Goal: Task Accomplishment & Management: Use online tool/utility

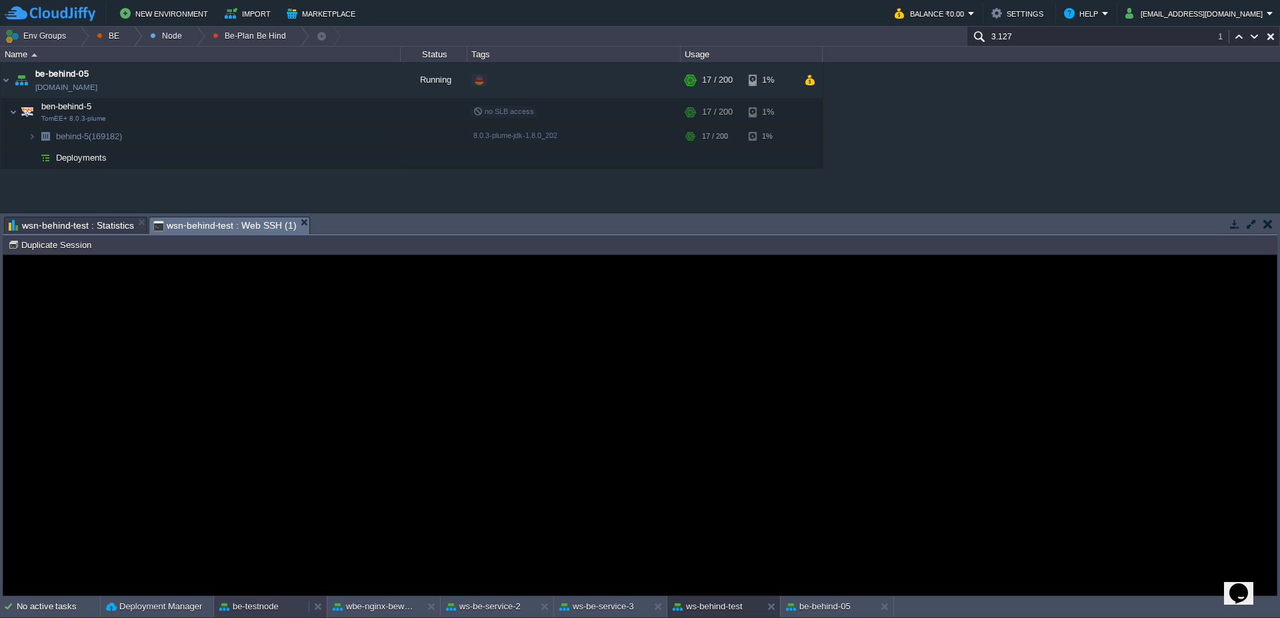
click at [279, 606] on div "be-testnode" at bounding box center [261, 606] width 95 height 21
click at [54, 247] on button "Duplicate Session" at bounding box center [51, 245] width 87 height 12
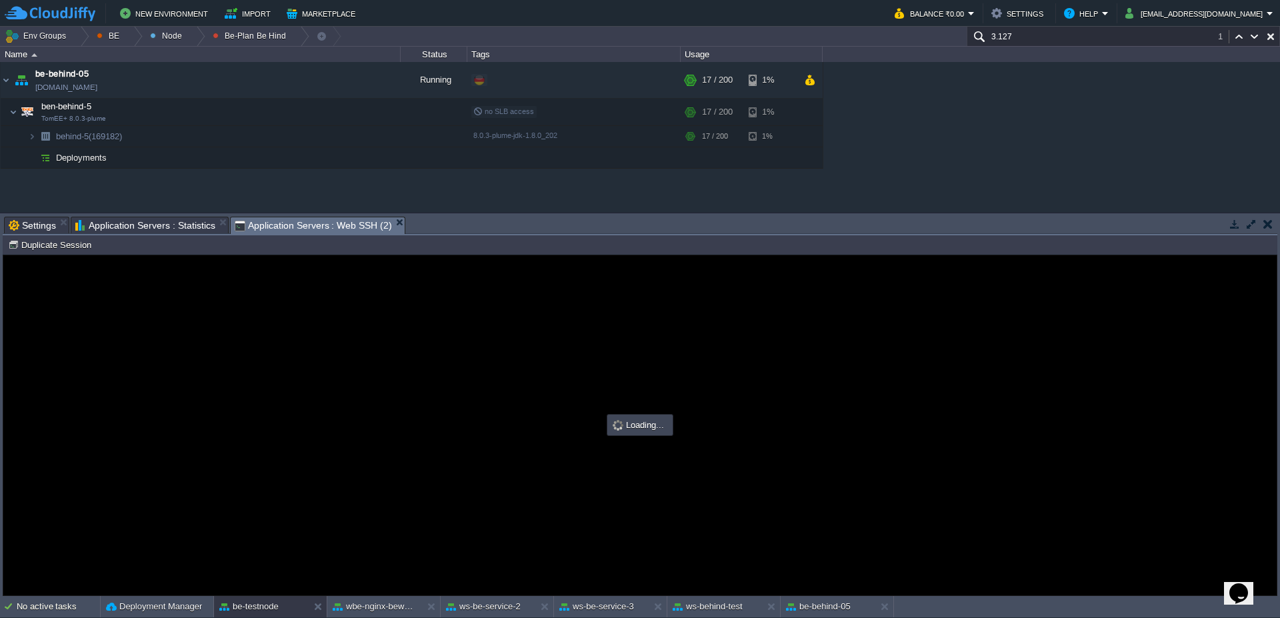
type input "#000000"
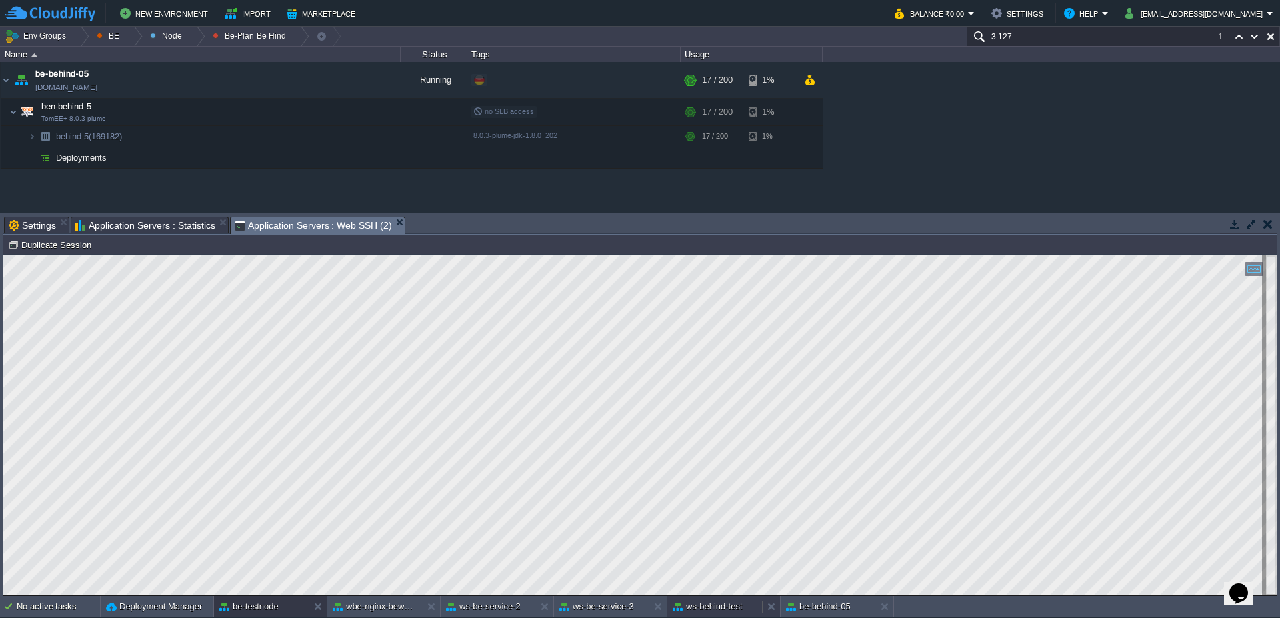
click at [727, 610] on button "ws-behind-test" at bounding box center [708, 606] width 70 height 13
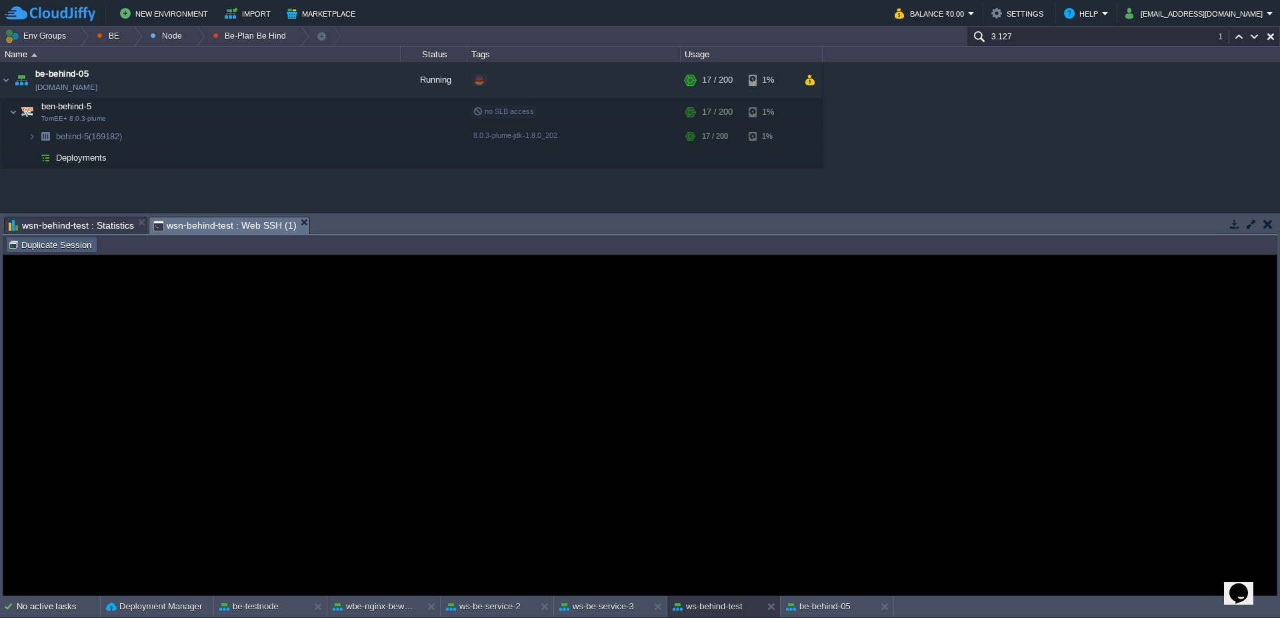
click at [49, 243] on button "Duplicate Session" at bounding box center [51, 245] width 87 height 12
type input "#000000"
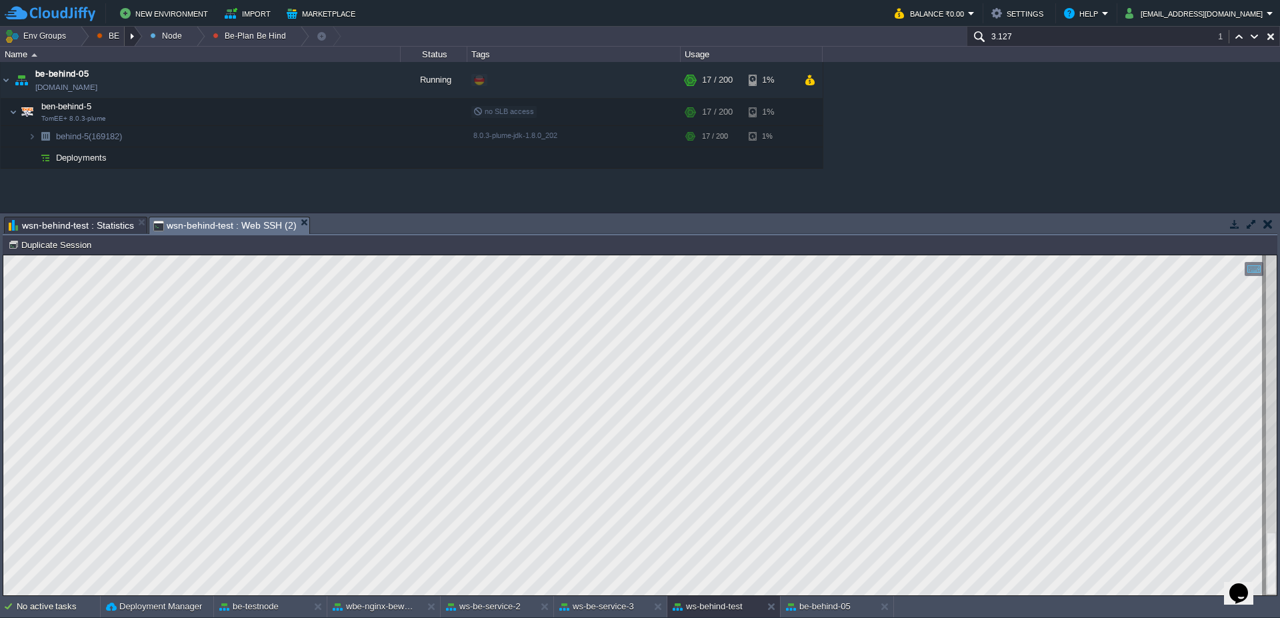
click at [132, 35] on div at bounding box center [134, 36] width 18 height 19
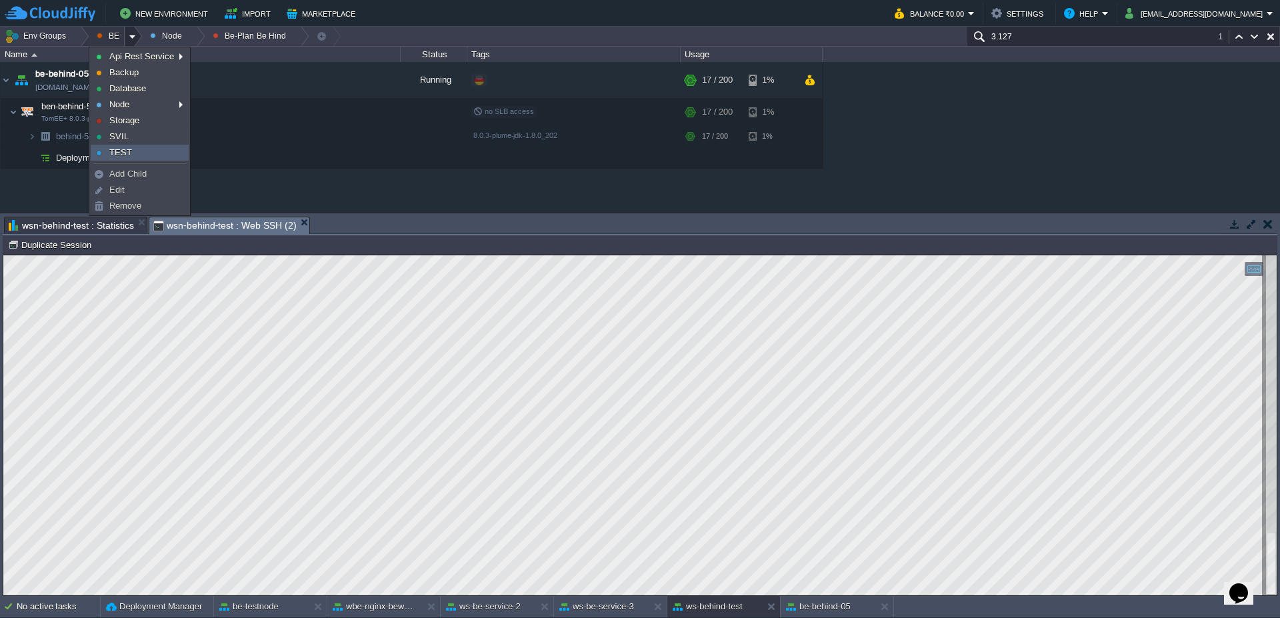
click at [122, 158] on link "TEST" at bounding box center [139, 152] width 97 height 15
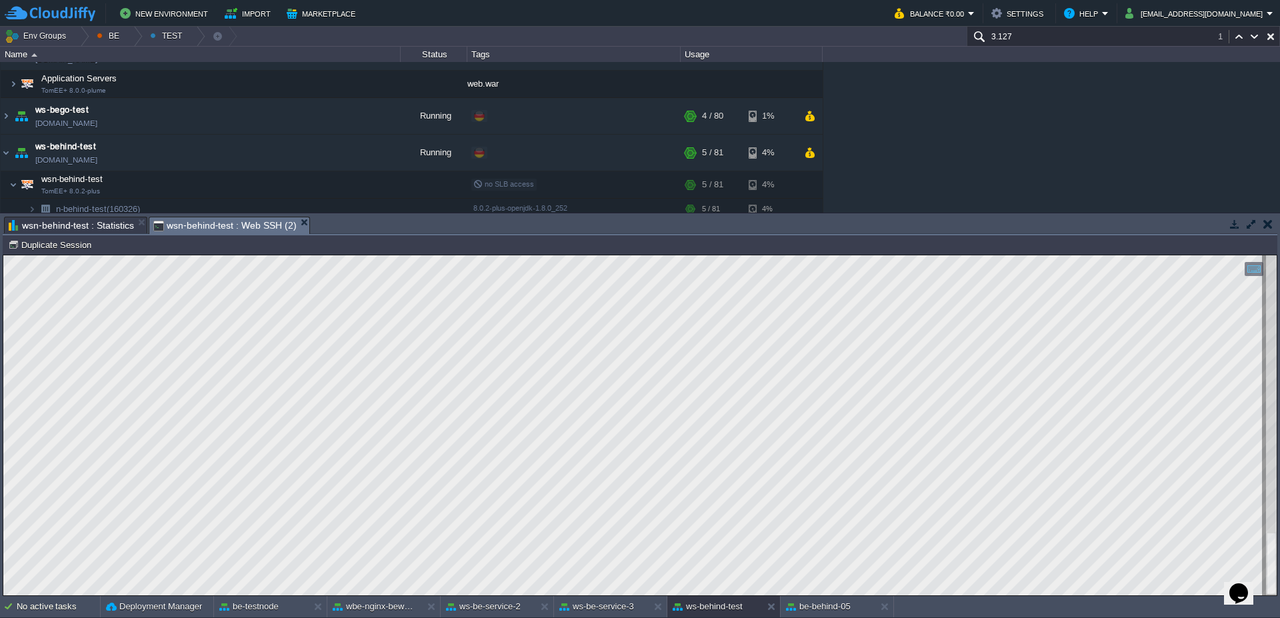
scroll to position [80, 0]
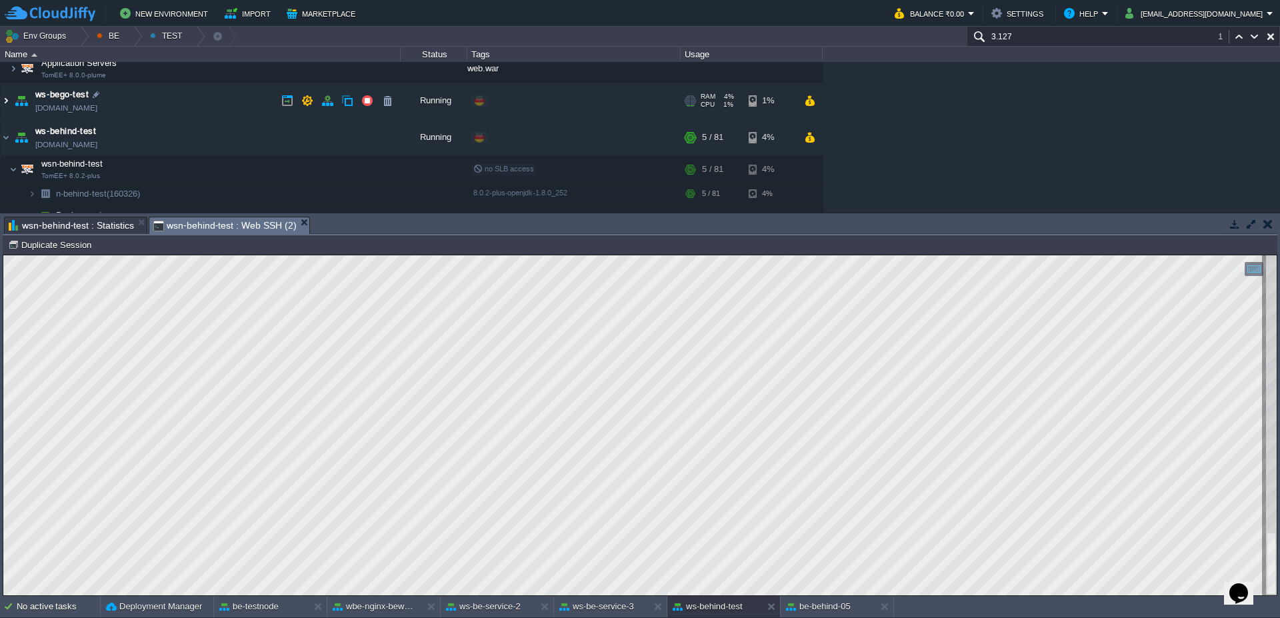
click at [2, 106] on img at bounding box center [6, 101] width 11 height 36
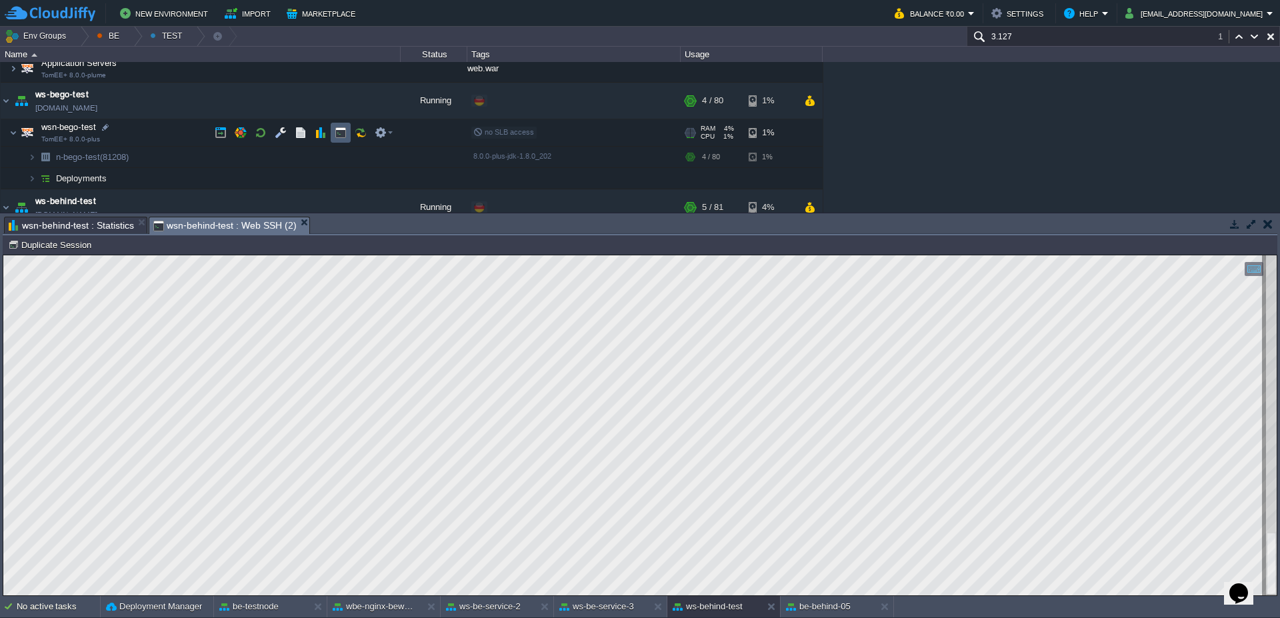
click at [335, 136] on td at bounding box center [341, 133] width 20 height 20
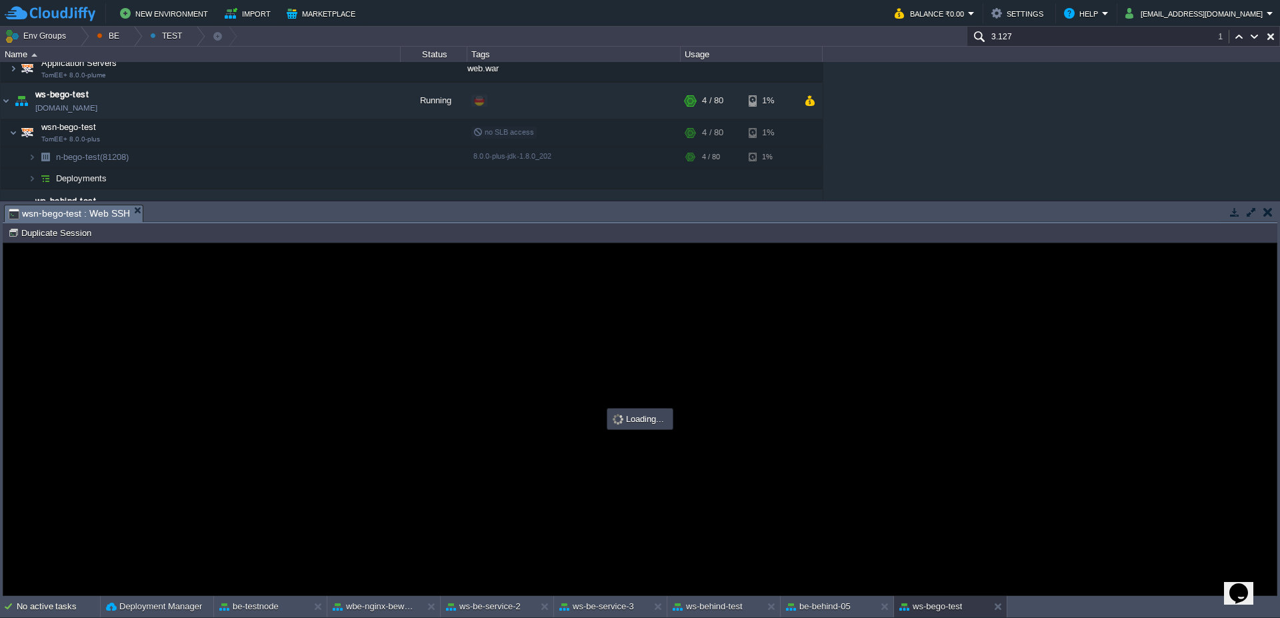
scroll to position [0, 0]
type input "#000000"
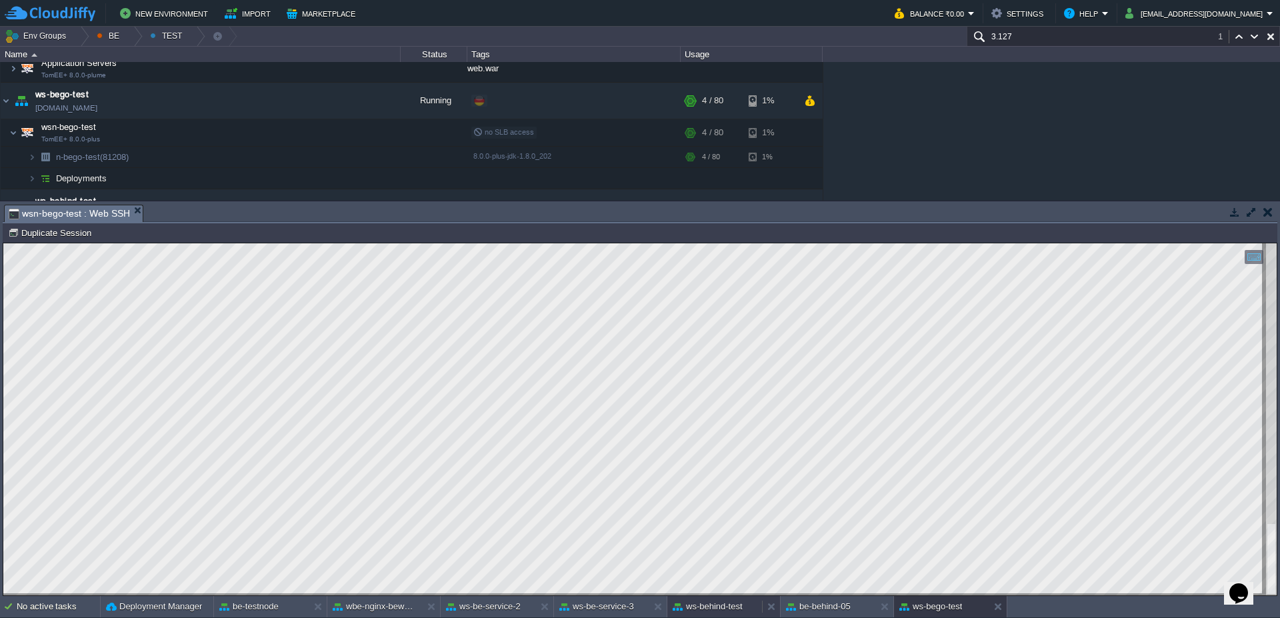
click at [721, 615] on div "ws-behind-test" at bounding box center [715, 606] width 95 height 21
click at [83, 43] on div at bounding box center [80, 36] width 18 height 19
click at [74, 41] on div at bounding box center [80, 36] width 18 height 19
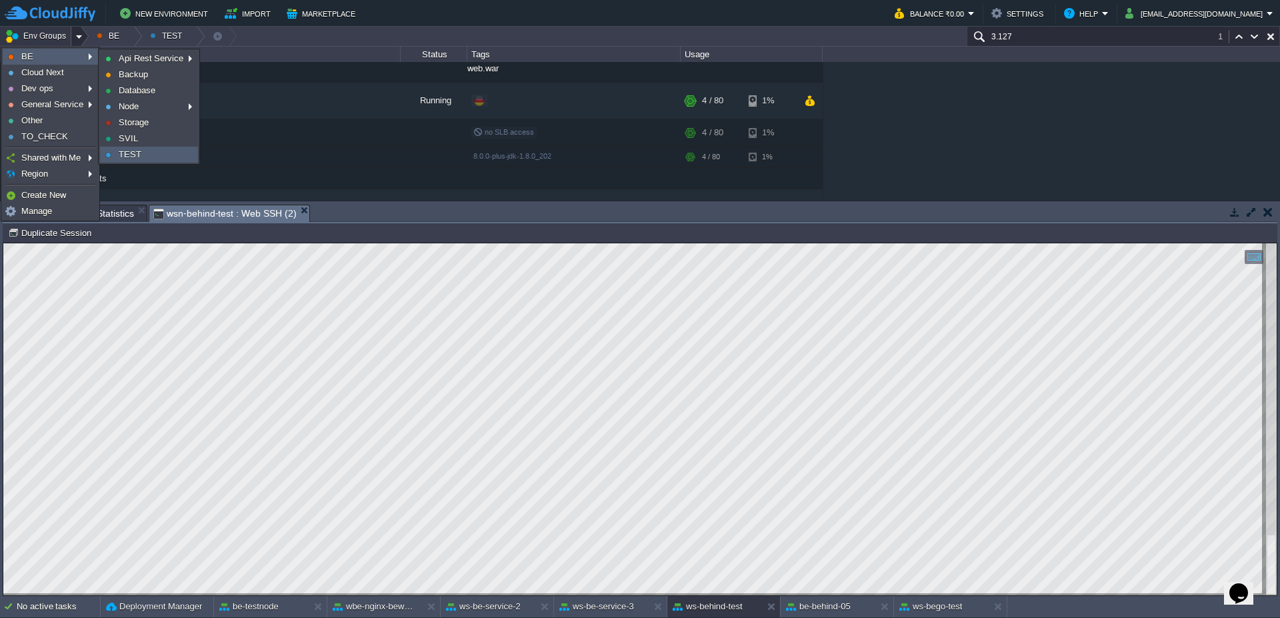
click at [156, 151] on link "TEST" at bounding box center [149, 154] width 97 height 15
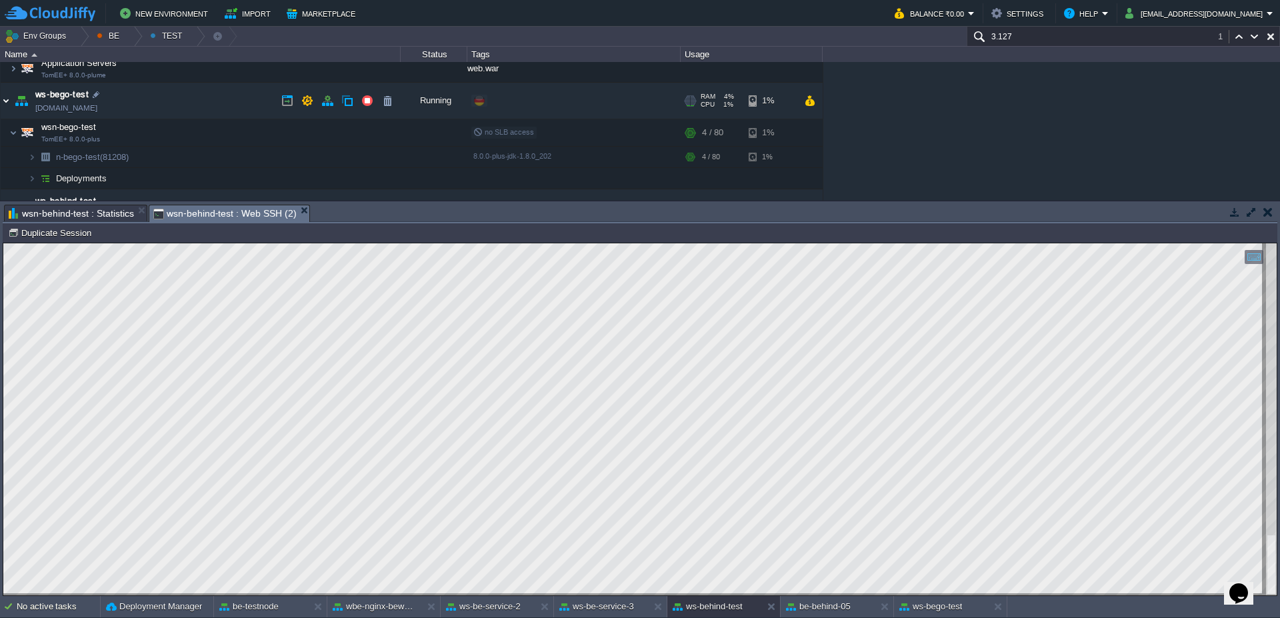
click at [1, 100] on img at bounding box center [6, 101] width 11 height 36
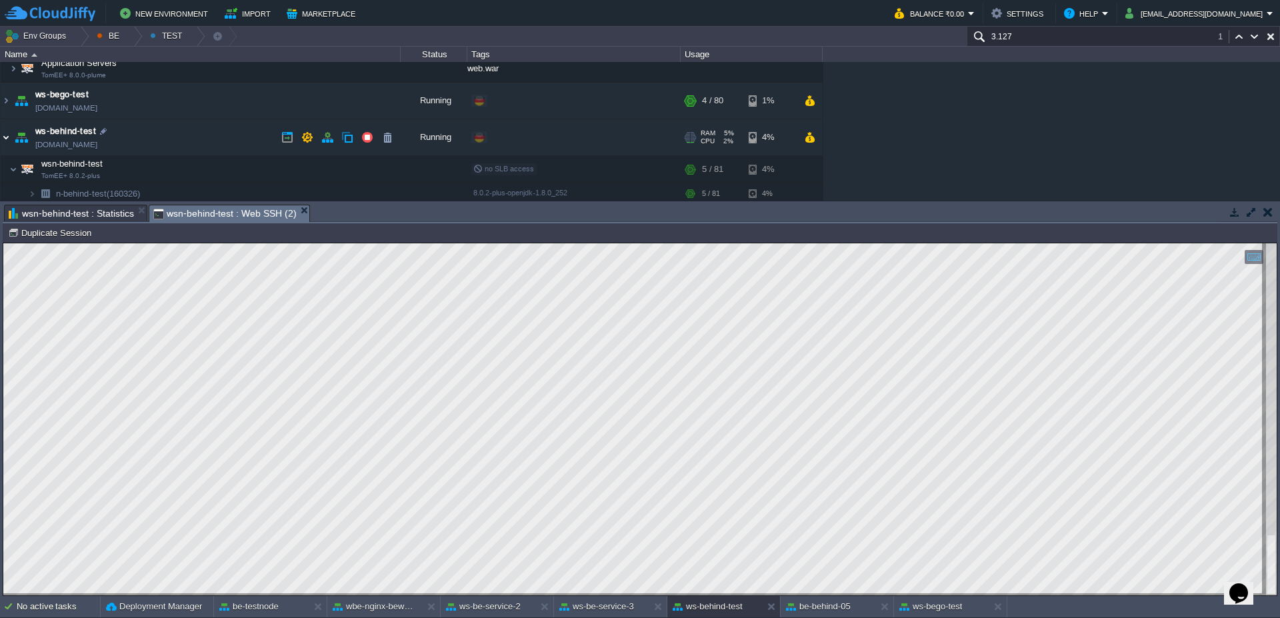
click at [5, 140] on img at bounding box center [6, 137] width 11 height 36
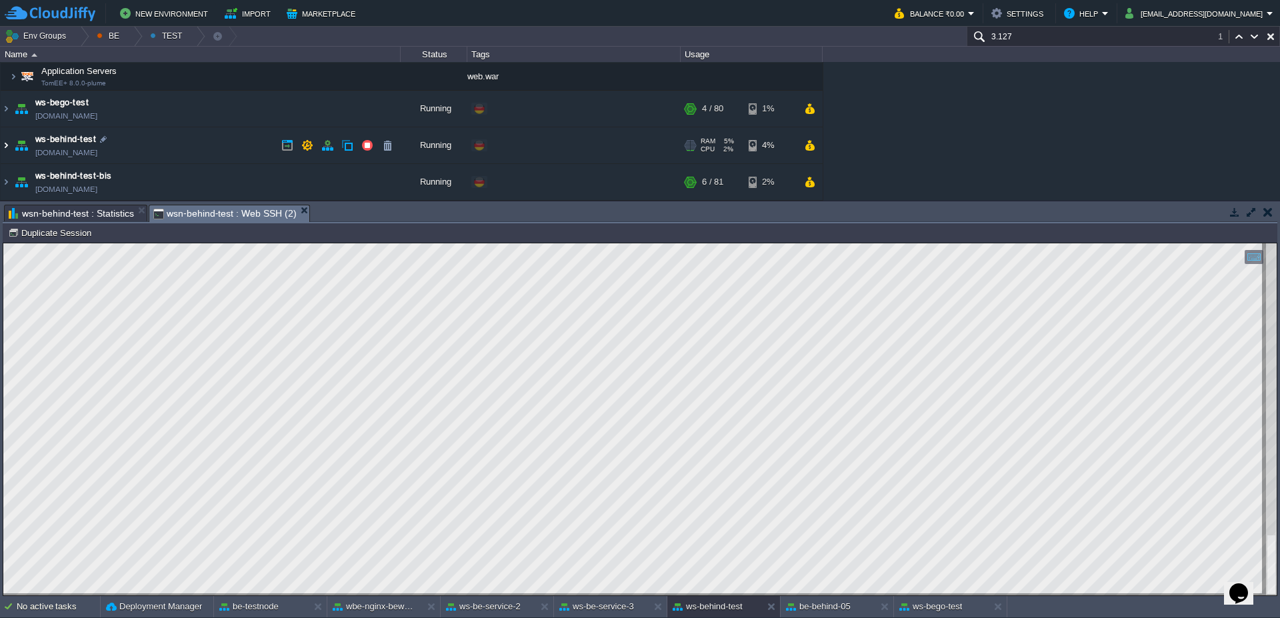
scroll to position [72, 0]
click at [7, 181] on img at bounding box center [6, 182] width 11 height 36
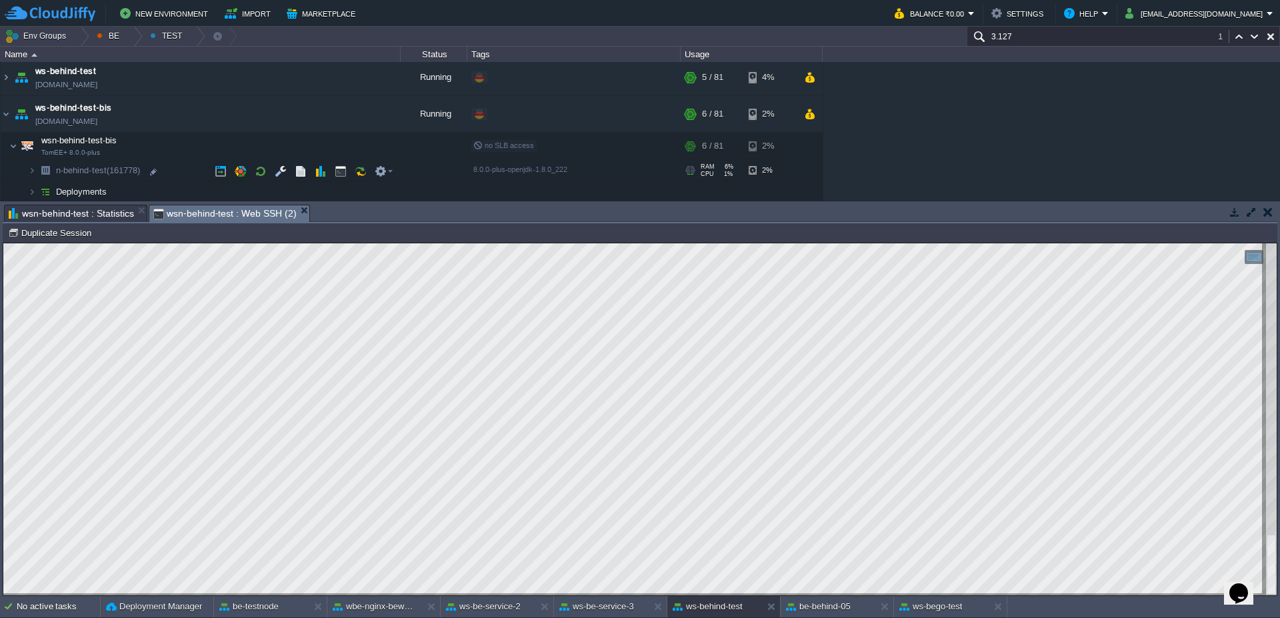
scroll to position [142, 0]
click at [342, 146] on button "button" at bounding box center [341, 144] width 12 height 12
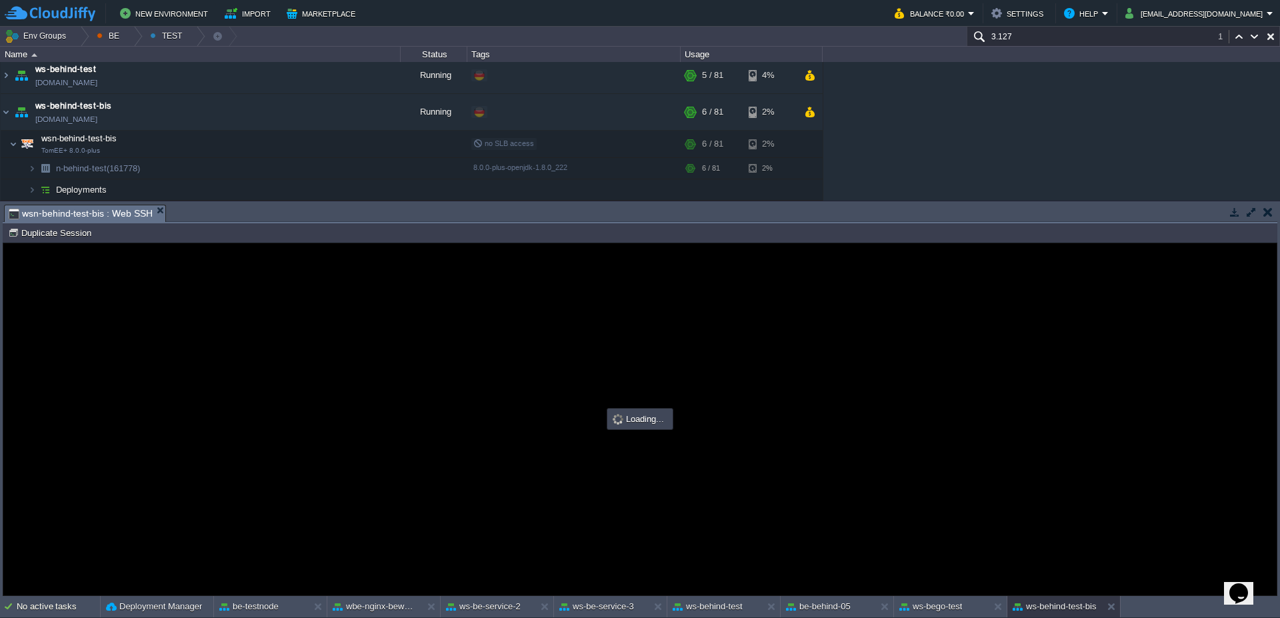
scroll to position [0, 0]
type input "#000000"
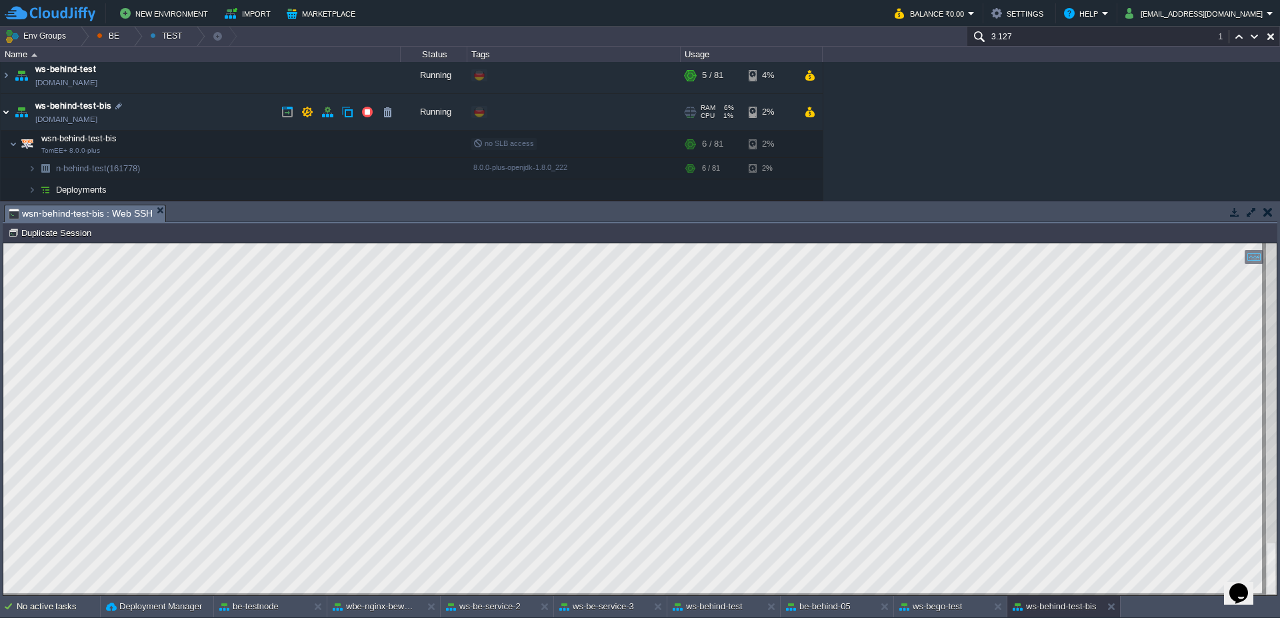
click at [3, 118] on img at bounding box center [6, 112] width 11 height 36
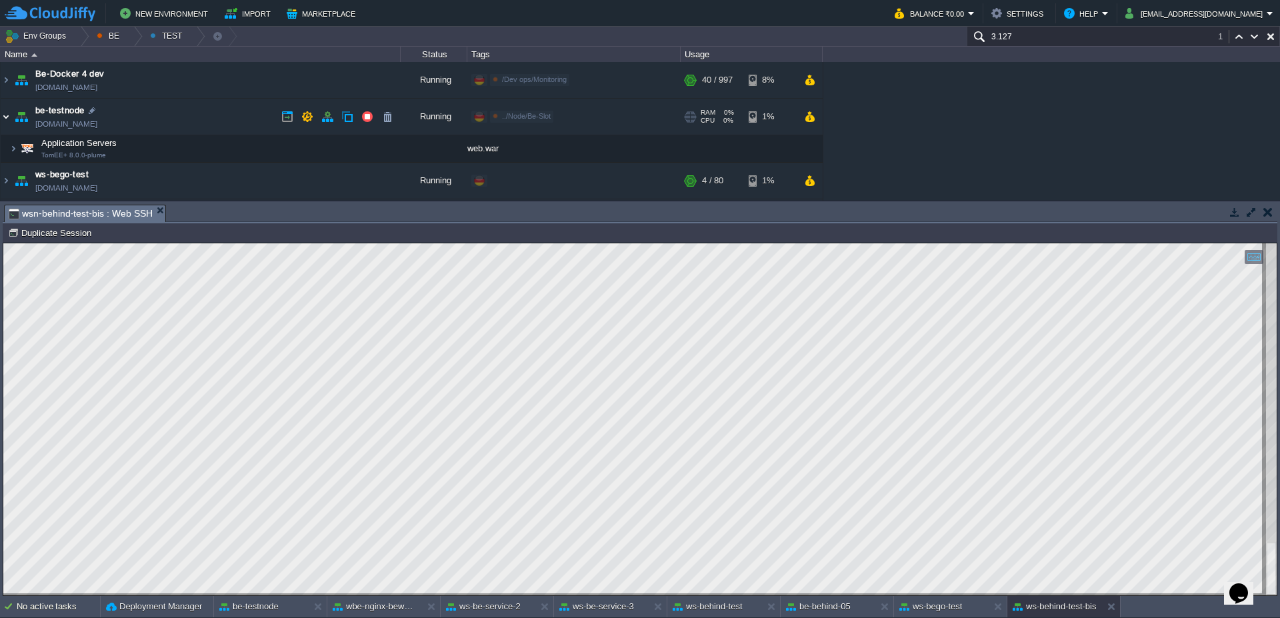
click at [1, 118] on img at bounding box center [6, 117] width 11 height 36
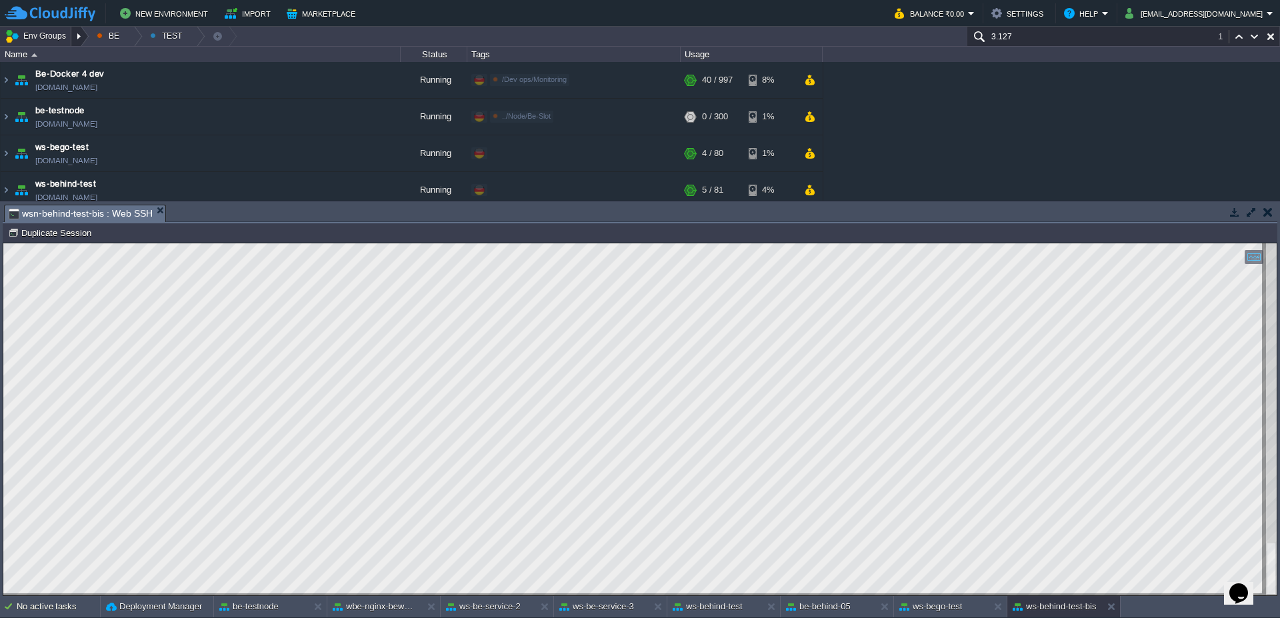
click at [81, 33] on div at bounding box center [80, 36] width 18 height 19
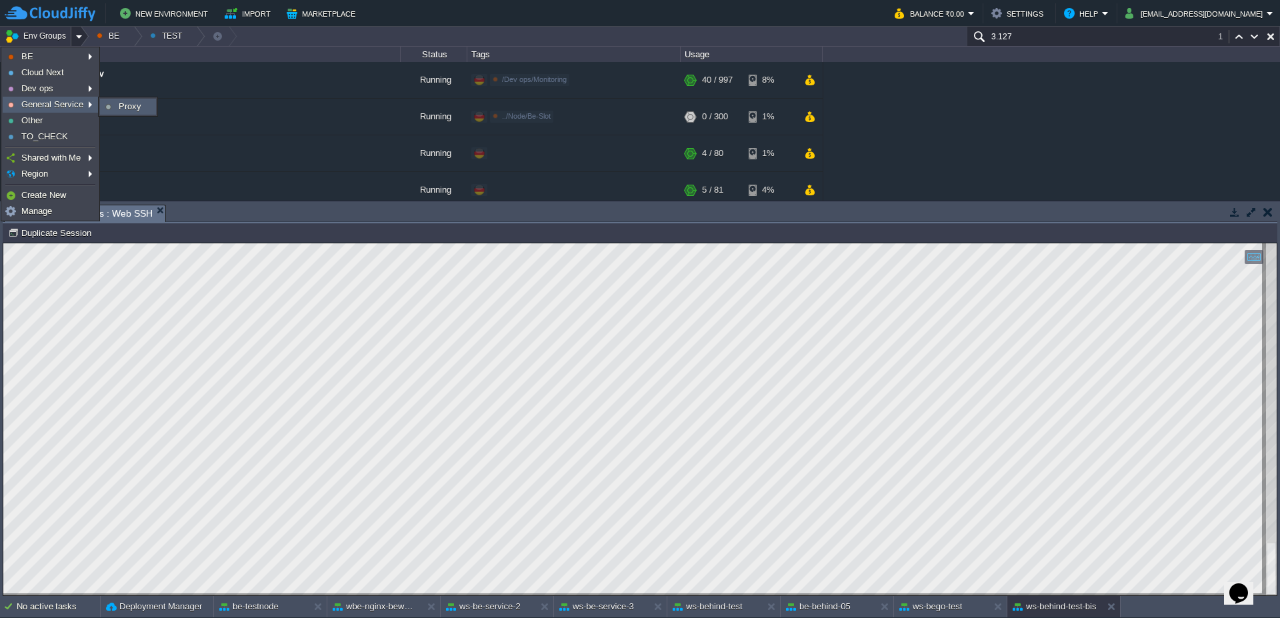
click at [111, 108] on img at bounding box center [108, 107] width 6 height 6
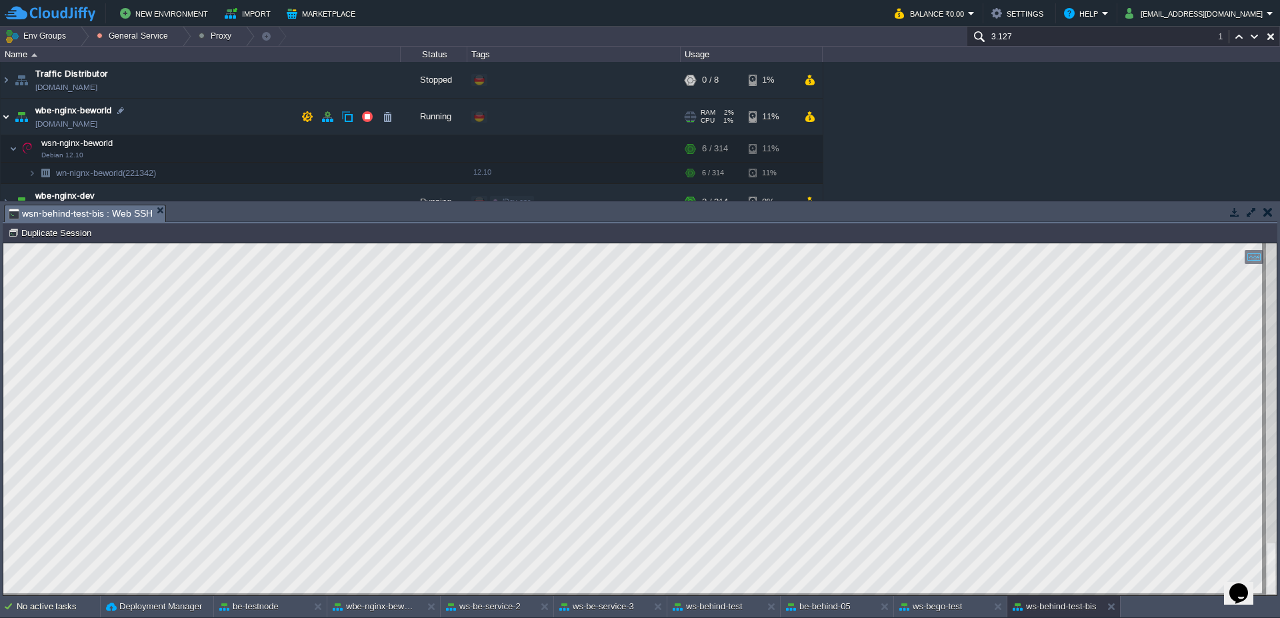
click at [1, 117] on img at bounding box center [6, 117] width 11 height 36
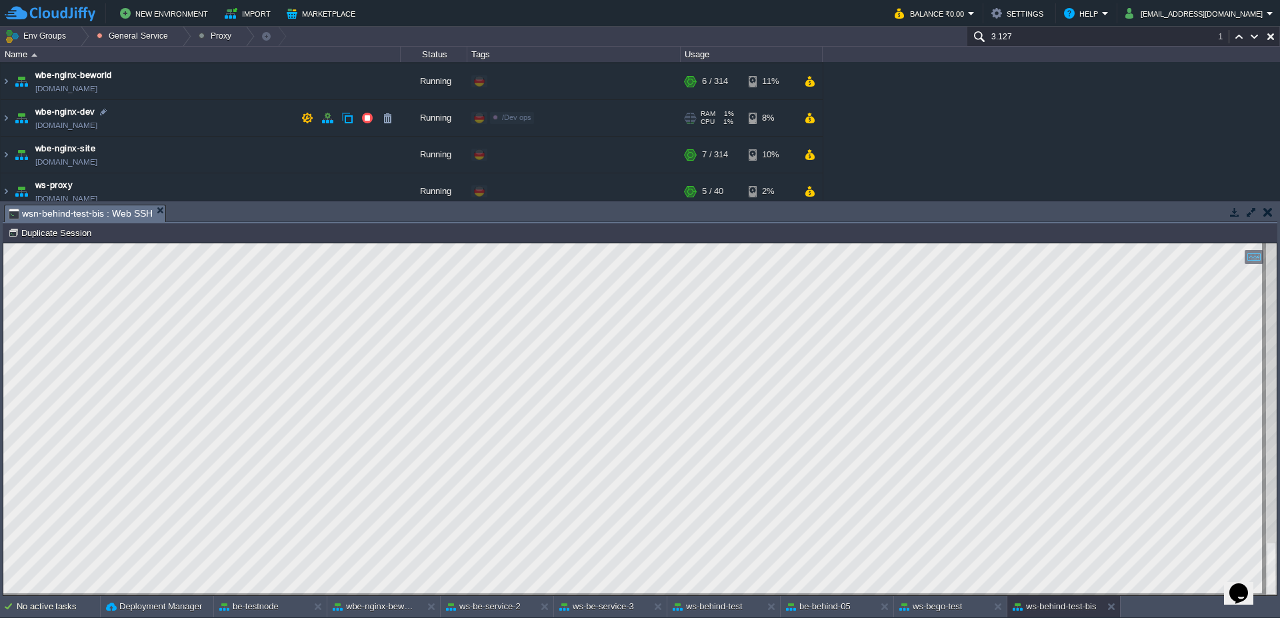
scroll to position [45, 0]
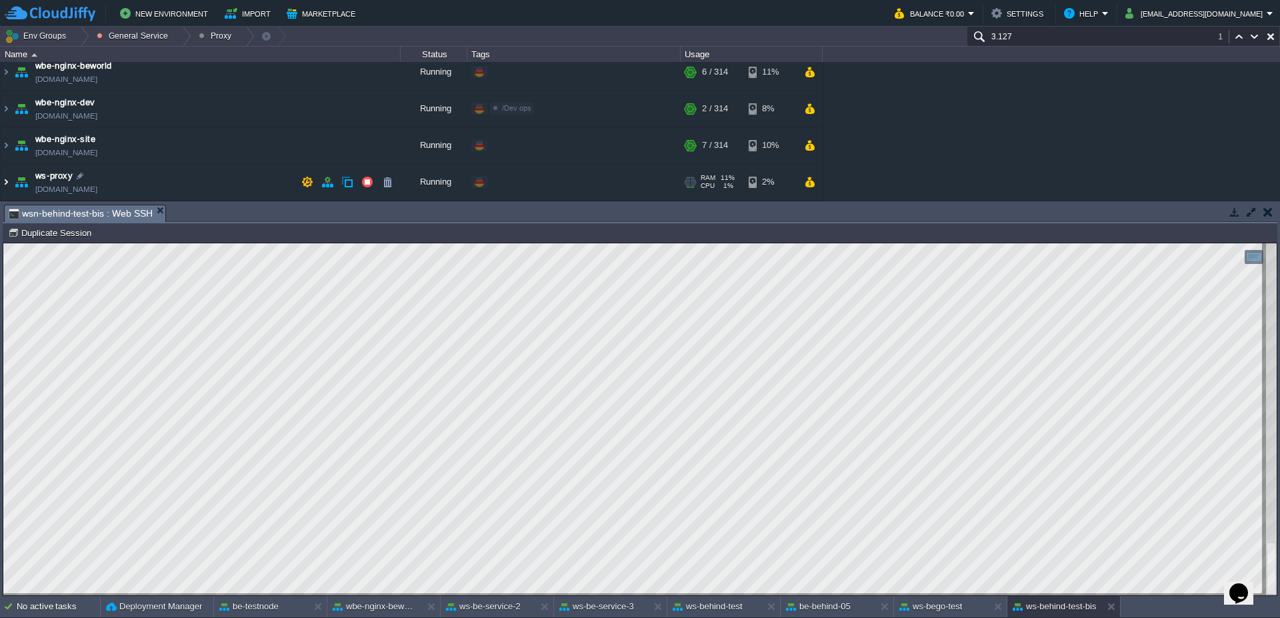
click at [1, 186] on img at bounding box center [6, 182] width 11 height 36
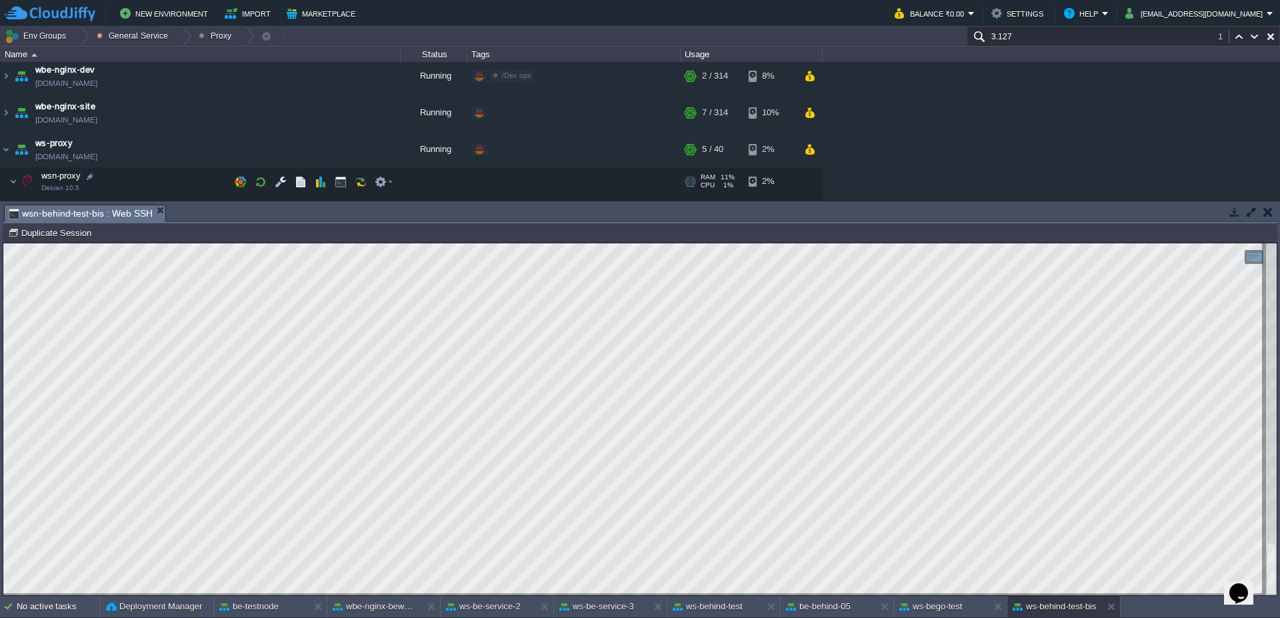
scroll to position [93, 0]
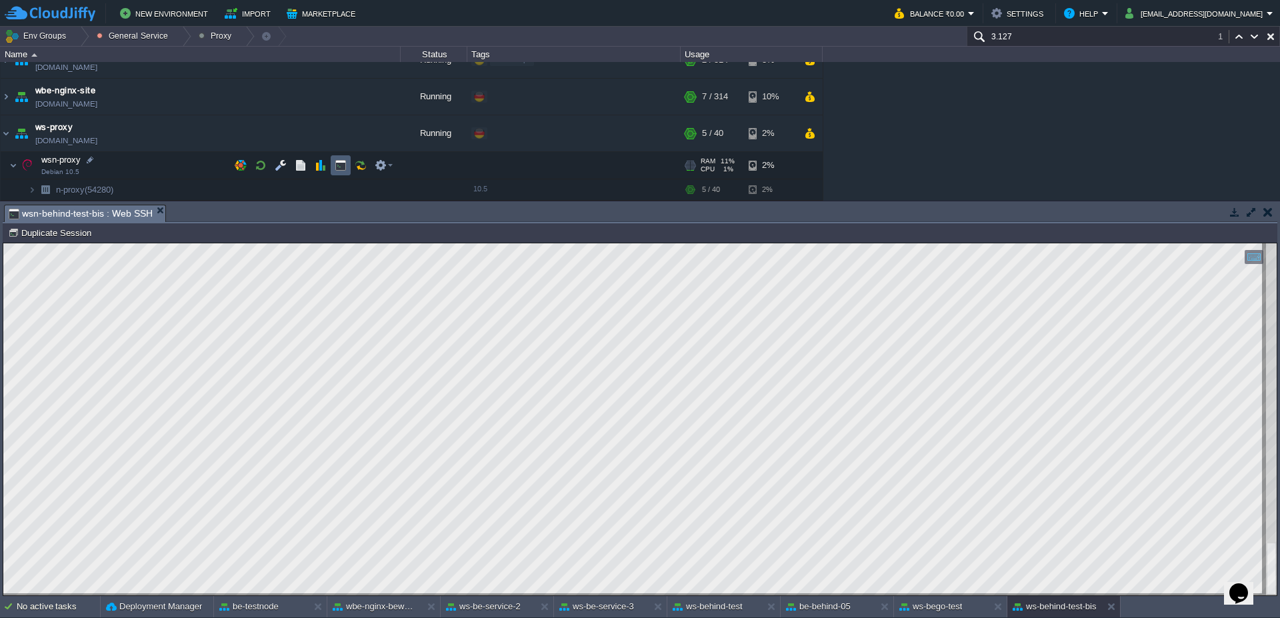
click at [339, 167] on button "button" at bounding box center [341, 165] width 12 height 12
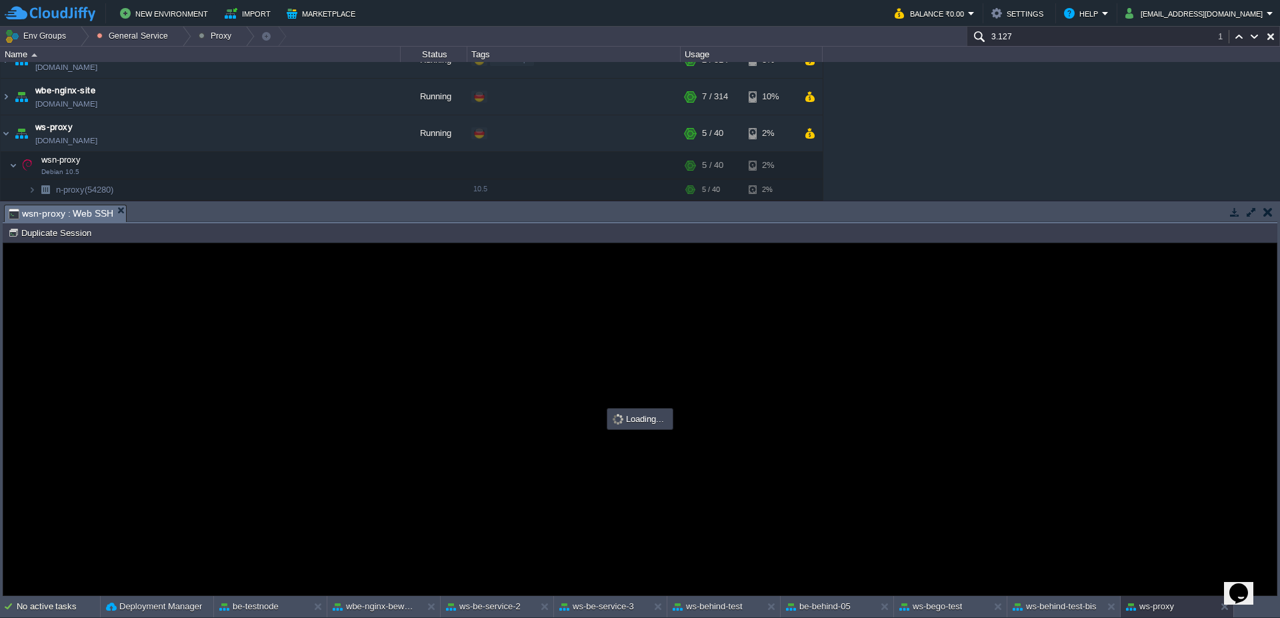
scroll to position [0, 0]
type input "#000000"
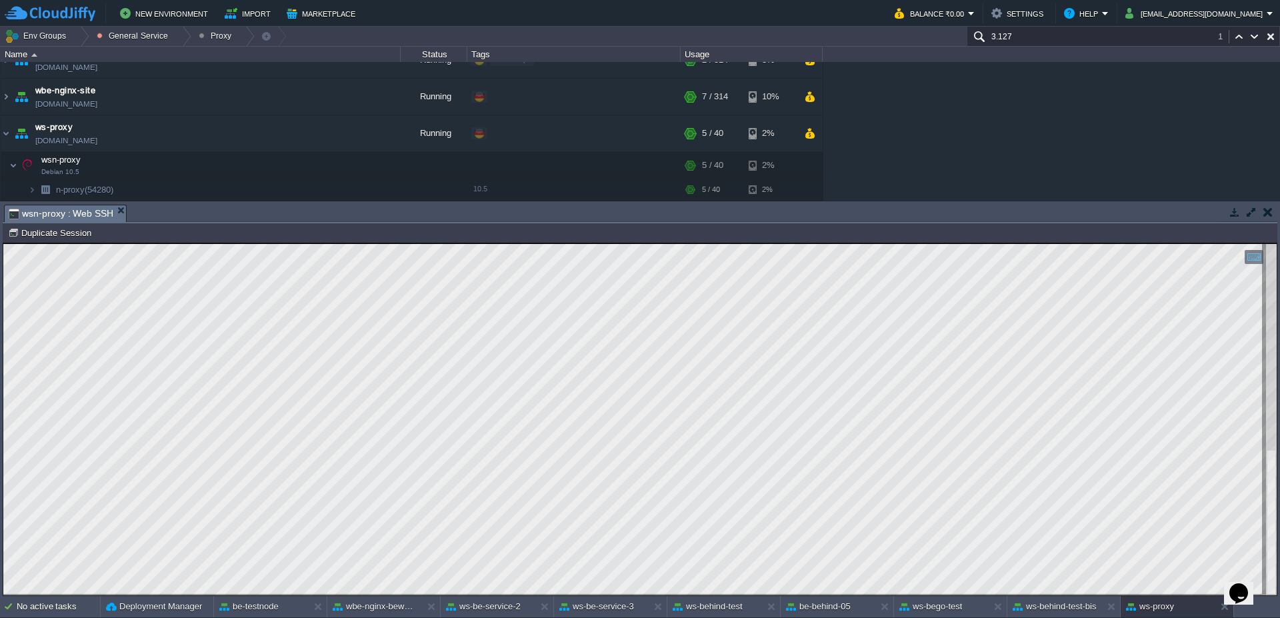
scroll to position [19, 326]
type textarea "[PERSON_NAME] /etc/ssl/web_pro*"
click at [1056, 612] on button "ws-behind-test-bis" at bounding box center [1055, 606] width 84 height 13
click at [712, 604] on button "ws-behind-test" at bounding box center [708, 606] width 70 height 13
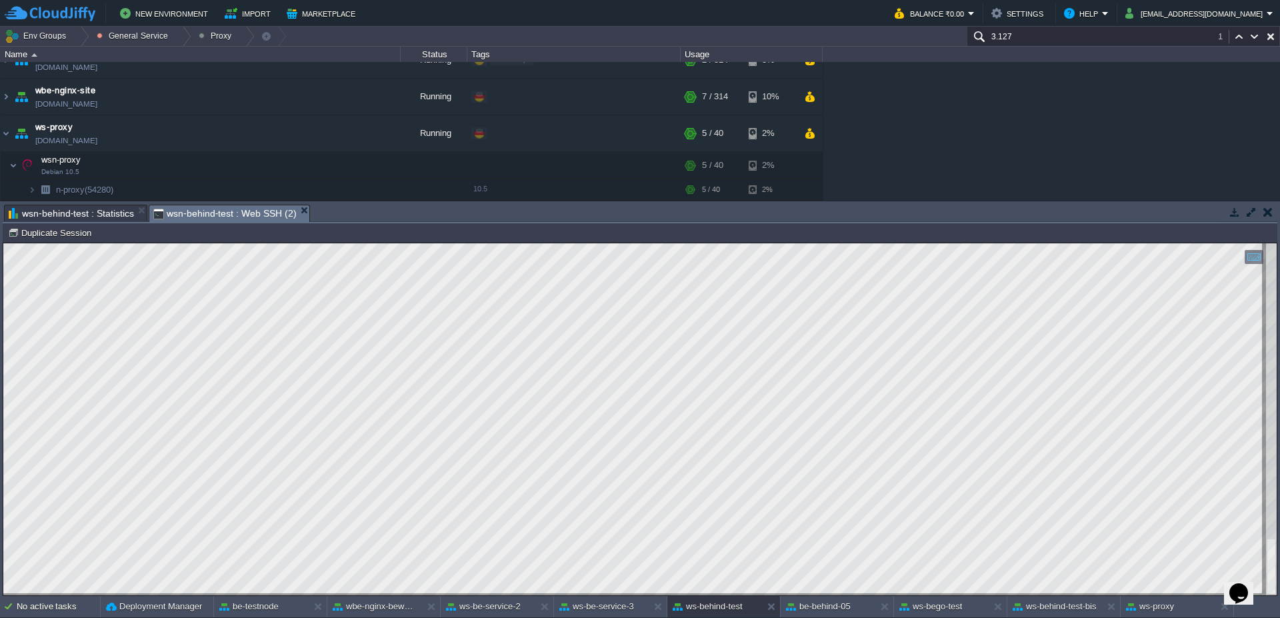
click at [832, 618] on div "No active tasks Deployment Manager be-testnode wbe-nginx-beworld ws-be-service-…" at bounding box center [640, 607] width 1280 height 22
click at [834, 604] on button "be-behind-05" at bounding box center [818, 606] width 65 height 13
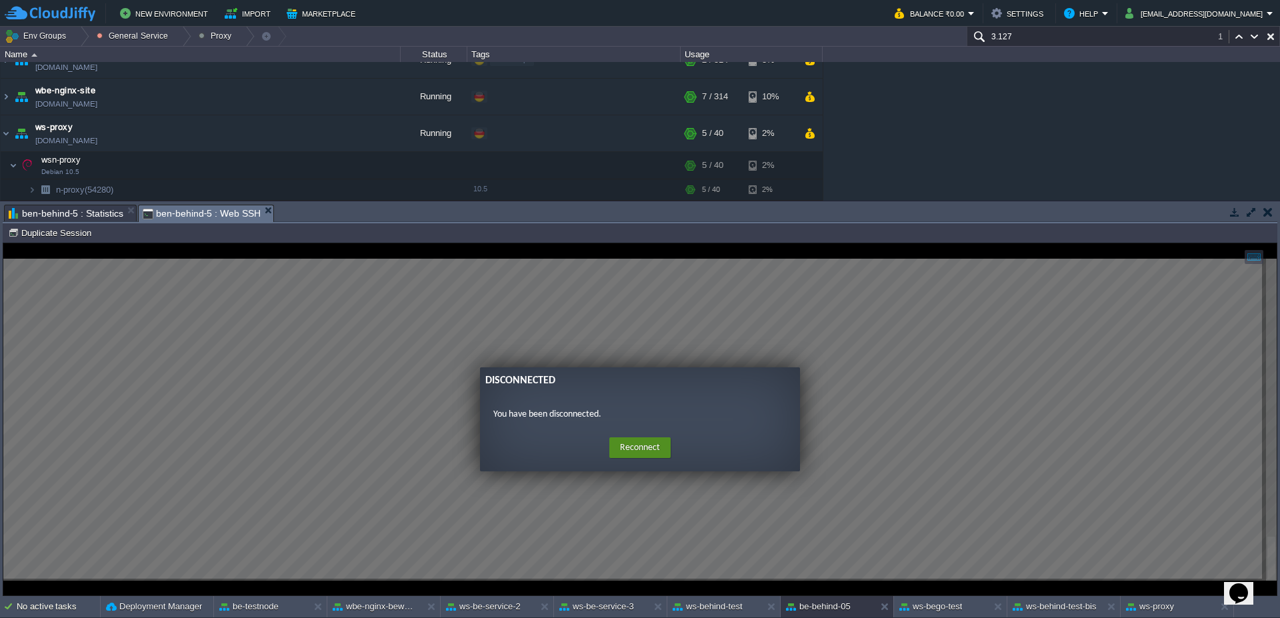
click at [627, 445] on button "Reconnect" at bounding box center [640, 447] width 61 height 21
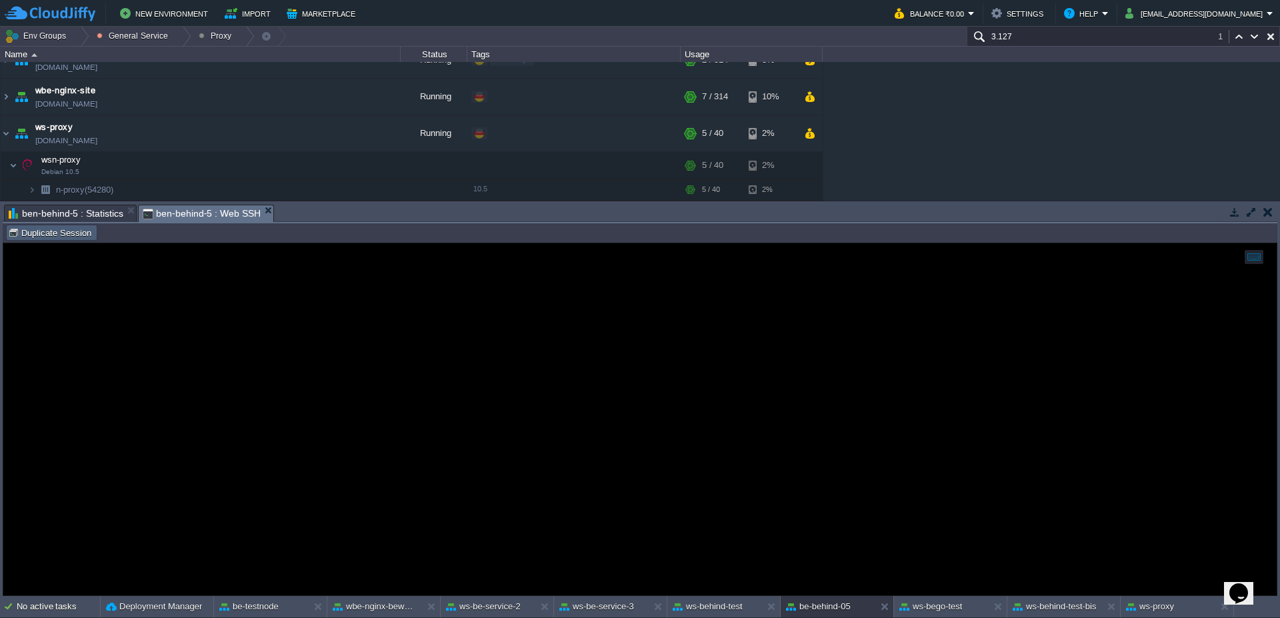
click at [65, 239] on td "Duplicate Session" at bounding box center [51, 233] width 91 height 16
type input "#000000"
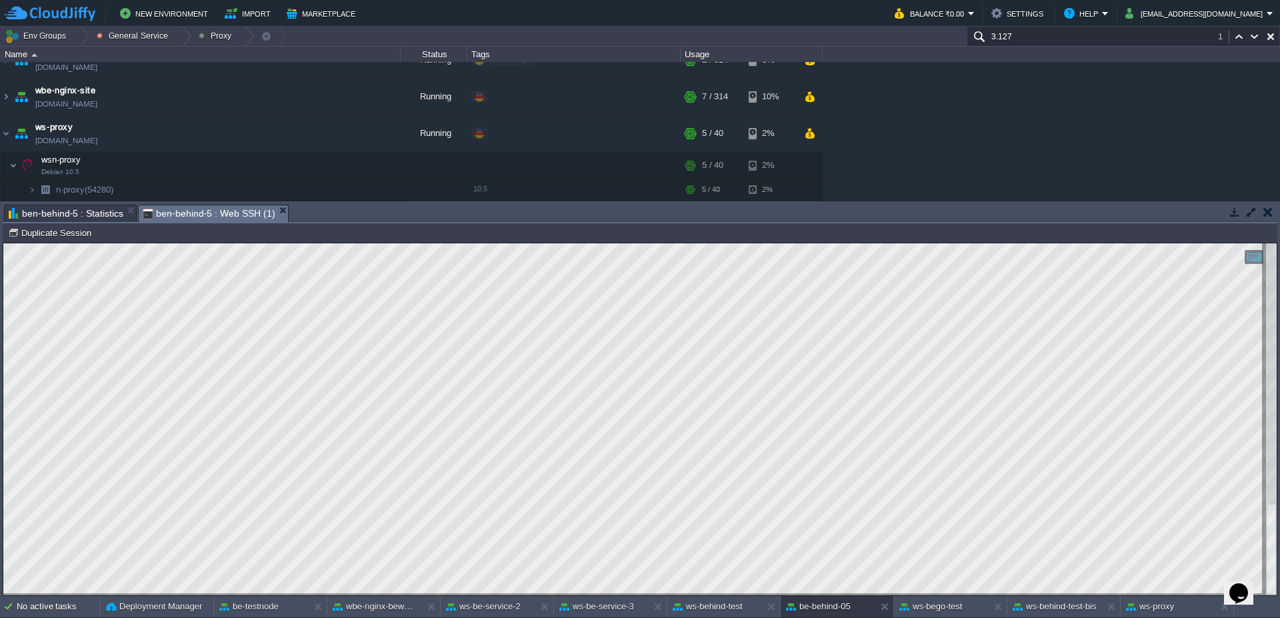
type textarea "STVDefatultMovimentoMerceList"
click at [1072, 612] on button "ws-behind-test-bis" at bounding box center [1055, 606] width 84 height 13
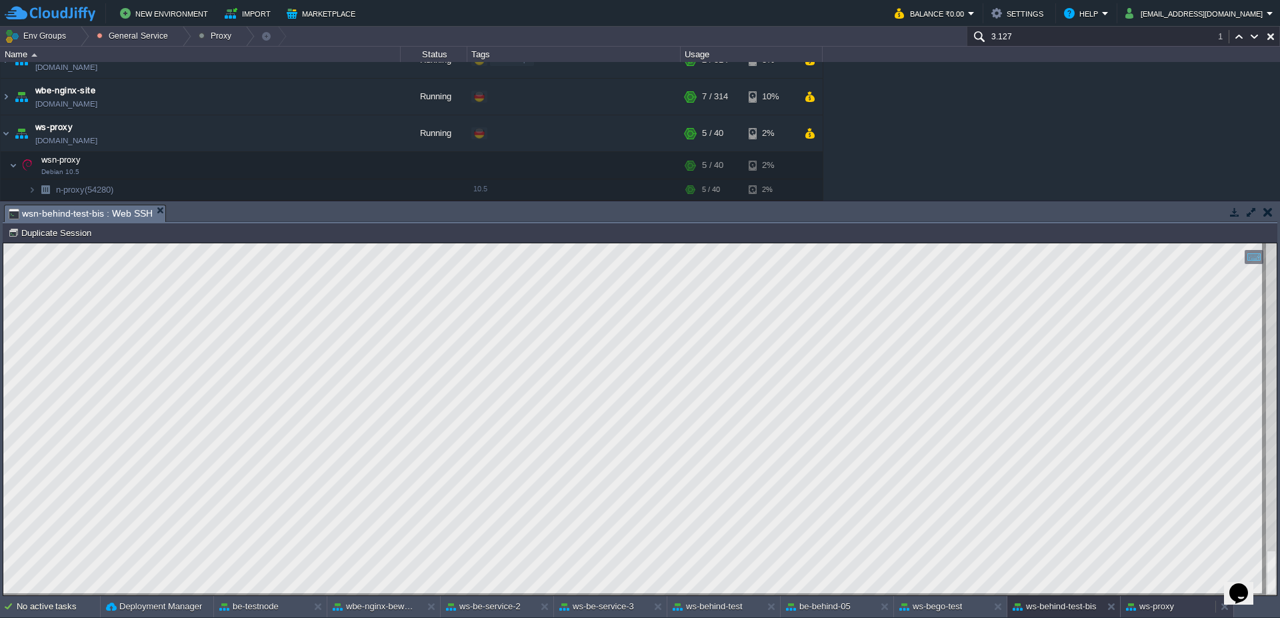
click at [1162, 613] on button "ws-proxy" at bounding box center [1150, 606] width 48 height 13
click at [1223, 613] on button at bounding box center [1227, 606] width 13 height 13
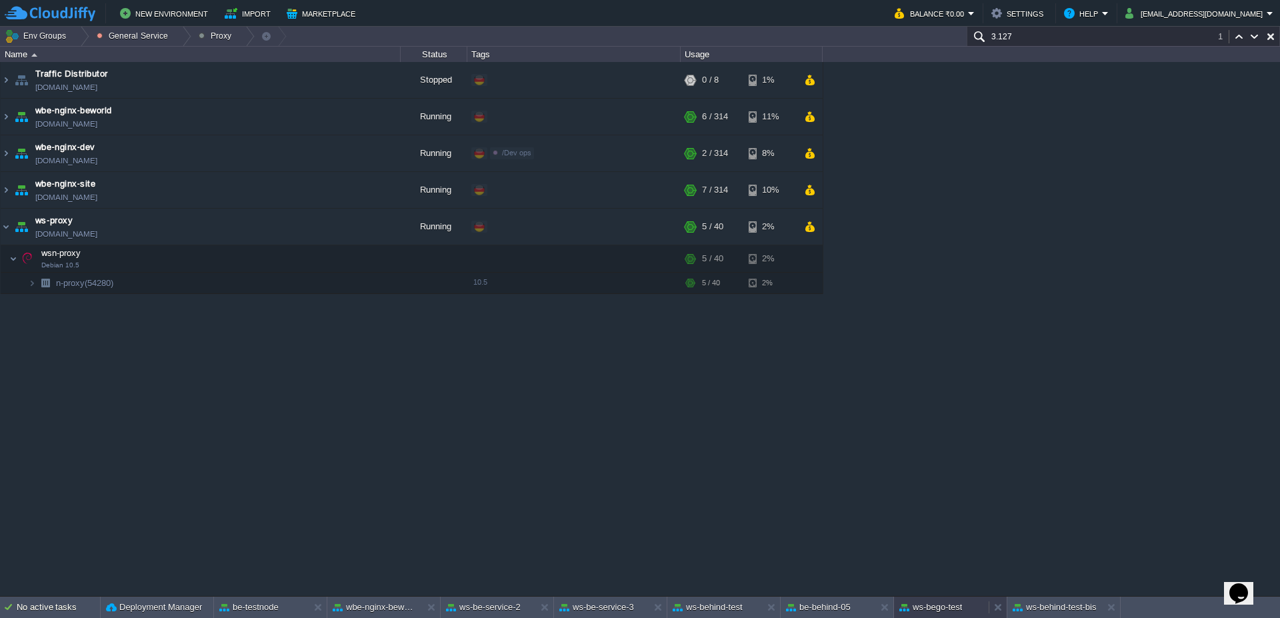
click at [908, 616] on div "ws-bego-test" at bounding box center [941, 607] width 95 height 21
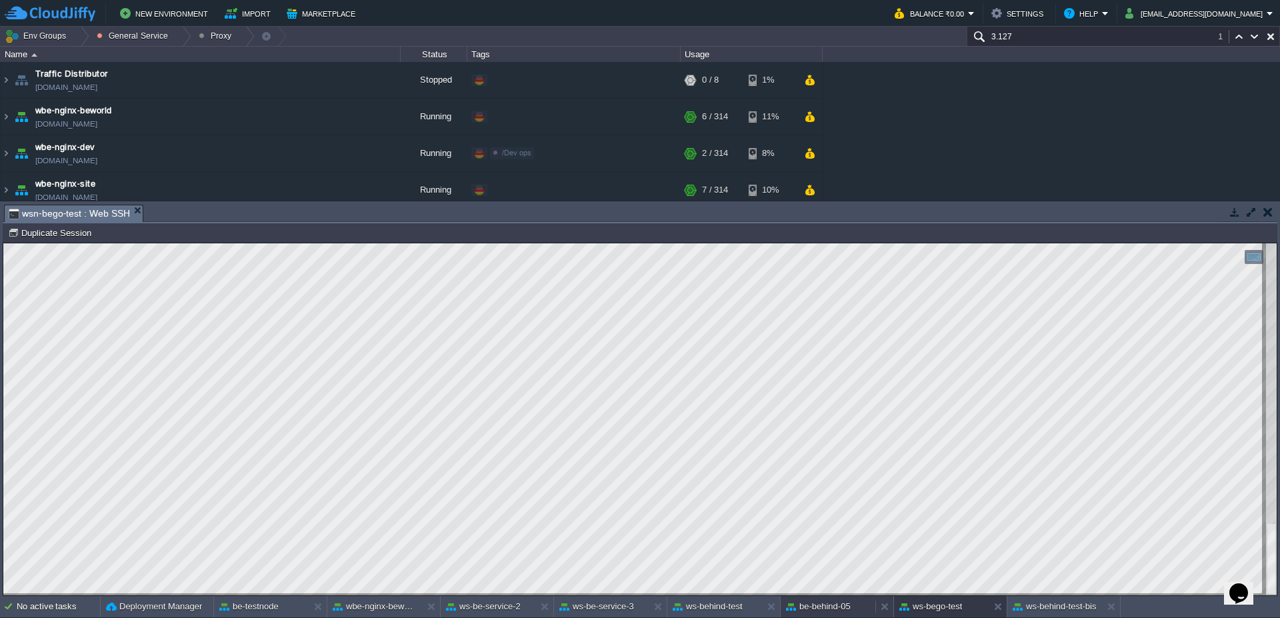
click at [835, 614] on div "be-behind-05" at bounding box center [828, 606] width 95 height 21
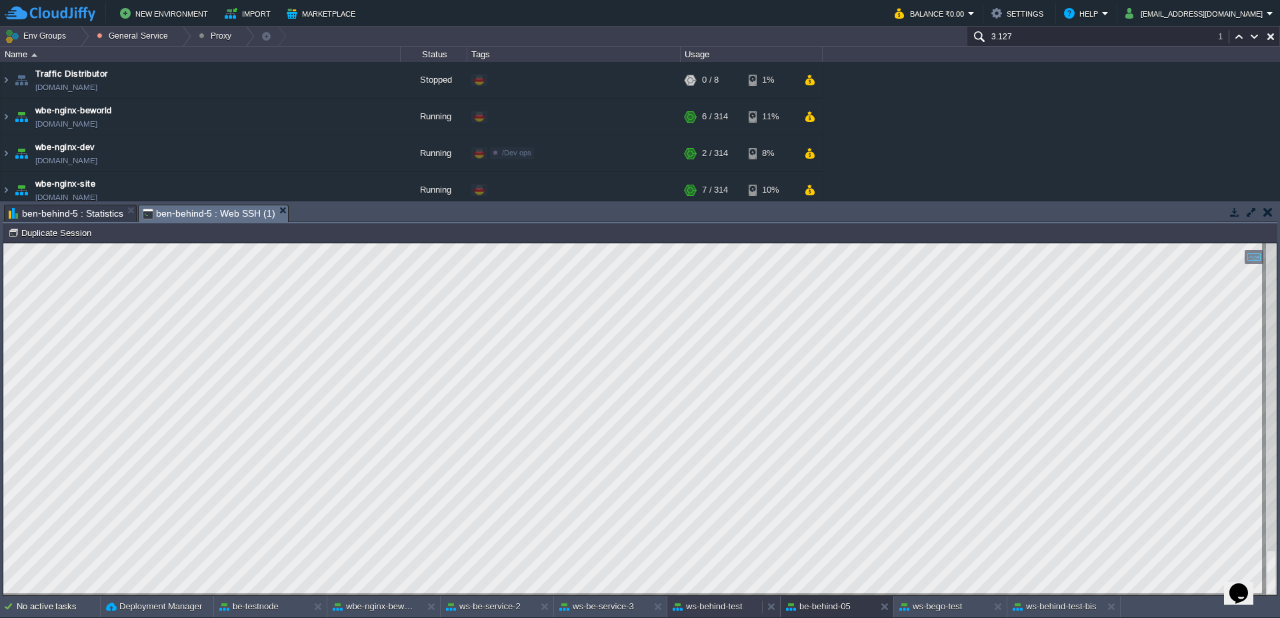
click at [702, 612] on button "ws-behind-test" at bounding box center [708, 606] width 70 height 13
click at [605, 612] on button "ws-be-service-3" at bounding box center [596, 606] width 75 height 13
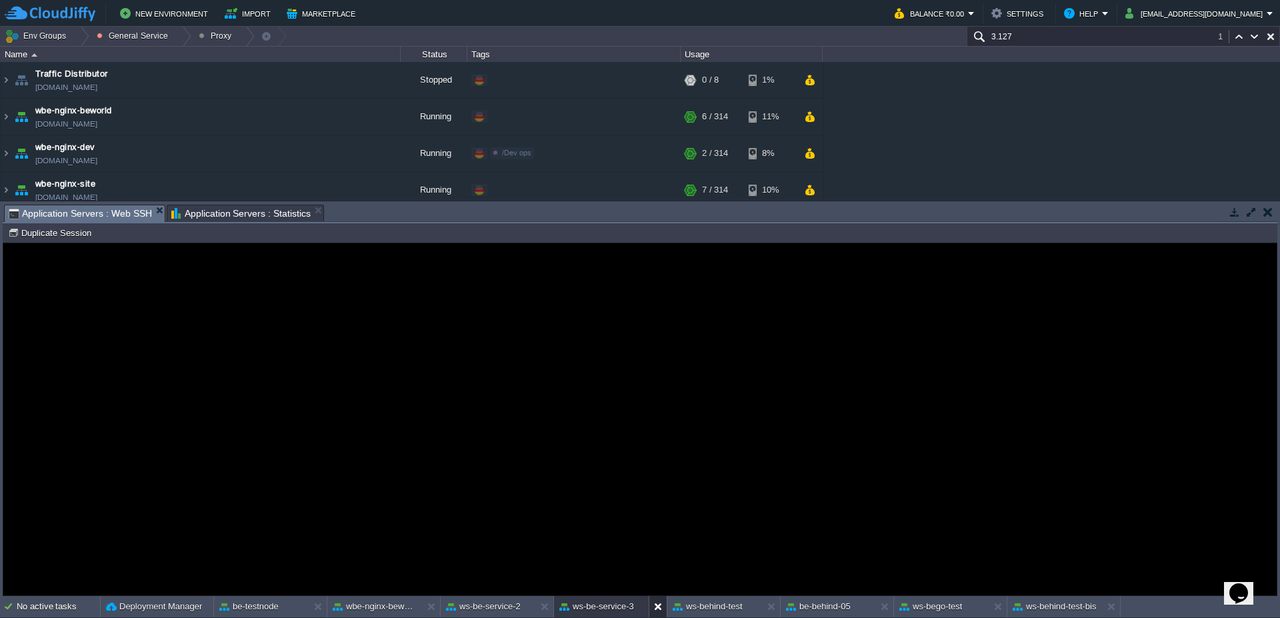
click at [660, 607] on button at bounding box center [660, 606] width 13 height 13
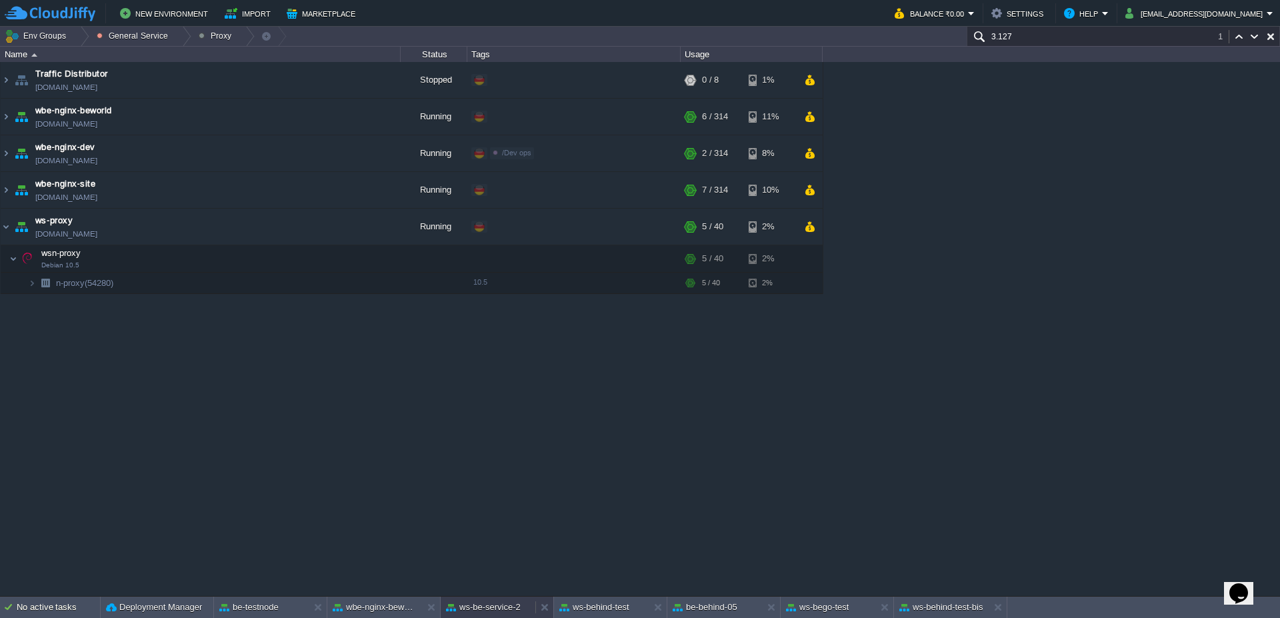
click at [494, 606] on button "ws-be-service-2" at bounding box center [483, 607] width 75 height 13
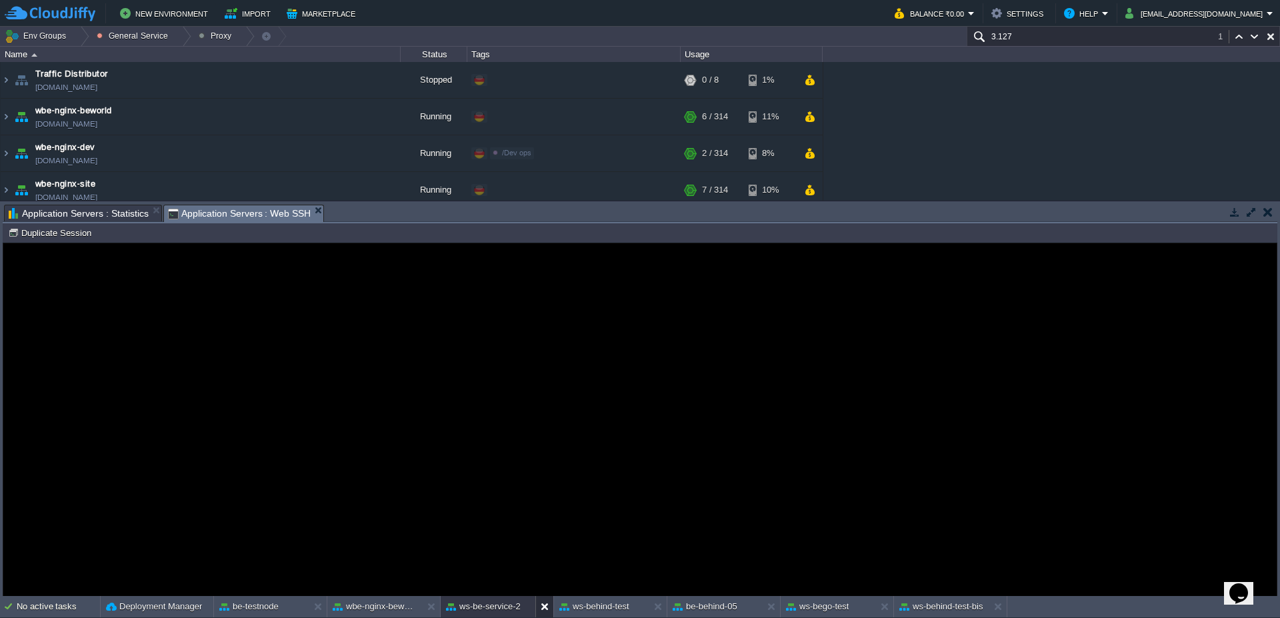
click at [549, 610] on button at bounding box center [547, 606] width 13 height 13
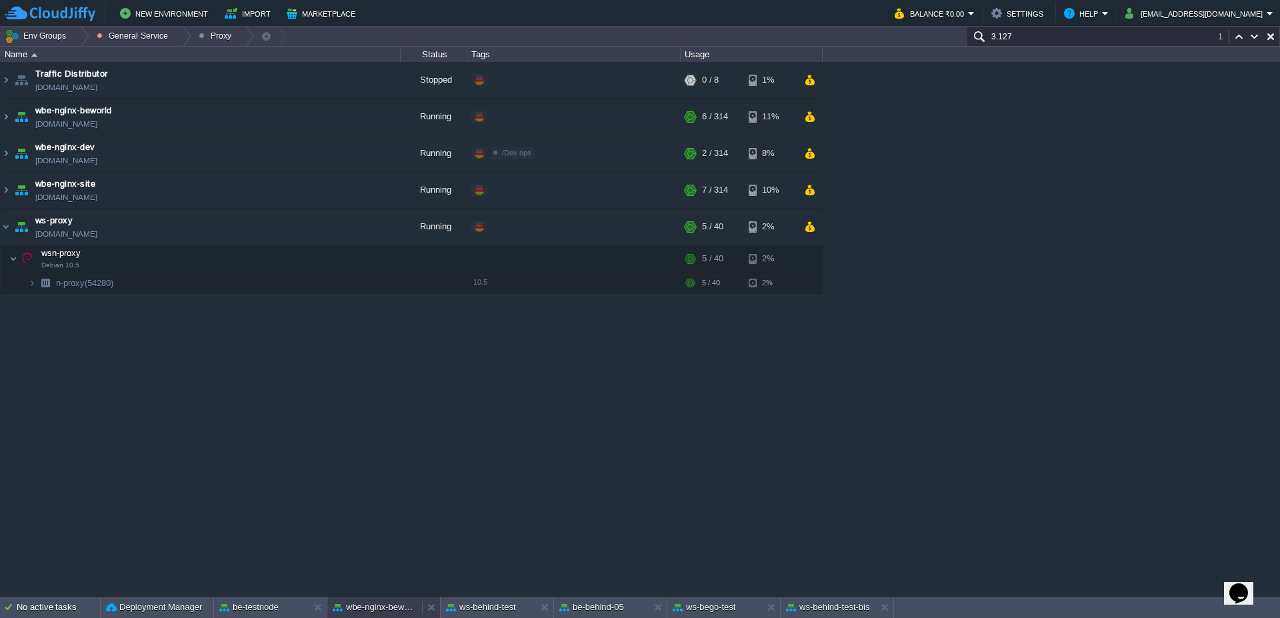
click at [369, 614] on button "wbe-nginx-beworld" at bounding box center [375, 607] width 84 height 13
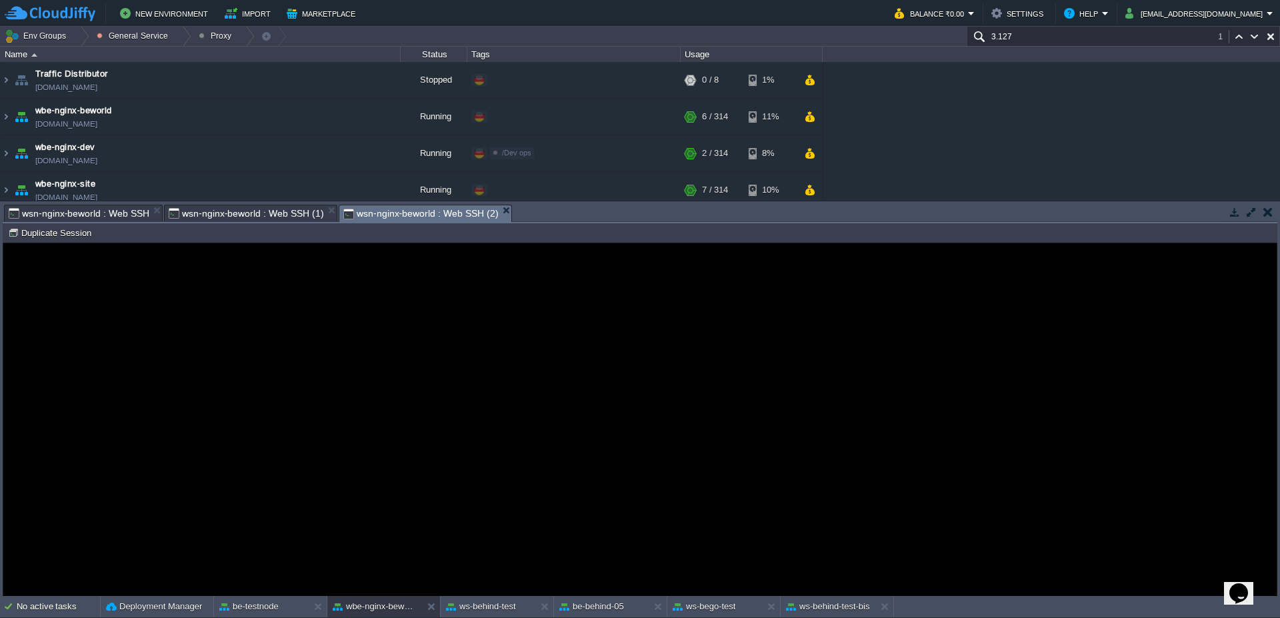
click at [840, 598] on div "ws-behind-test-bis" at bounding box center [828, 606] width 95 height 21
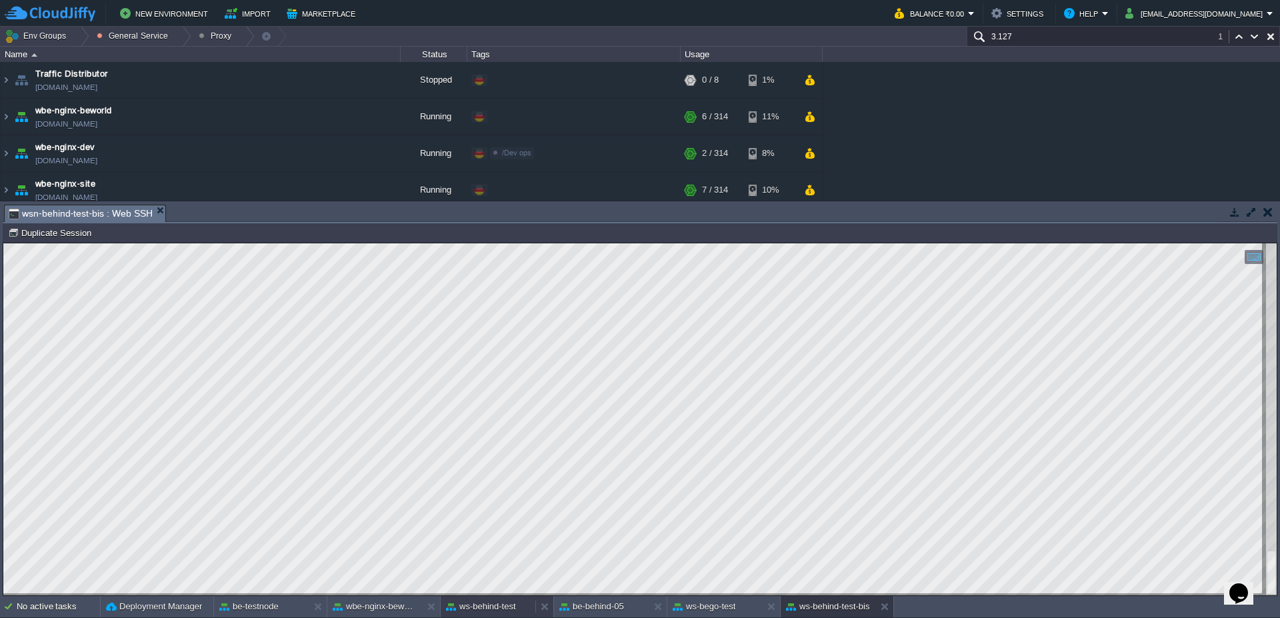
click at [505, 615] on div "ws-behind-test" at bounding box center [488, 606] width 95 height 21
type textarea "SELECT t1.* FROM st_job t1 WHERE 1=1 AND ( t1.soprannome like '%ssssssss%' OR t…"
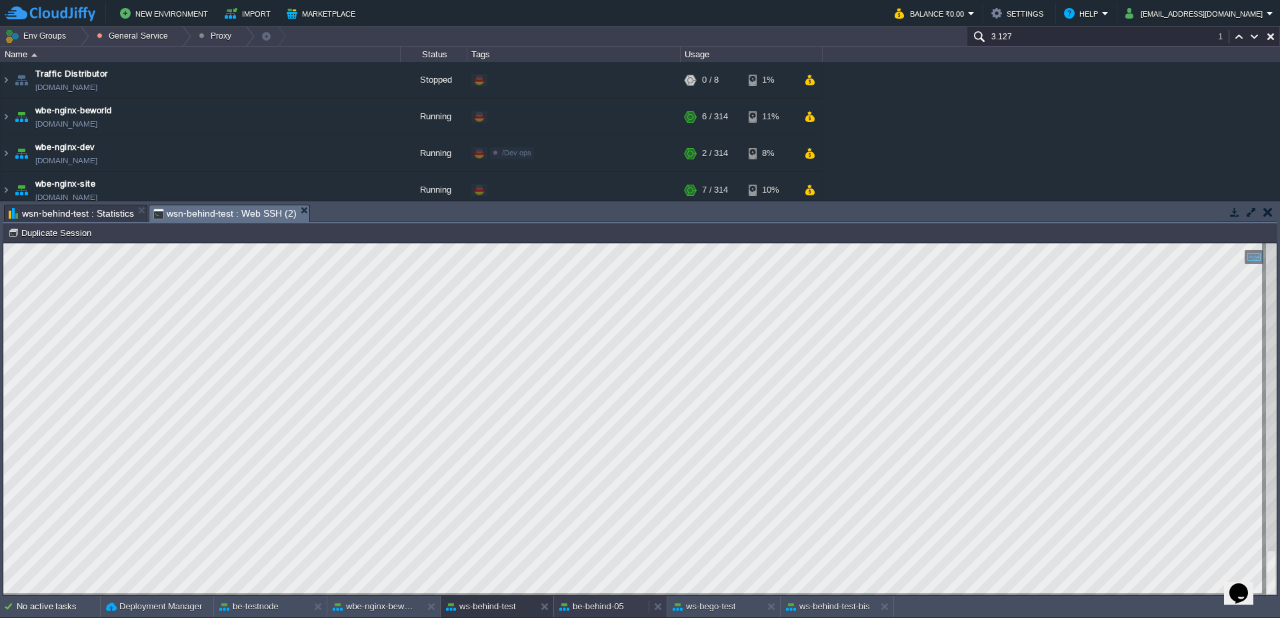
click at [612, 606] on button "be-behind-05" at bounding box center [591, 606] width 65 height 13
type textarea "SELECT COUNT( DISTINCT [DOMAIN_NAME]) FROM st_merce t1, st_articolo t2 WHERE t1…"
drag, startPoint x: 493, startPoint y: 609, endPoint x: 500, endPoint y: 351, distance: 257.5
click at [493, 609] on button "ws-behind-test" at bounding box center [481, 606] width 70 height 13
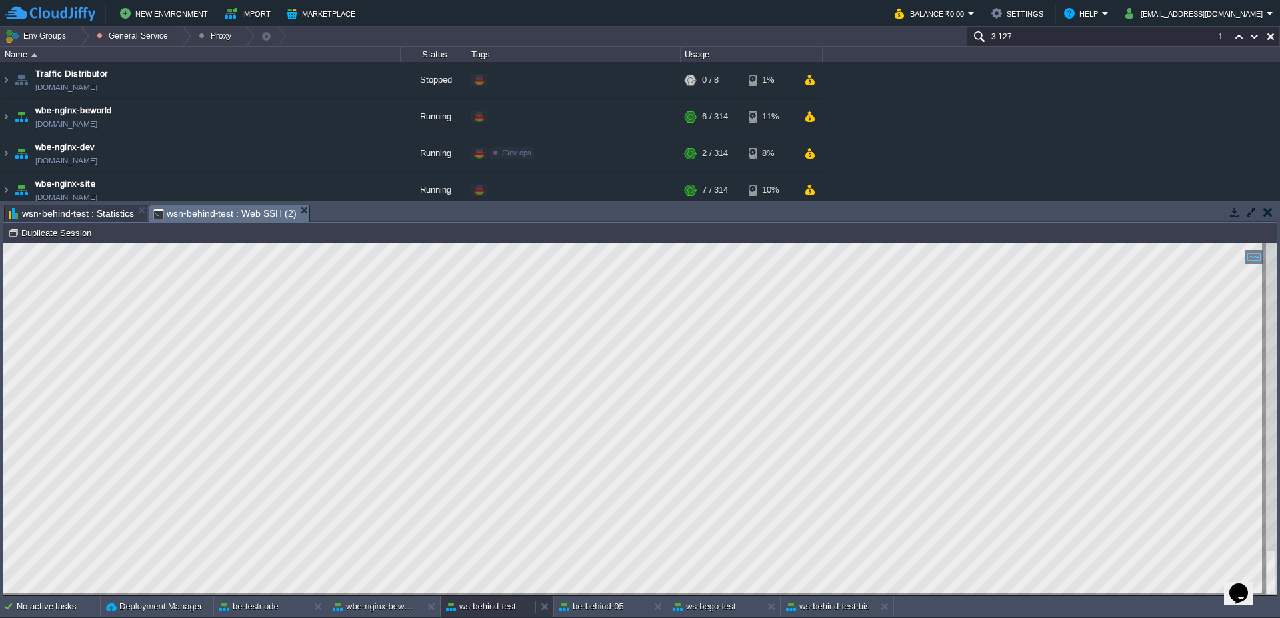
click at [496, 606] on button "ws-behind-test" at bounding box center [481, 606] width 70 height 13
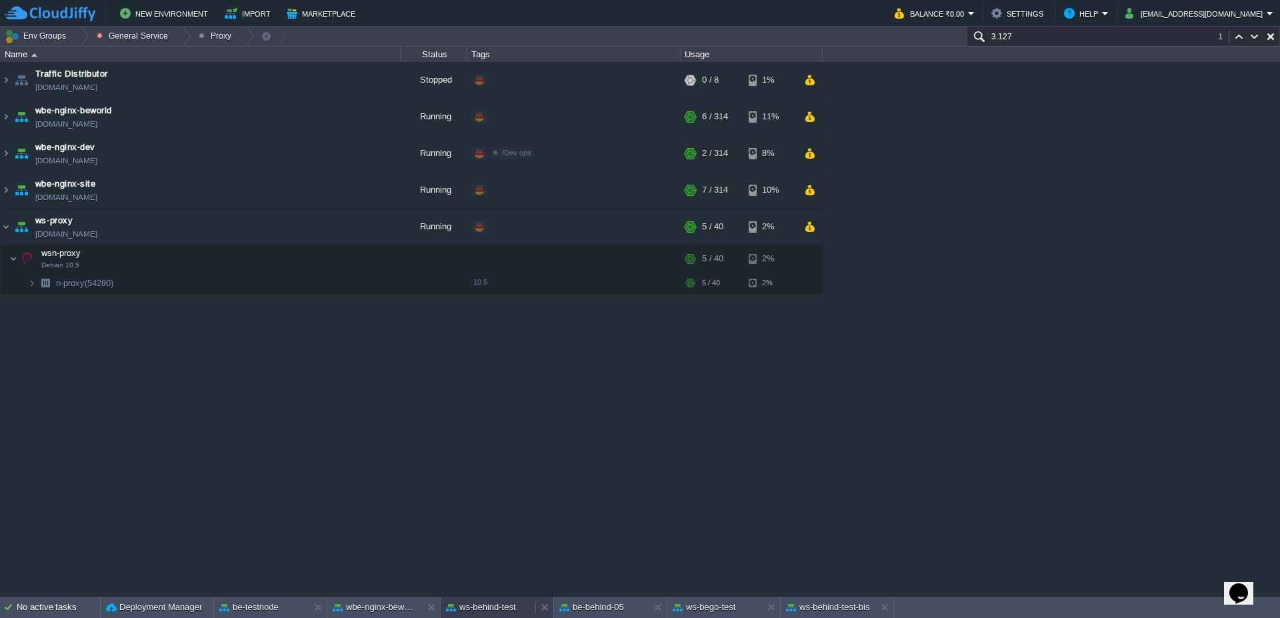
click at [484, 605] on button "ws-behind-test" at bounding box center [481, 607] width 70 height 13
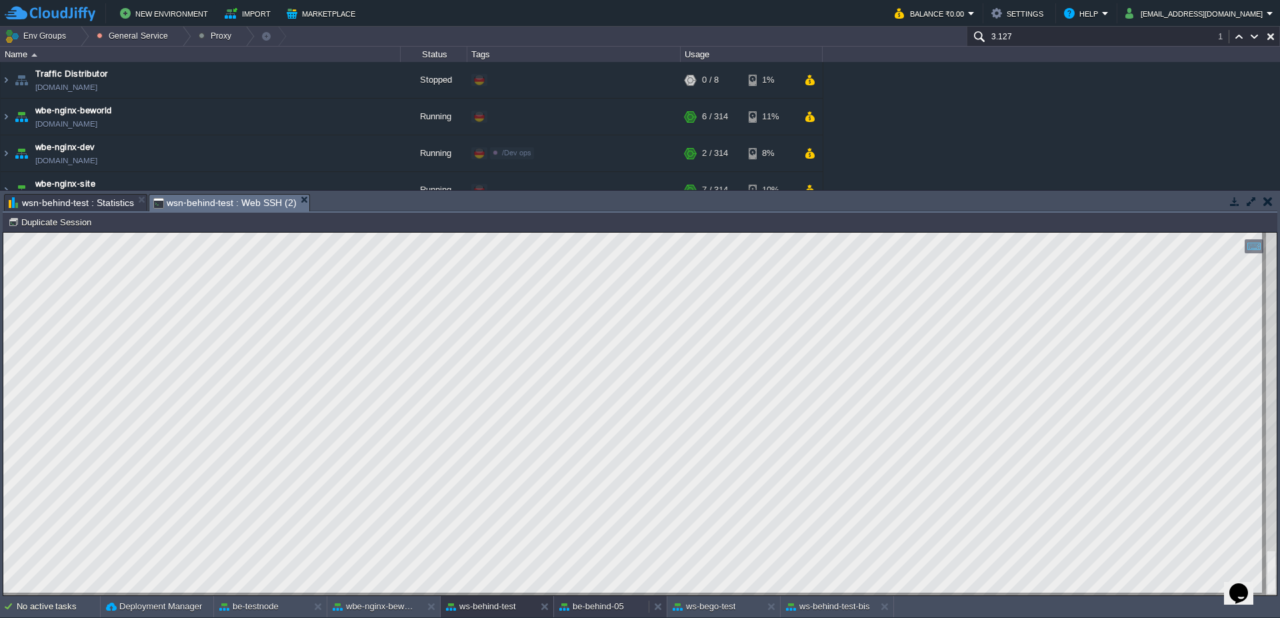
click at [601, 616] on div "be-behind-05" at bounding box center [601, 606] width 95 height 21
click at [487, 602] on button "ws-behind-test" at bounding box center [481, 606] width 70 height 13
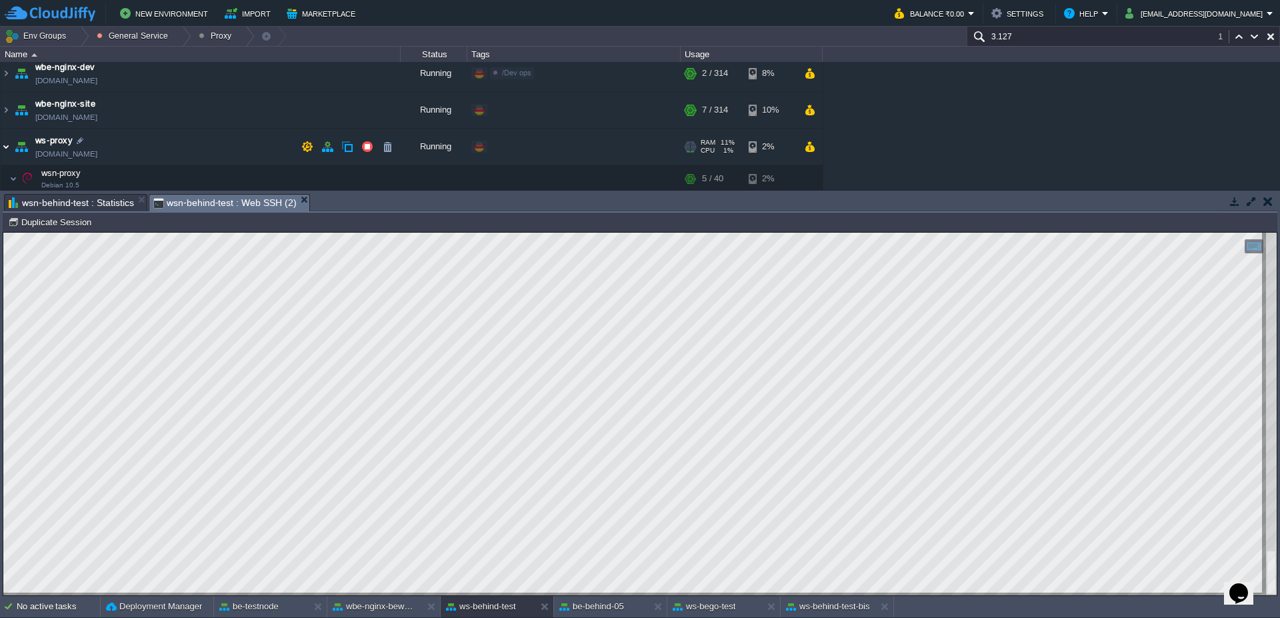
click at [5, 147] on img at bounding box center [6, 147] width 11 height 36
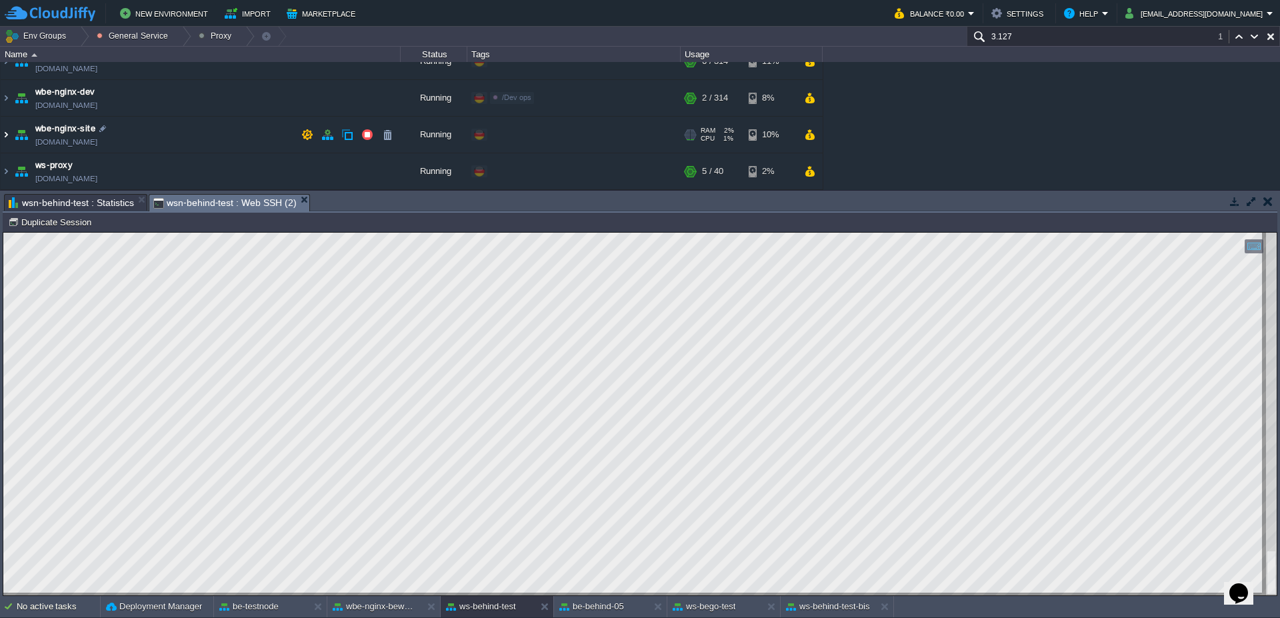
scroll to position [55, 0]
click at [610, 606] on button "be-behind-05" at bounding box center [591, 606] width 65 height 13
click at [479, 604] on button "ws-behind-test" at bounding box center [481, 606] width 70 height 13
click at [579, 610] on button "be-behind-05" at bounding box center [591, 606] width 65 height 13
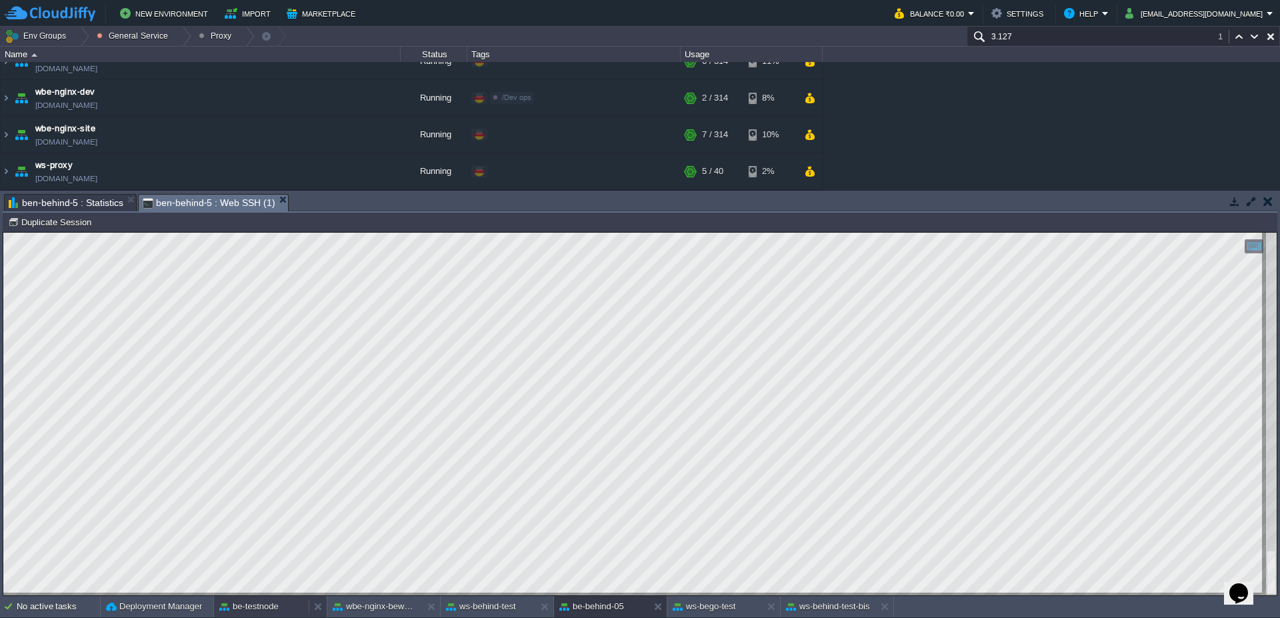
click at [241, 612] on button "be-testnode" at bounding box center [248, 606] width 59 height 13
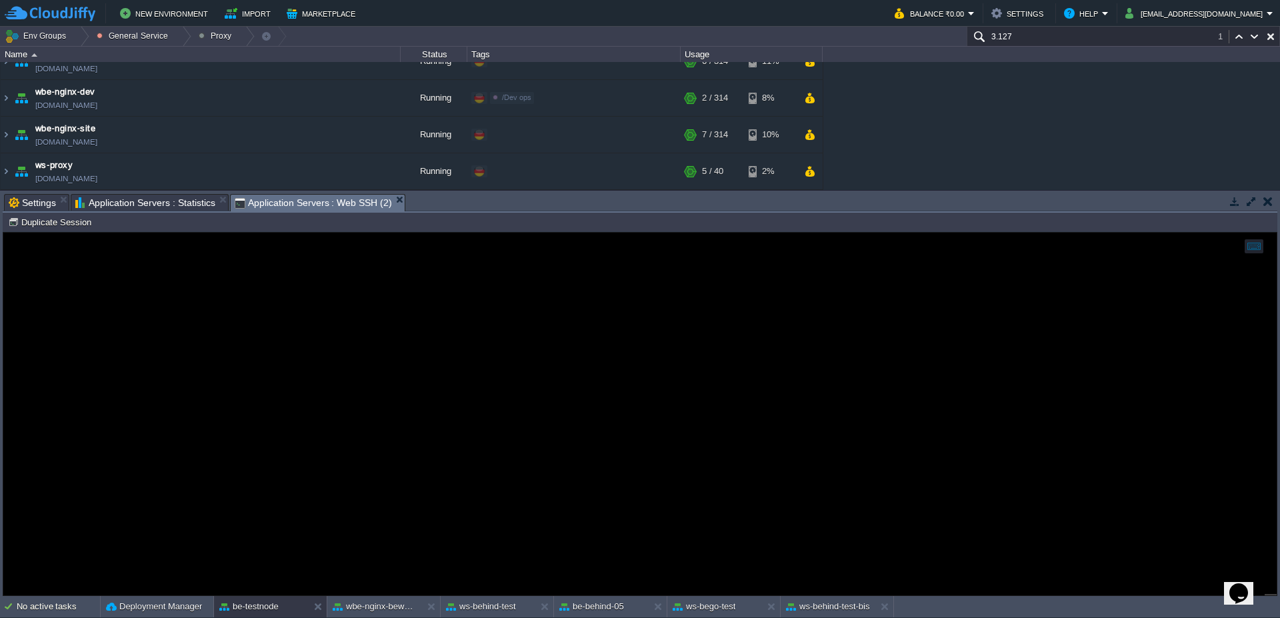
click at [167, 208] on span "Application Servers : Statistics" at bounding box center [145, 203] width 140 height 16
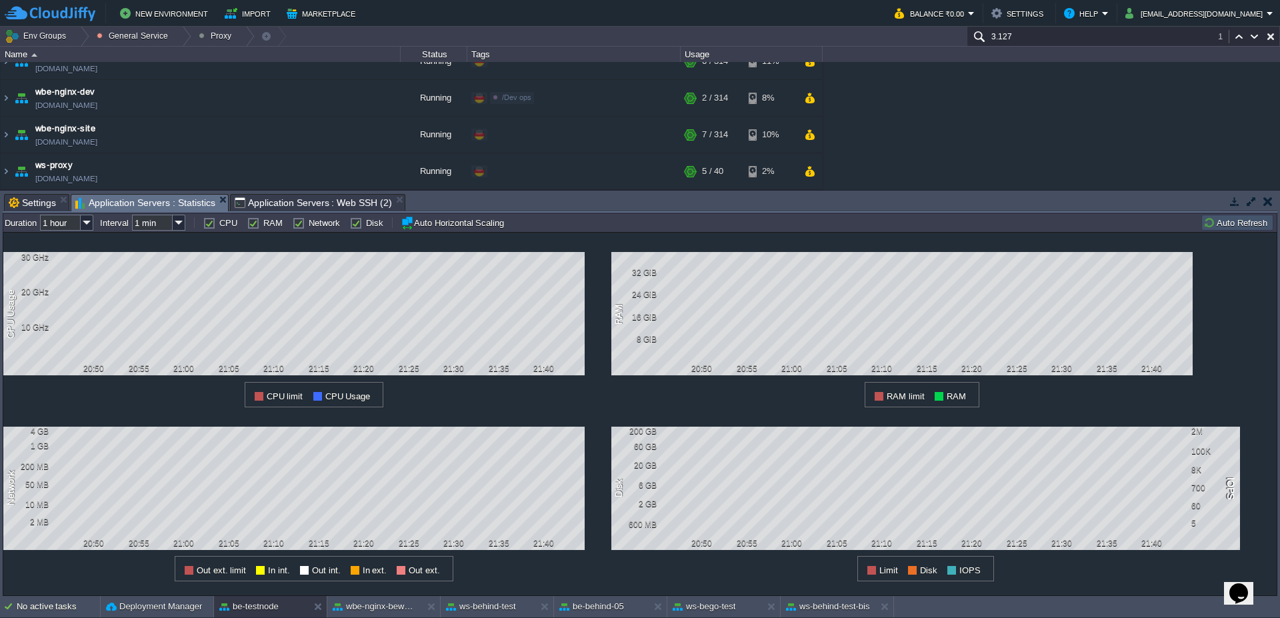
click at [1228, 223] on button "Auto Refresh" at bounding box center [1238, 223] width 68 height 12
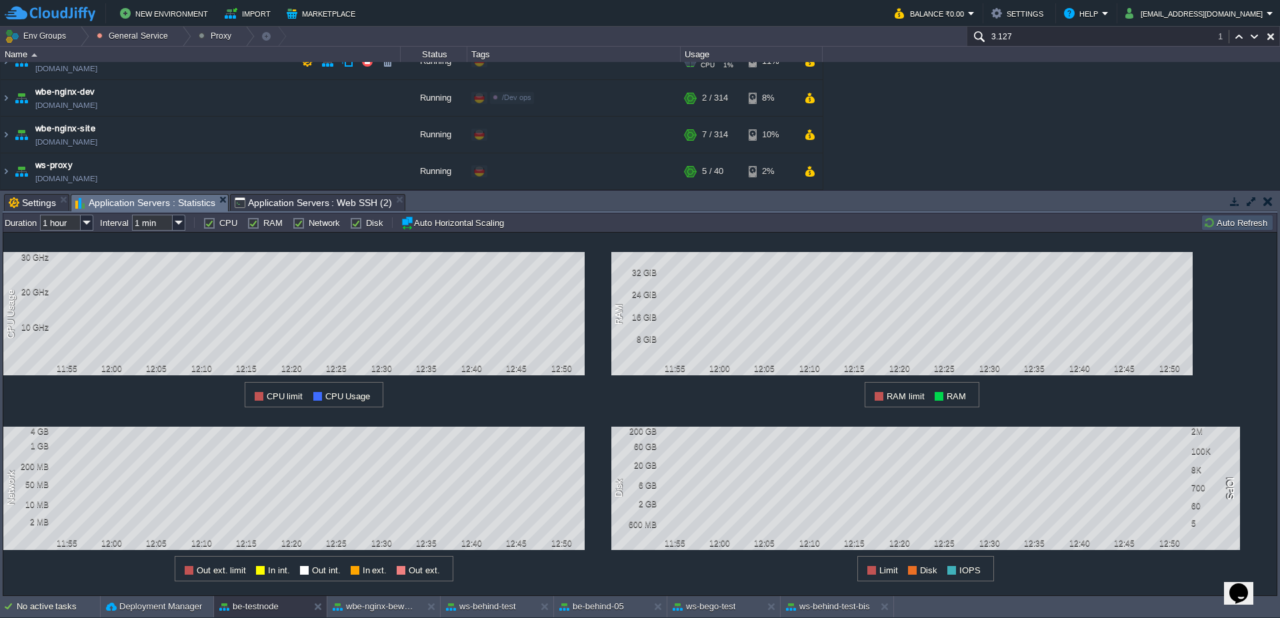
scroll to position [0, 0]
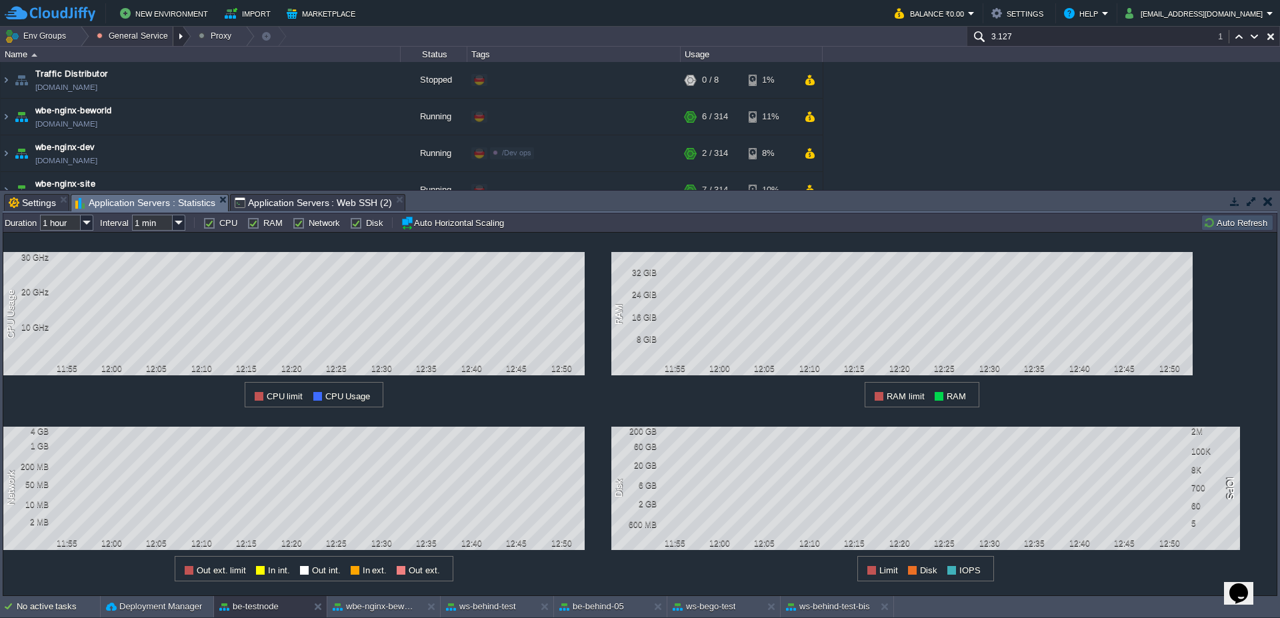
click at [181, 36] on div at bounding box center [182, 36] width 18 height 19
click at [79, 41] on div at bounding box center [80, 36] width 18 height 19
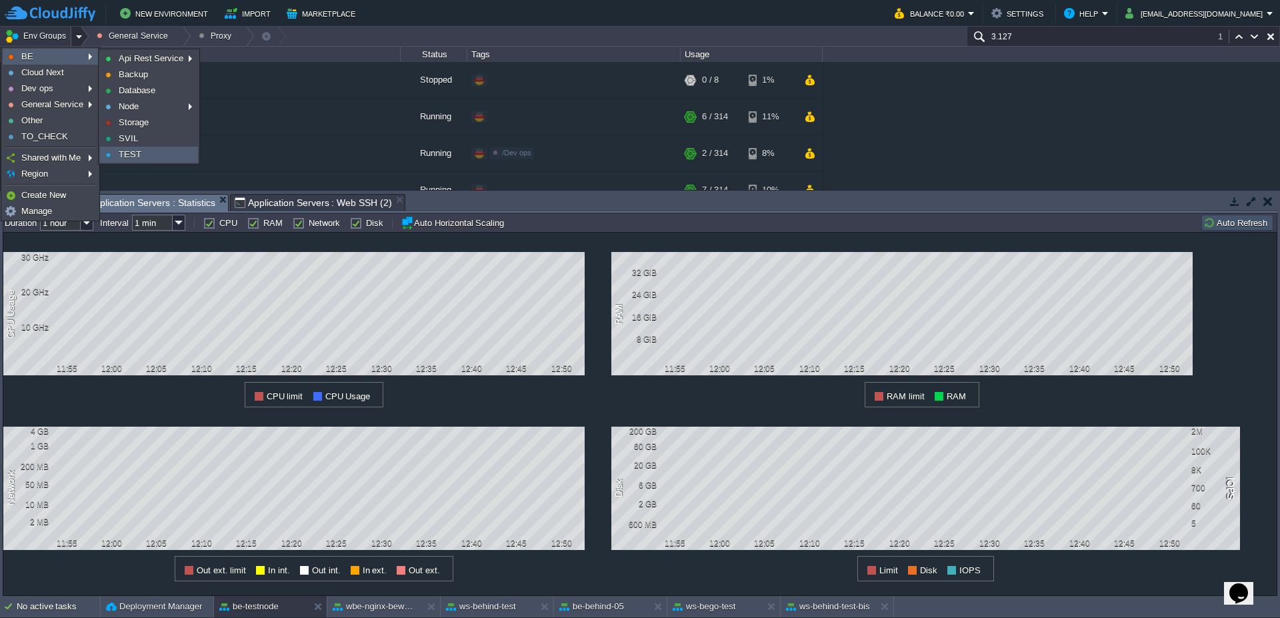
click at [129, 156] on span "TEST" at bounding box center [130, 154] width 23 height 10
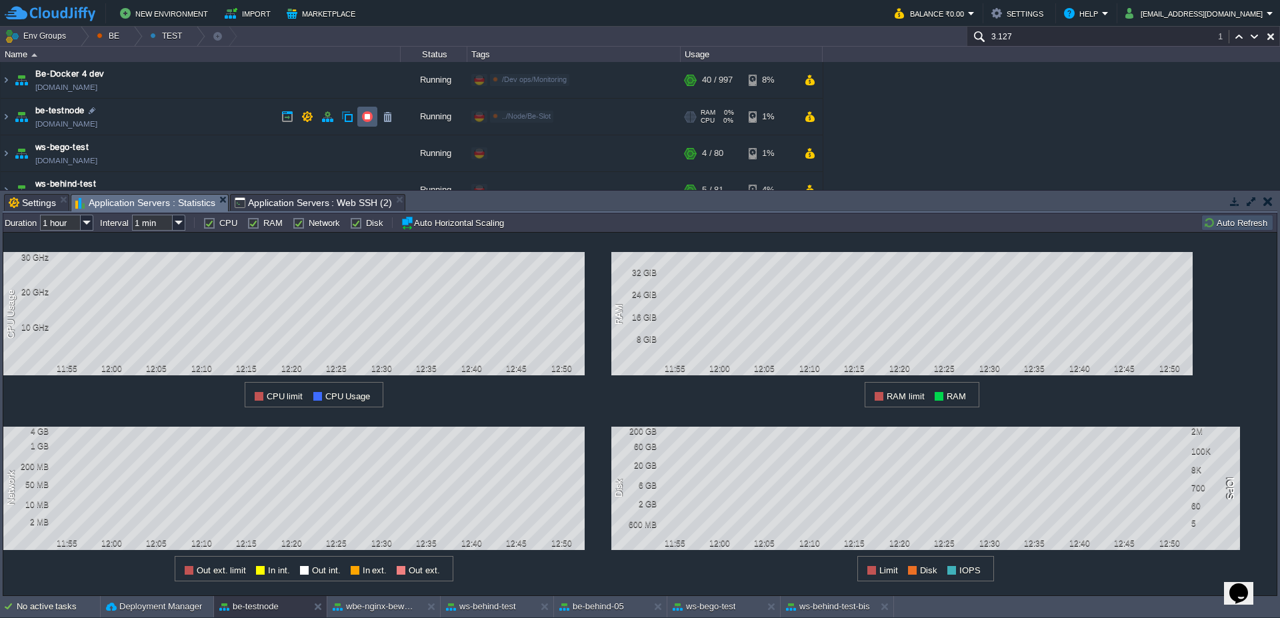
click at [371, 114] on button "button" at bounding box center [367, 117] width 12 height 12
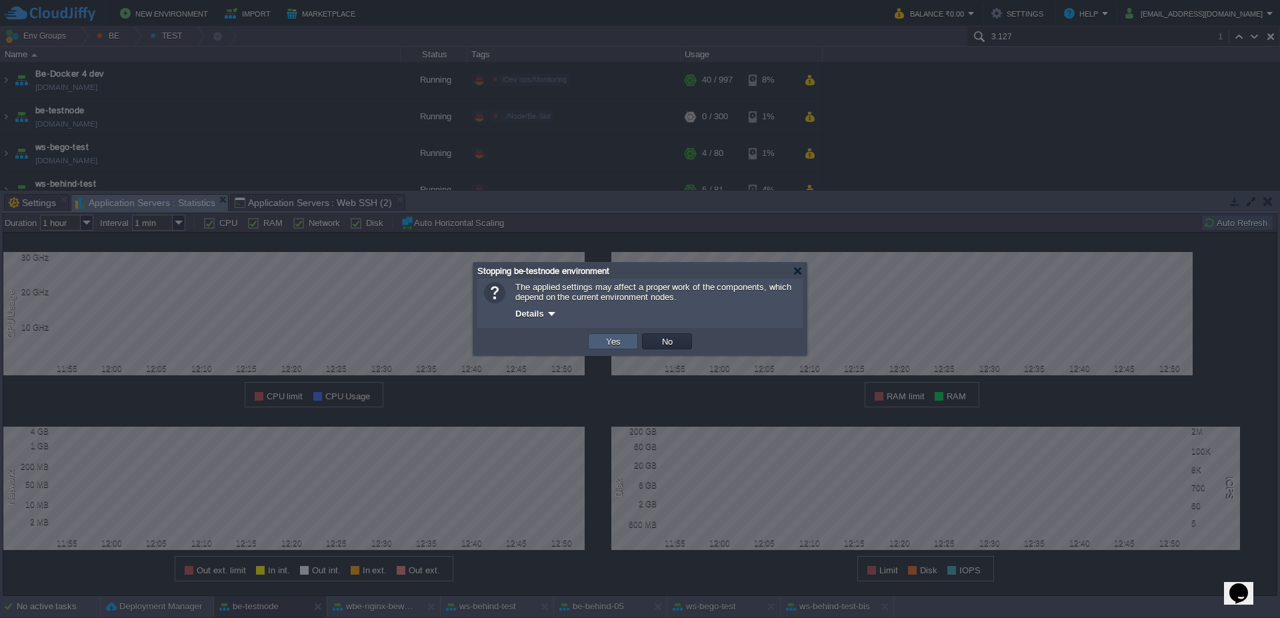
click at [618, 340] on button "Yes" at bounding box center [613, 341] width 23 height 12
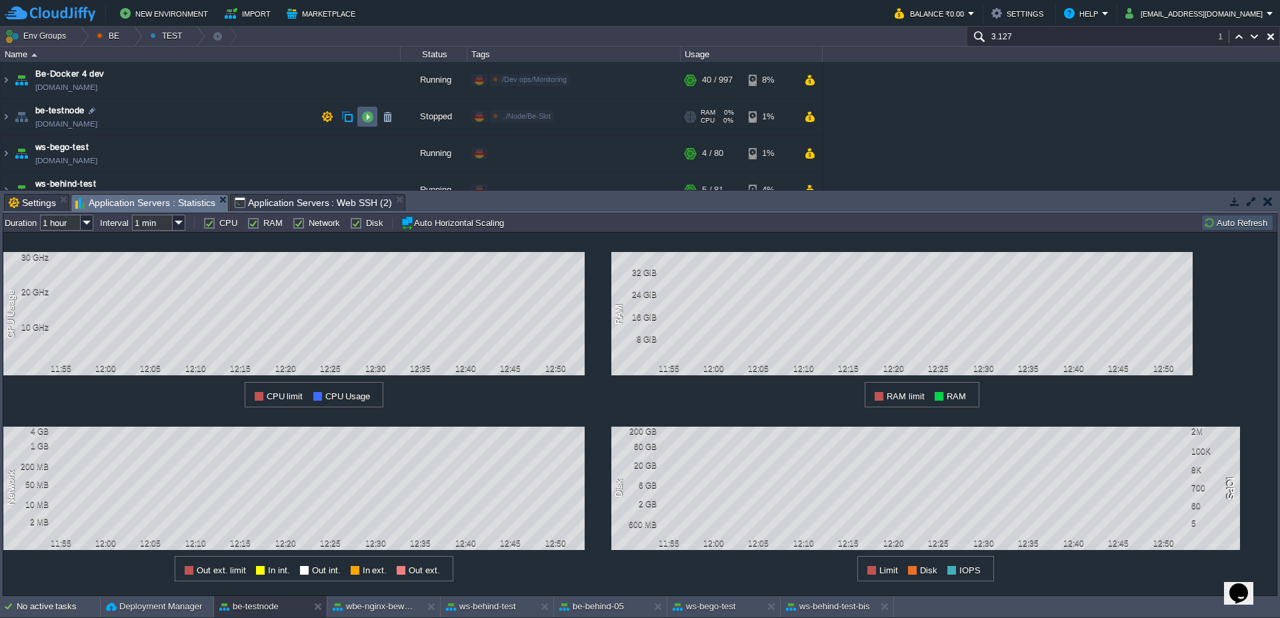
click at [370, 122] on button "button" at bounding box center [367, 117] width 12 height 12
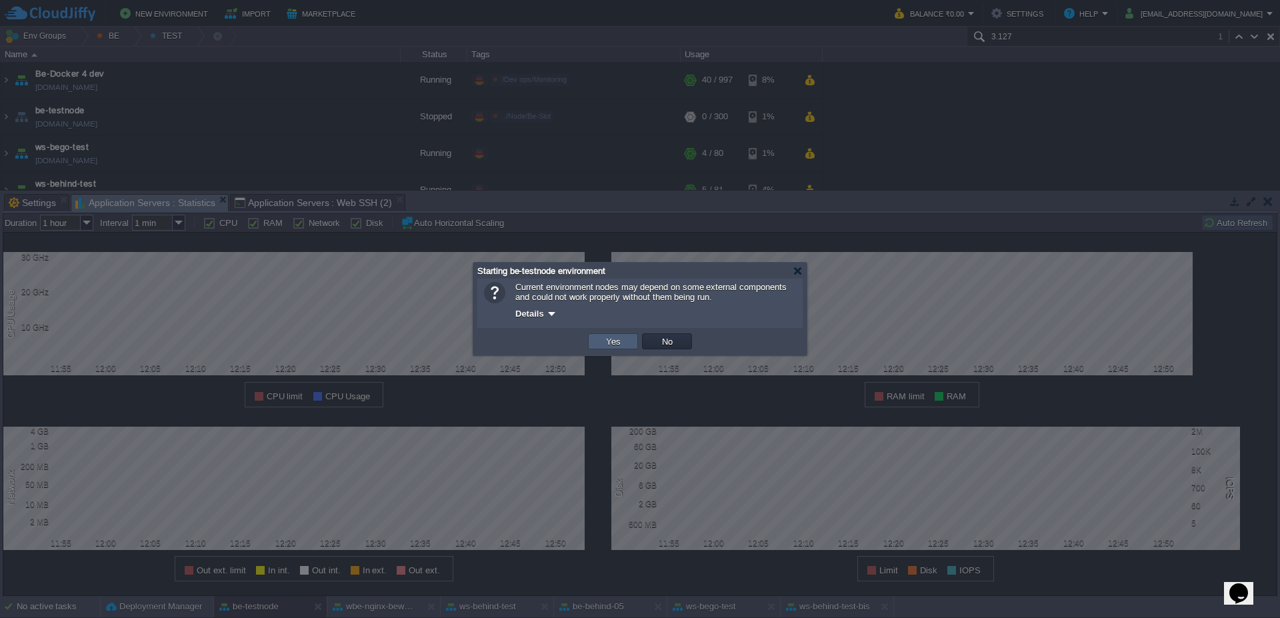
click at [627, 348] on td "Yes" at bounding box center [613, 341] width 50 height 16
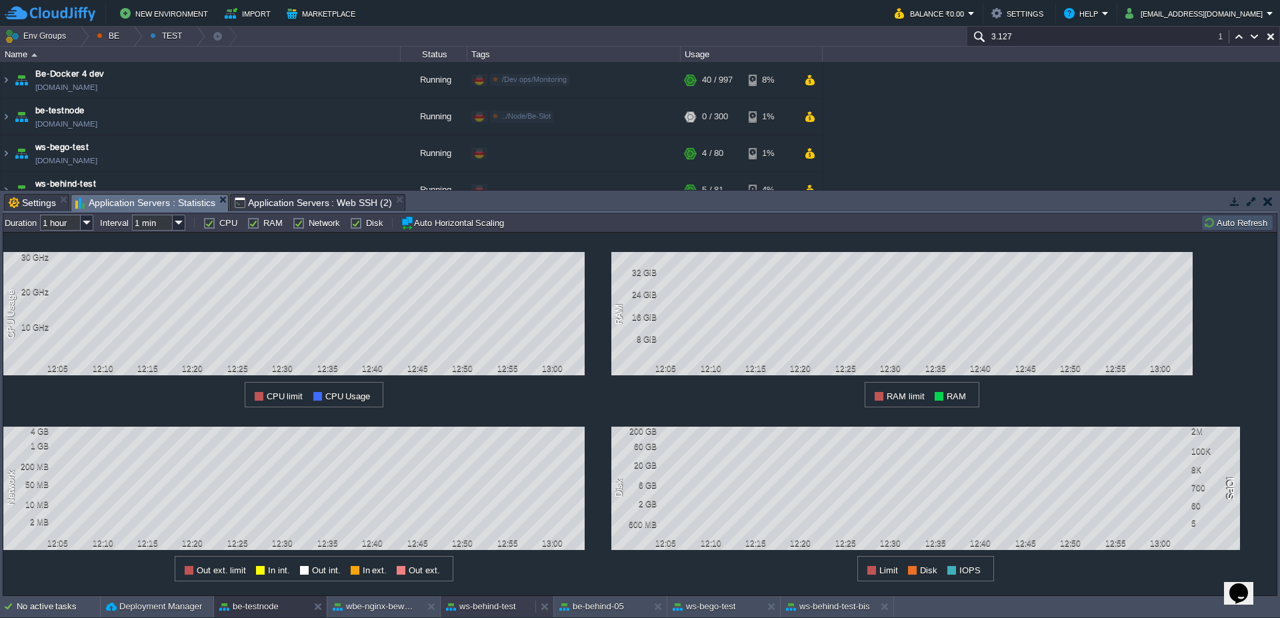
click at [462, 608] on button "ws-behind-test" at bounding box center [481, 606] width 70 height 13
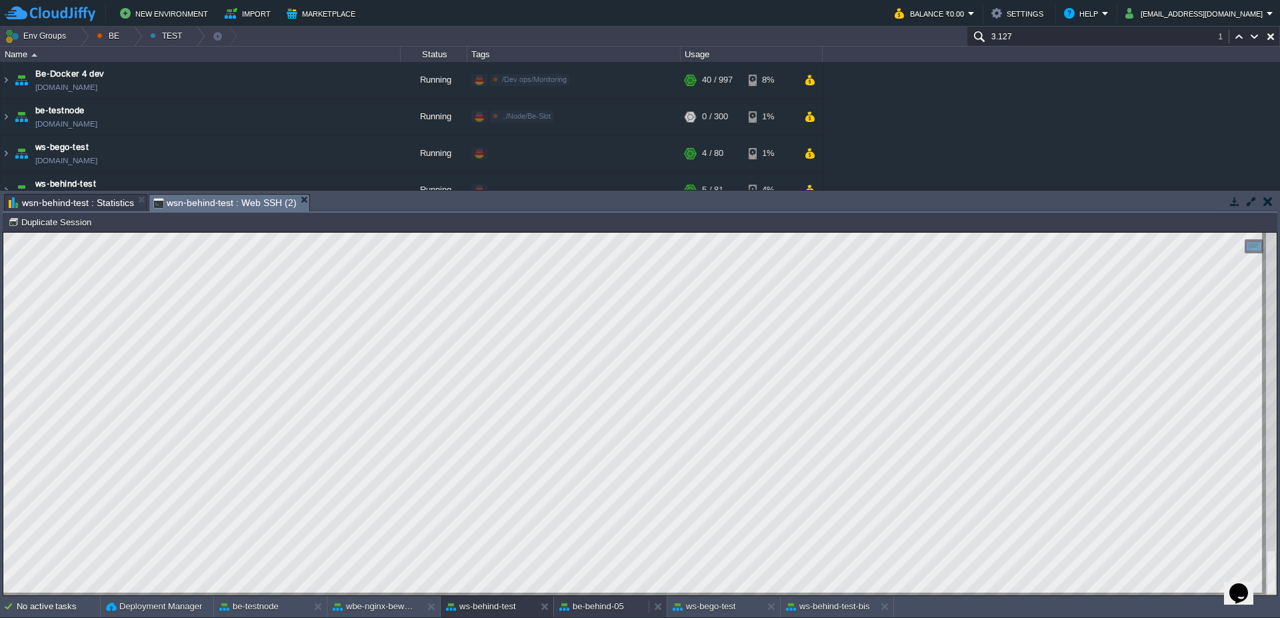
click at [610, 611] on button "be-behind-05" at bounding box center [591, 606] width 65 height 13
click at [729, 612] on button "ws-bego-test" at bounding box center [704, 606] width 63 height 13
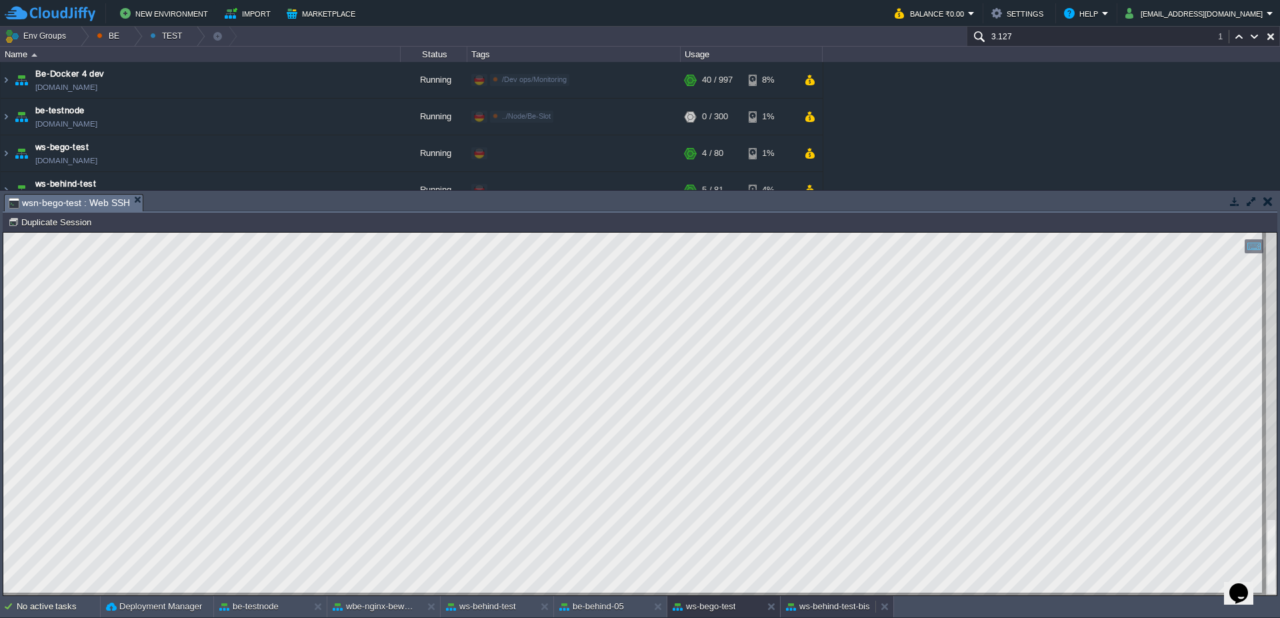
click at [819, 614] on div "ws-behind-test-bis" at bounding box center [828, 606] width 95 height 21
click at [371, 604] on button "wbe-nginx-beworld" at bounding box center [375, 606] width 84 height 13
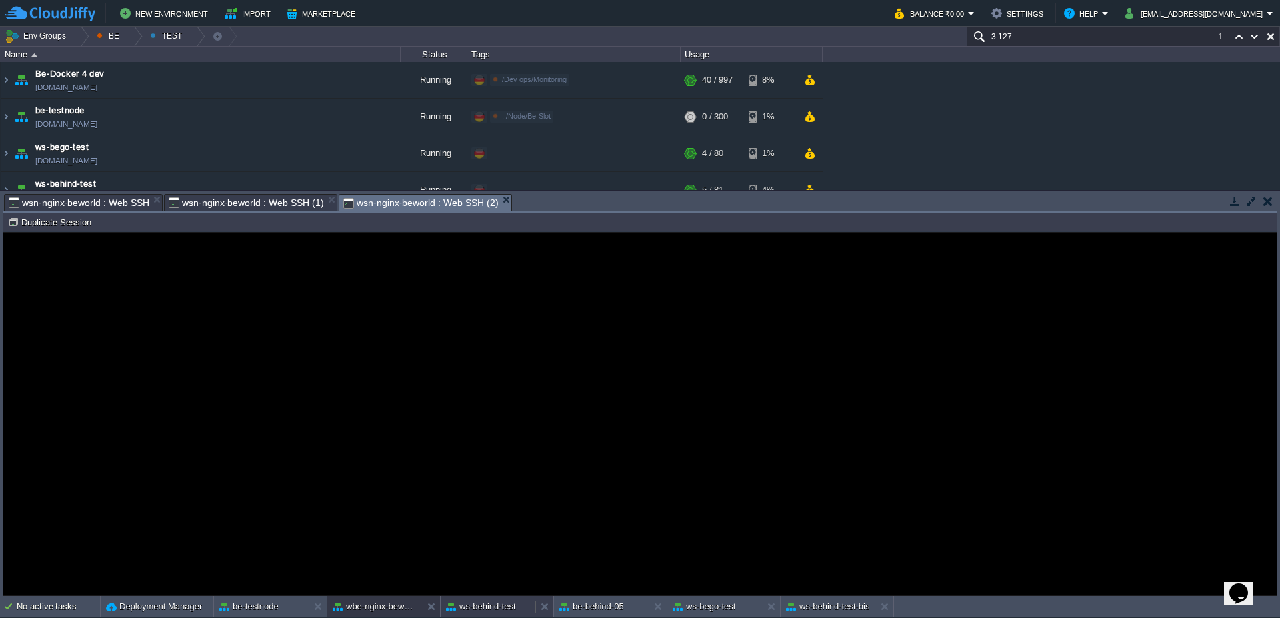
click at [454, 604] on button "ws-behind-test" at bounding box center [481, 606] width 70 height 13
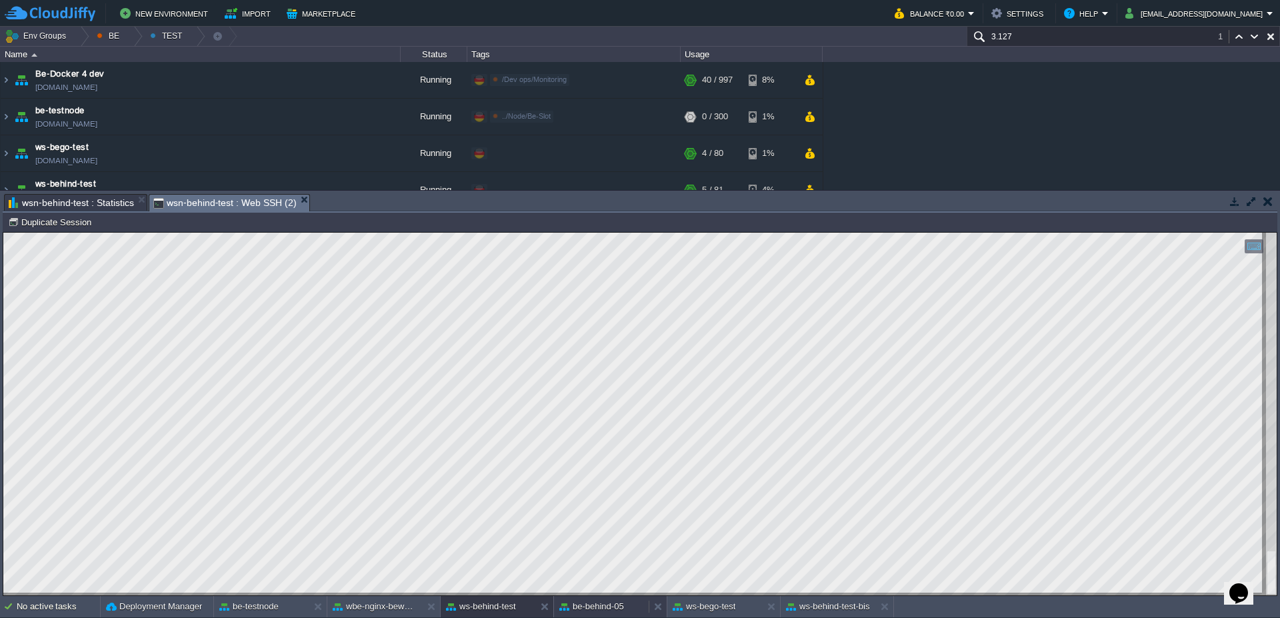
click at [586, 610] on button "be-behind-05" at bounding box center [591, 606] width 65 height 13
click at [455, 611] on button "ws-behind-test" at bounding box center [481, 606] width 70 height 13
type textarea "checkJobPresenza"
click at [589, 602] on button "be-behind-05" at bounding box center [591, 606] width 65 height 13
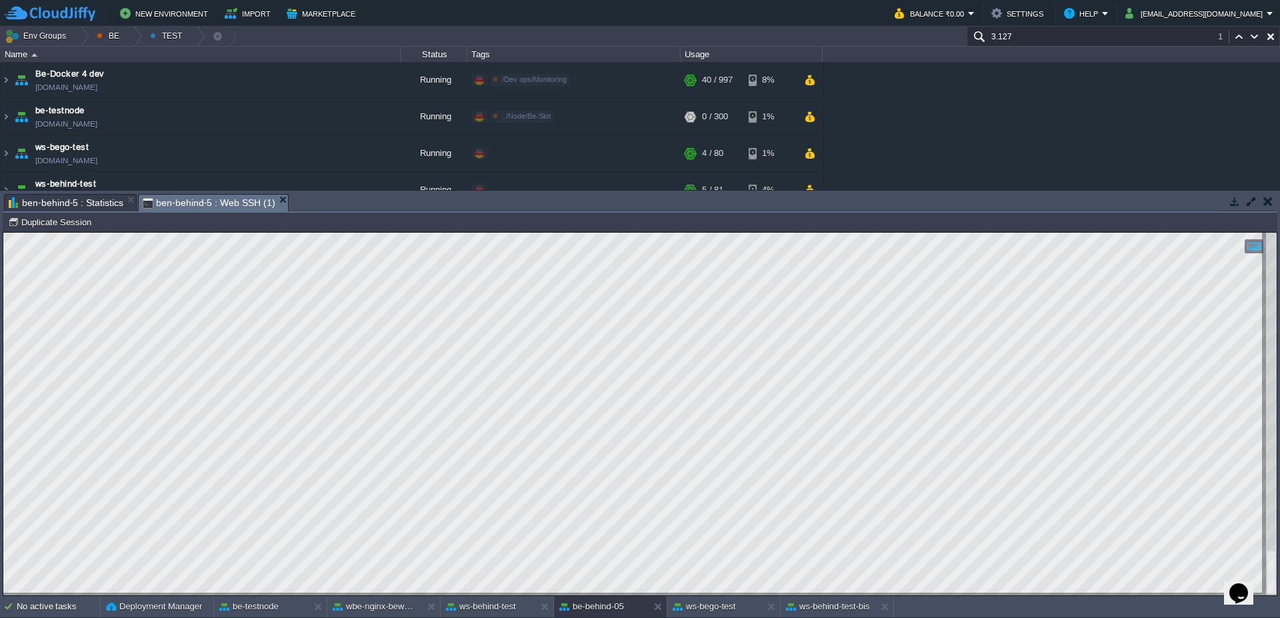
scroll to position [11, 785]
type textarea "createServletService"
click at [413, 612] on button "wbe-nginx-beworld" at bounding box center [375, 606] width 84 height 13
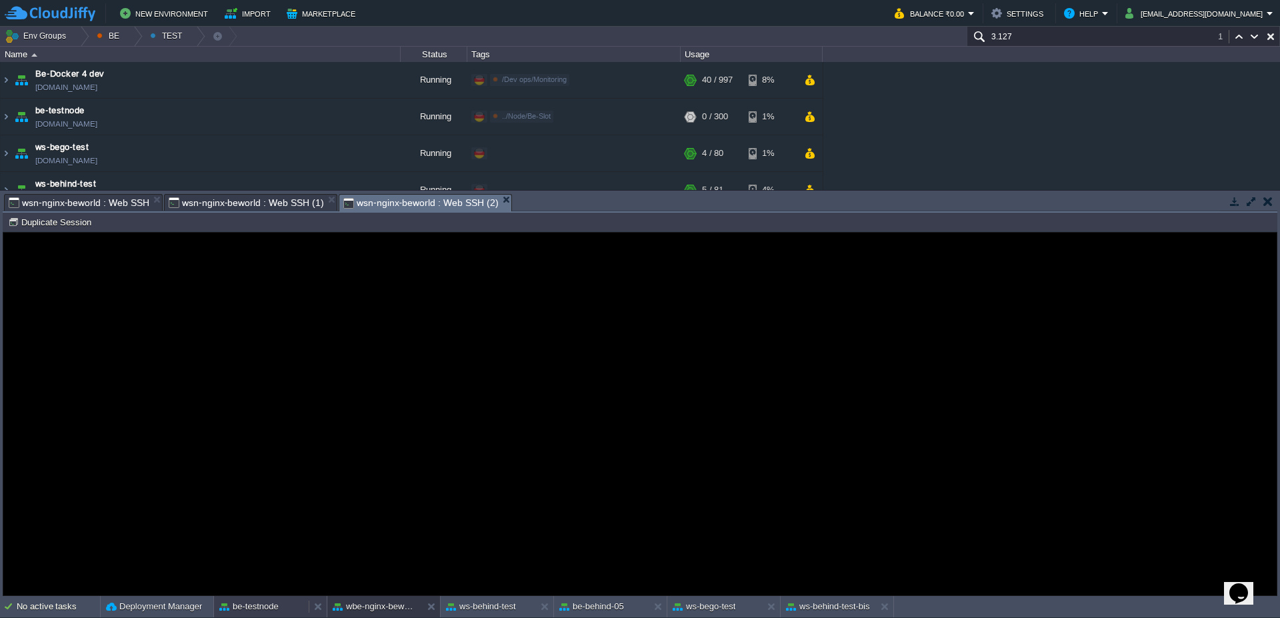
click at [261, 605] on button "be-testnode" at bounding box center [248, 606] width 59 height 13
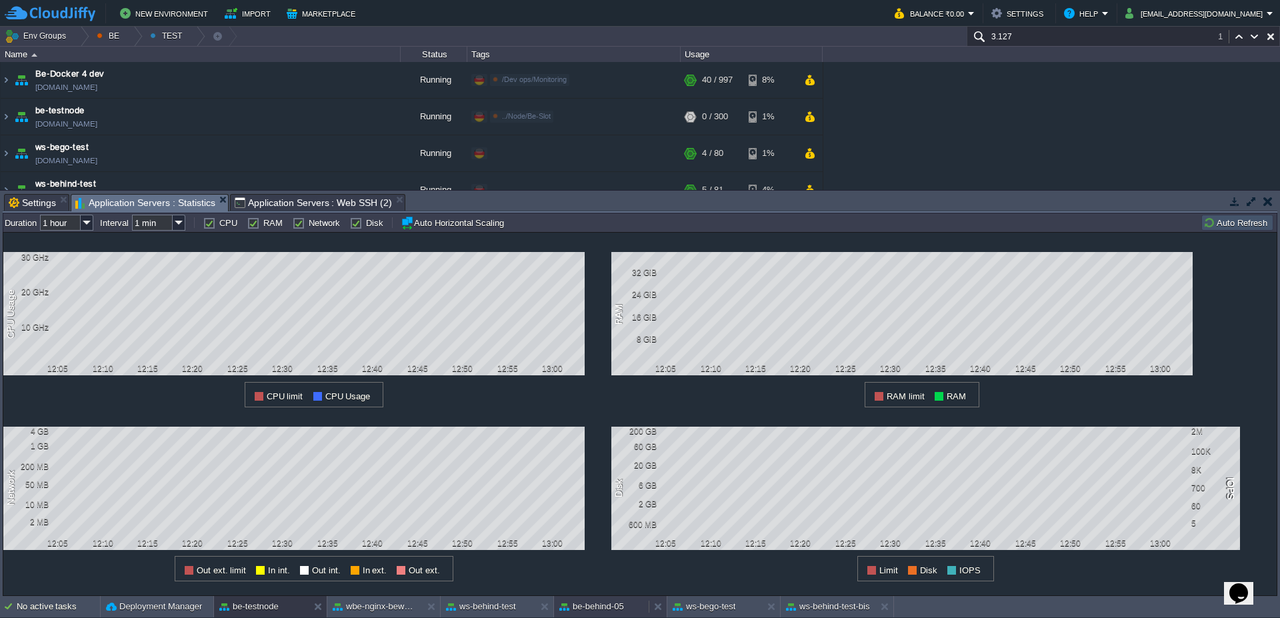
click at [577, 601] on button "be-behind-05" at bounding box center [591, 606] width 65 height 13
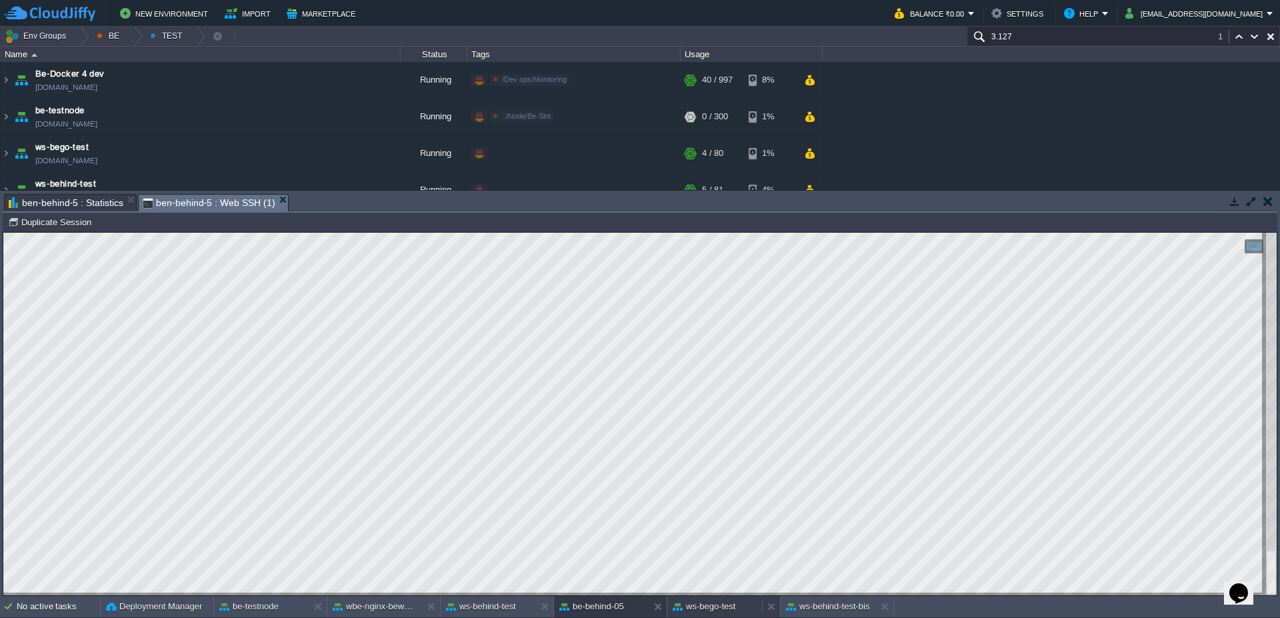
click at [694, 607] on button "ws-bego-test" at bounding box center [704, 606] width 63 height 13
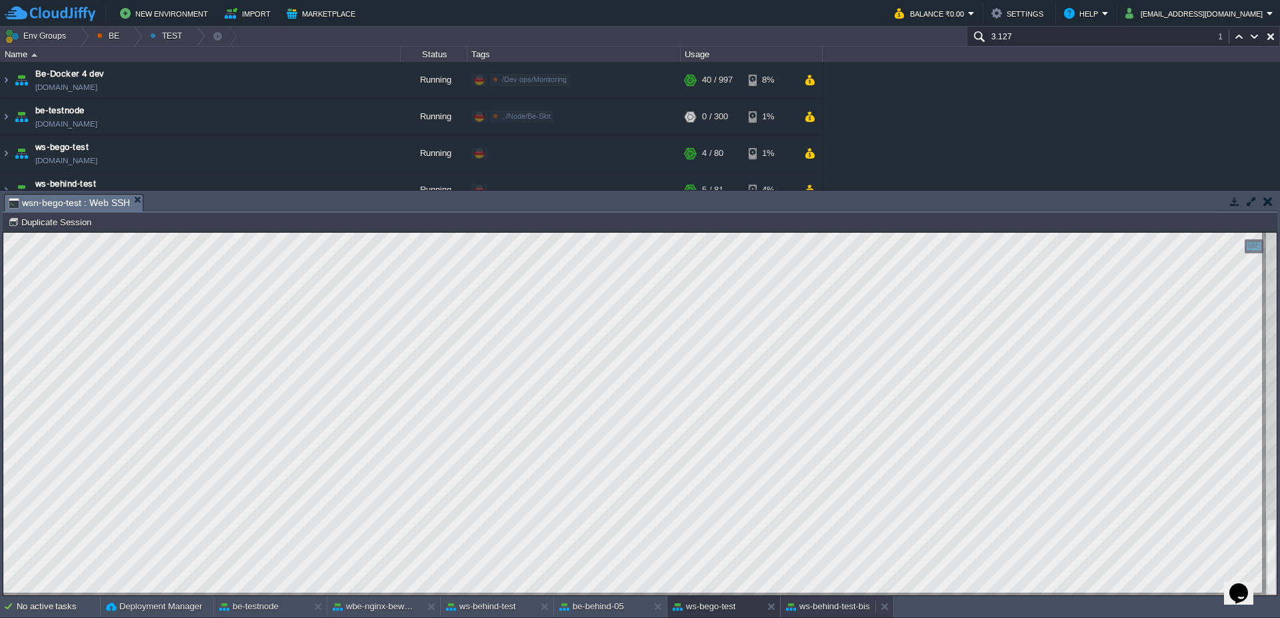
click at [810, 611] on button "ws-behind-test-bis" at bounding box center [828, 606] width 84 height 13
click at [702, 615] on div "ws-bego-test" at bounding box center [715, 606] width 95 height 21
click at [509, 608] on button "ws-behind-test" at bounding box center [481, 606] width 70 height 13
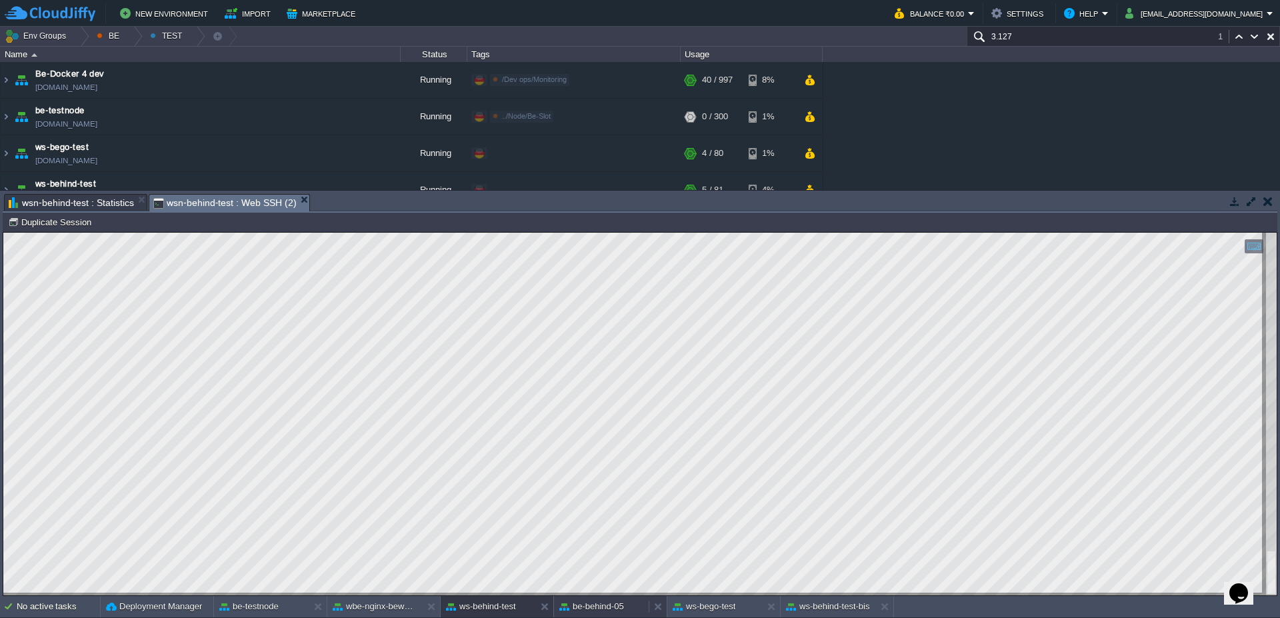
click at [606, 606] on button "be-behind-05" at bounding box center [591, 606] width 65 height 13
click at [363, 618] on div "No active tasks Deployment Manager be-testnode wbe-nginx-beworld ws-behind-test…" at bounding box center [640, 607] width 1280 height 22
click at [376, 608] on button "wbe-nginx-beworld" at bounding box center [375, 606] width 84 height 13
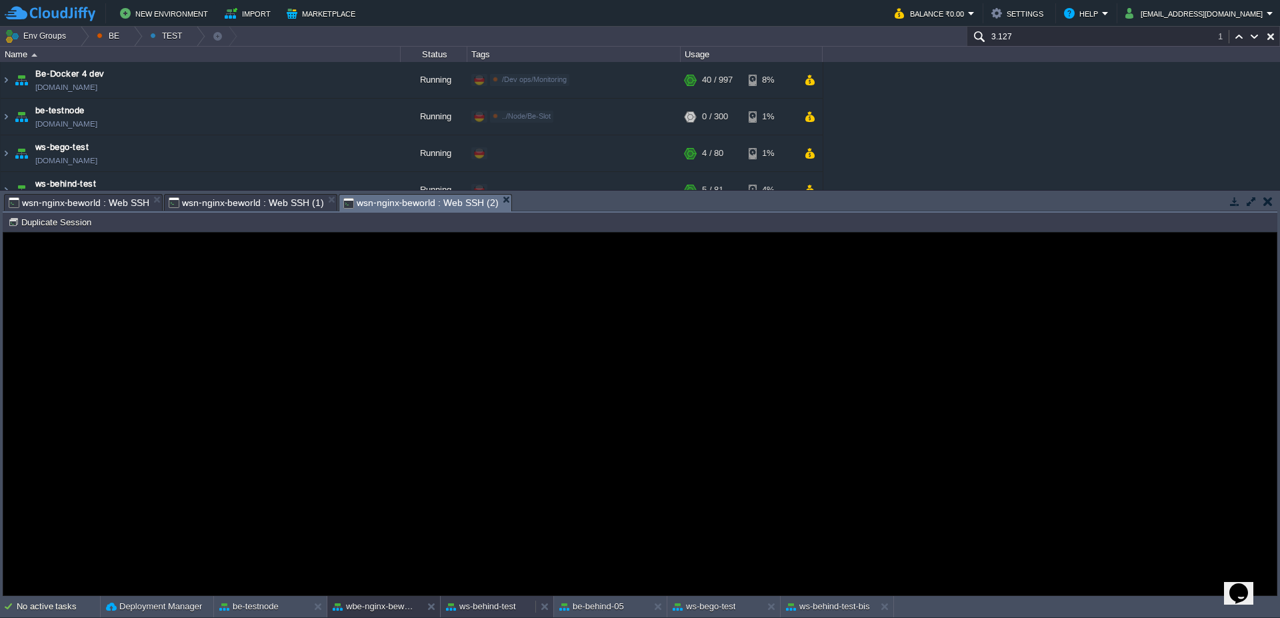
click at [493, 603] on button "ws-behind-test" at bounding box center [481, 606] width 70 height 13
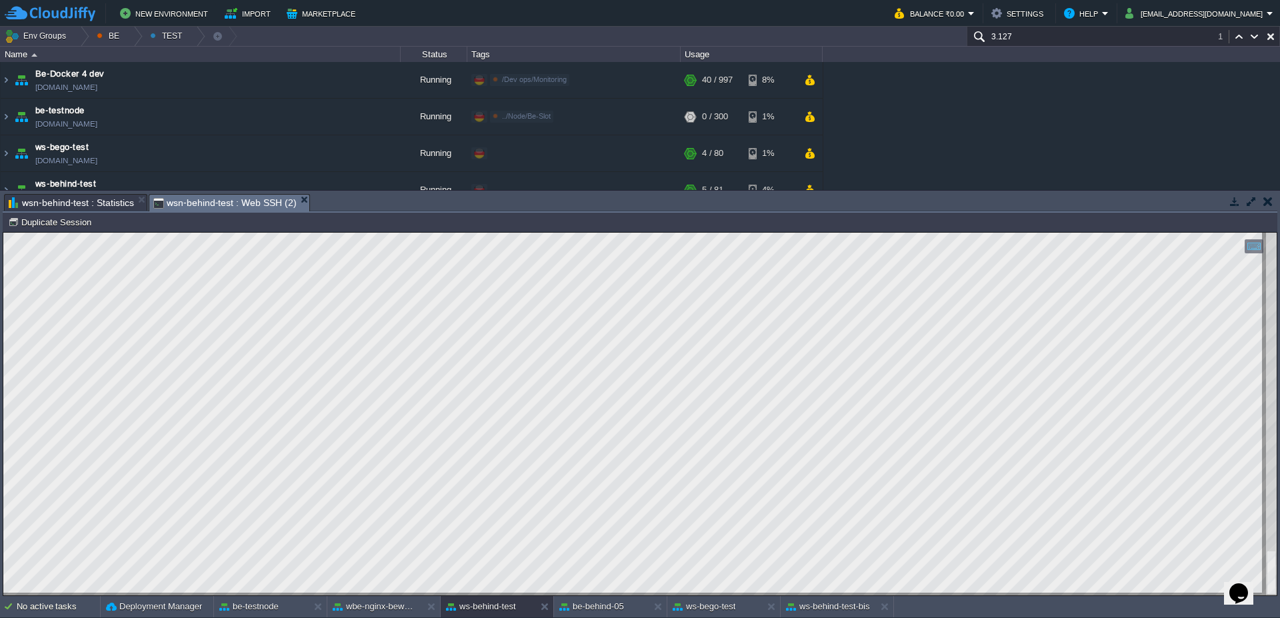
click at [616, 618] on div "No active tasks Deployment Manager be-testnode wbe-nginx-beworld ws-behind-test…" at bounding box center [640, 607] width 1280 height 22
click at [620, 613] on button "be-behind-05" at bounding box center [591, 606] width 65 height 13
click at [725, 608] on button "ws-bego-test" at bounding box center [704, 606] width 63 height 13
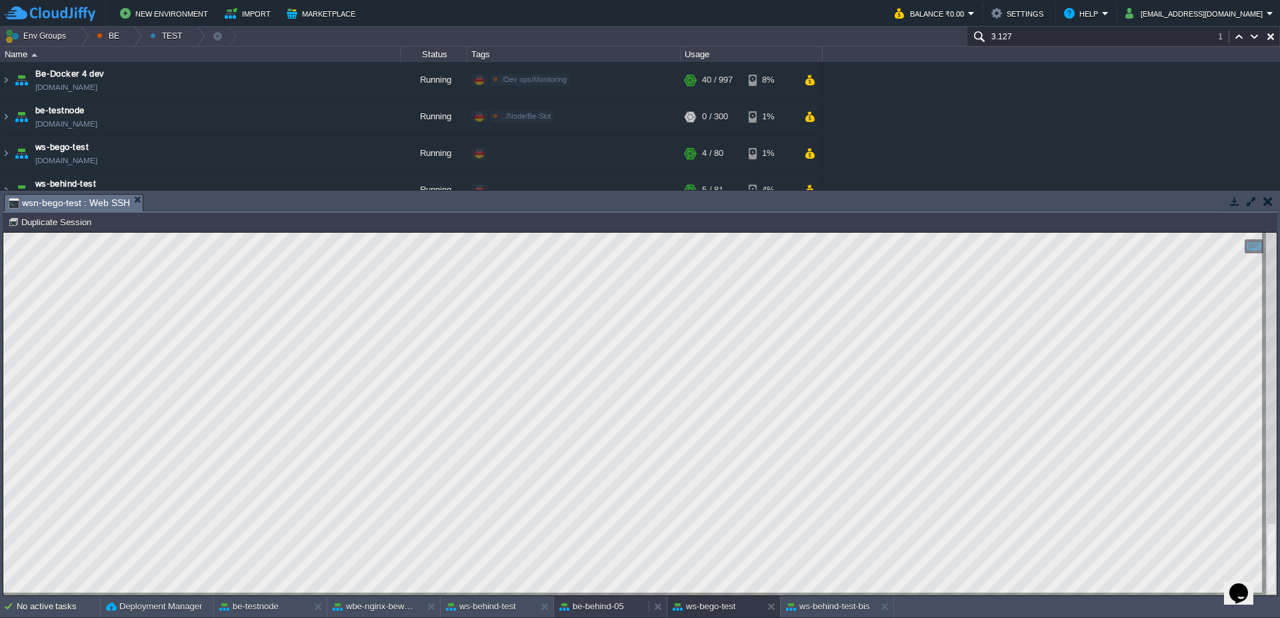
click at [602, 602] on button "be-behind-05" at bounding box center [591, 606] width 65 height 13
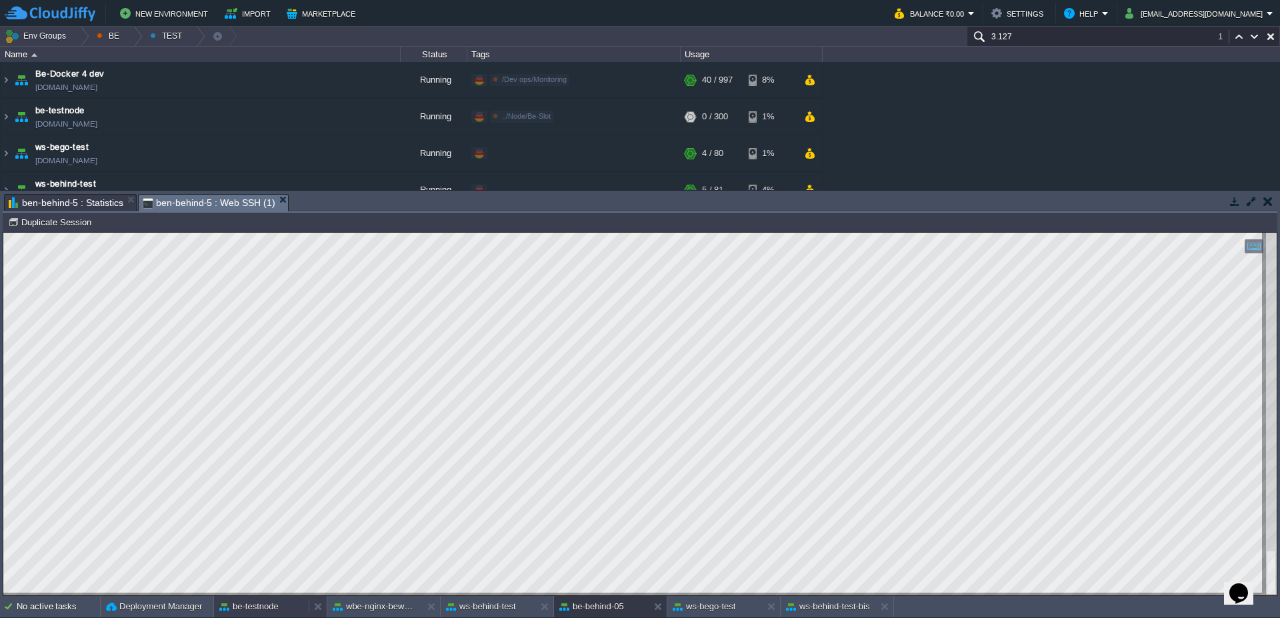
click at [275, 614] on div "be-testnode" at bounding box center [261, 606] width 95 height 21
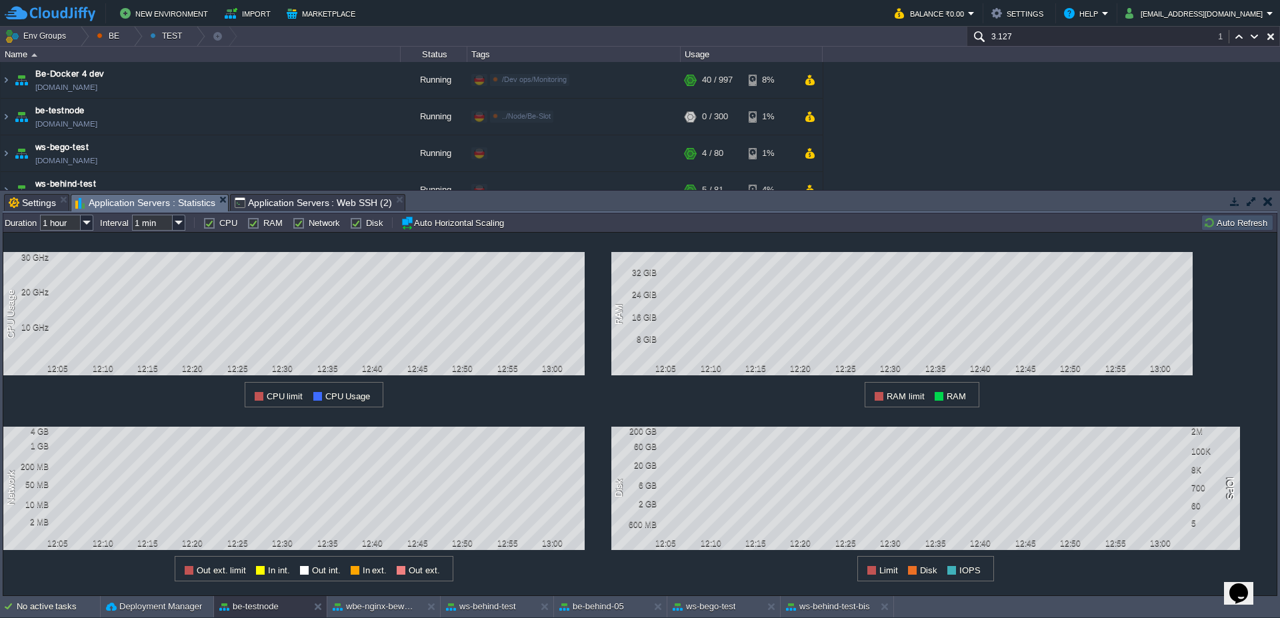
click at [1237, 224] on button "Auto Refresh" at bounding box center [1238, 223] width 68 height 12
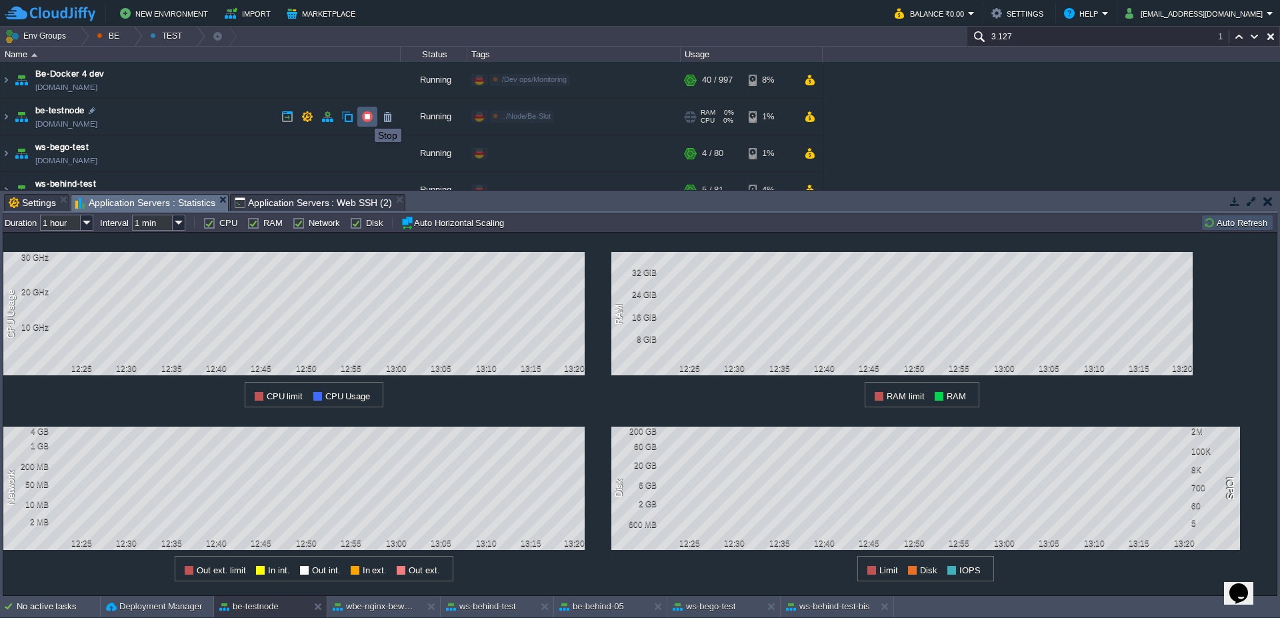
click at [365, 117] on button "button" at bounding box center [367, 117] width 12 height 12
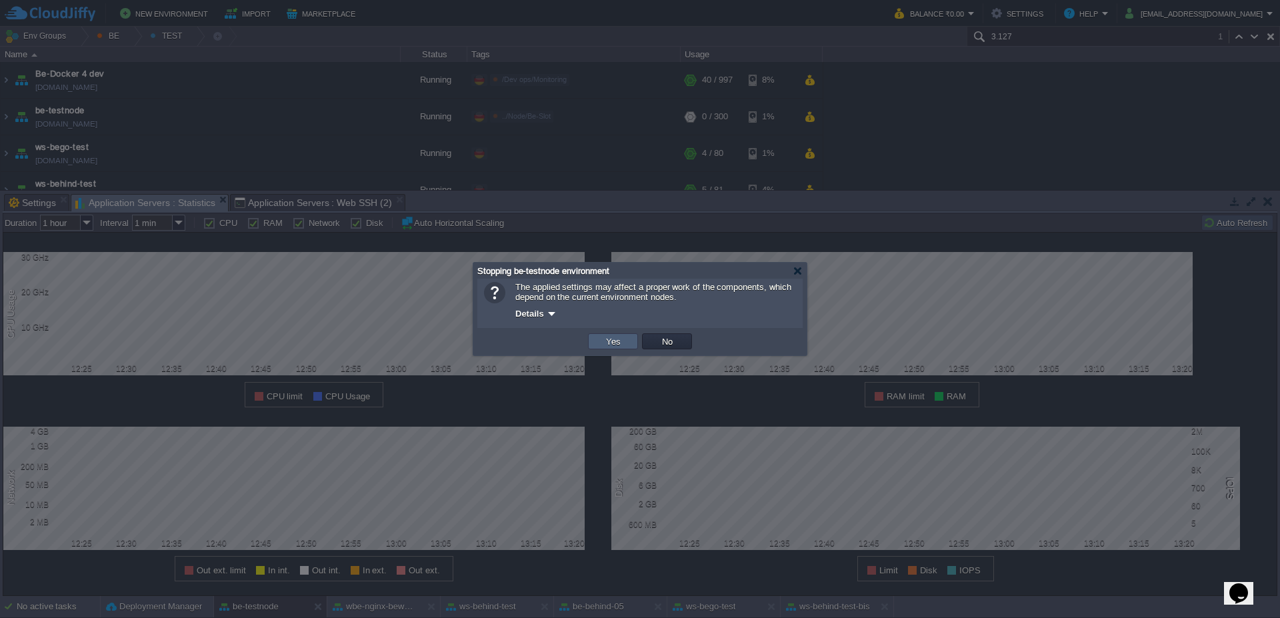
click at [612, 334] on td "Yes" at bounding box center [613, 341] width 50 height 16
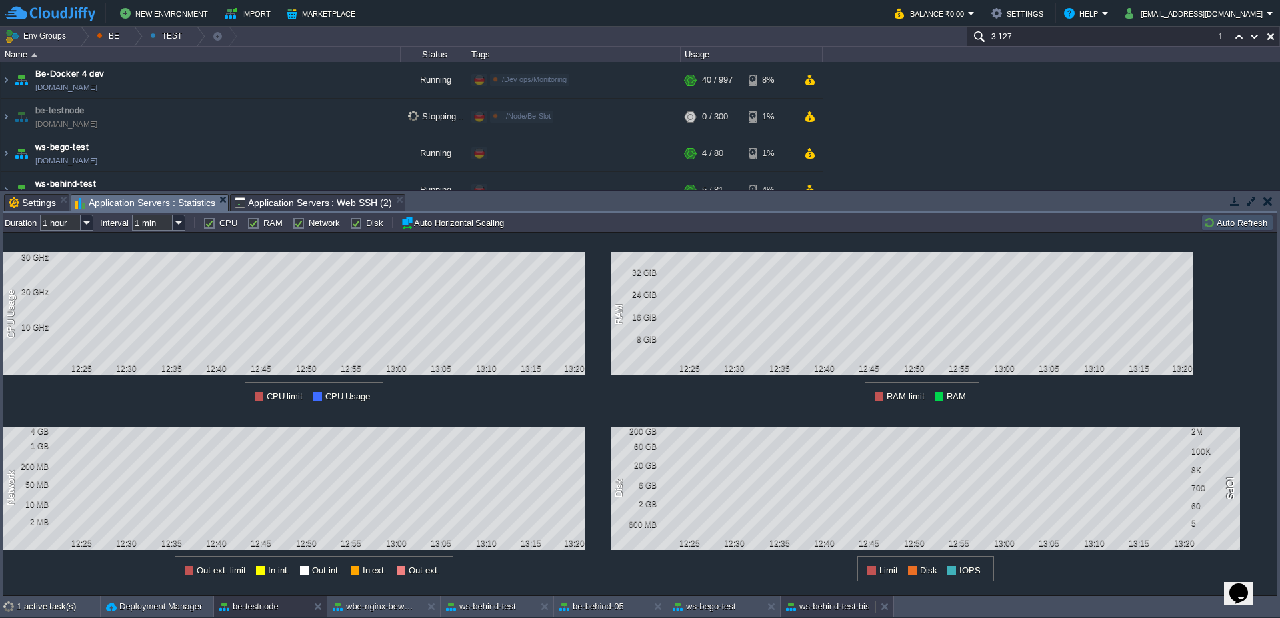
click at [822, 608] on button "ws-behind-test-bis" at bounding box center [828, 606] width 84 height 13
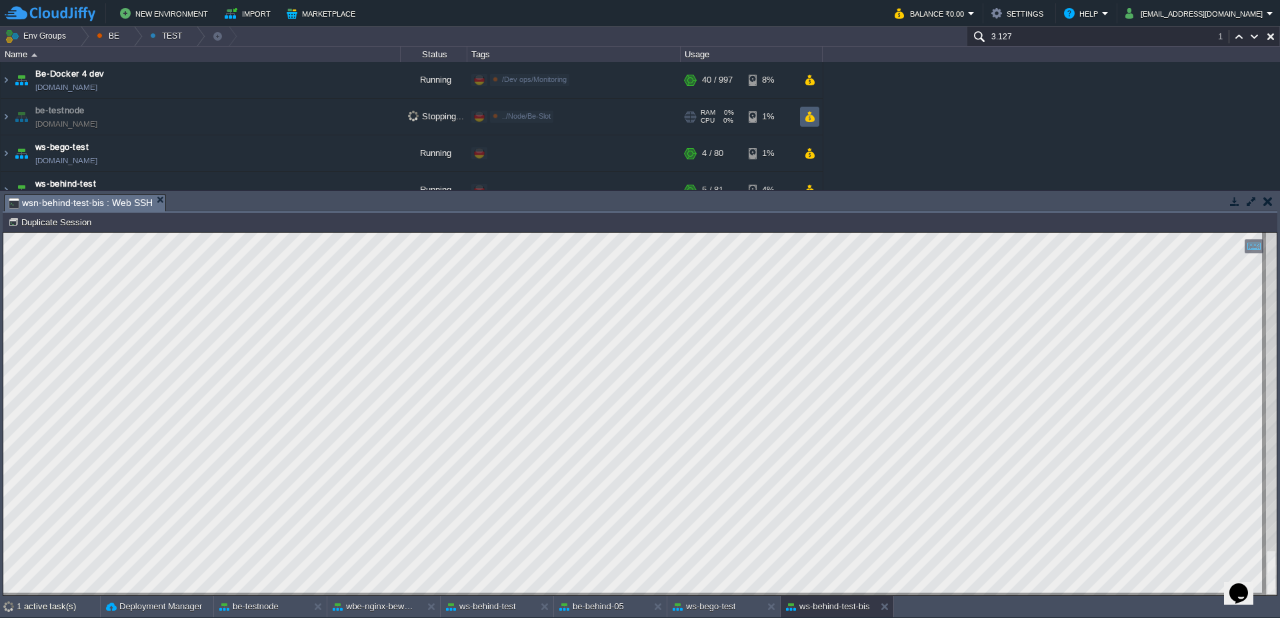
click at [808, 118] on button "button" at bounding box center [809, 117] width 11 height 12
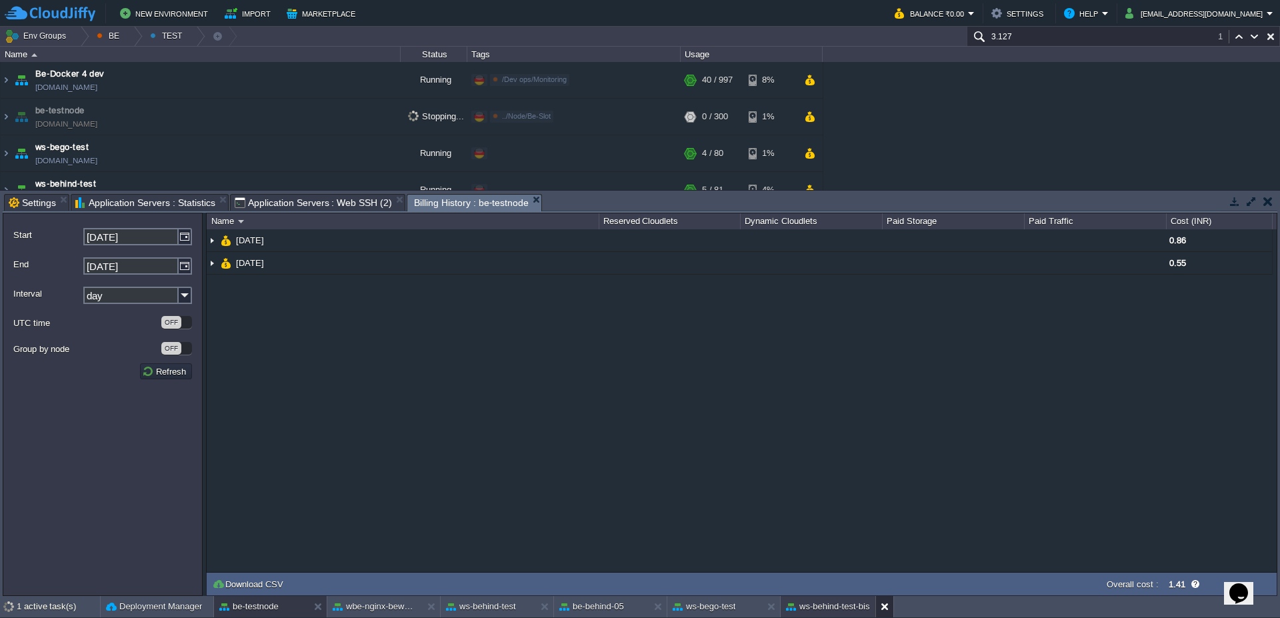
click at [882, 616] on div at bounding box center [885, 606] width 18 height 21
click at [708, 614] on div "ws-bego-test" at bounding box center [715, 606] width 95 height 21
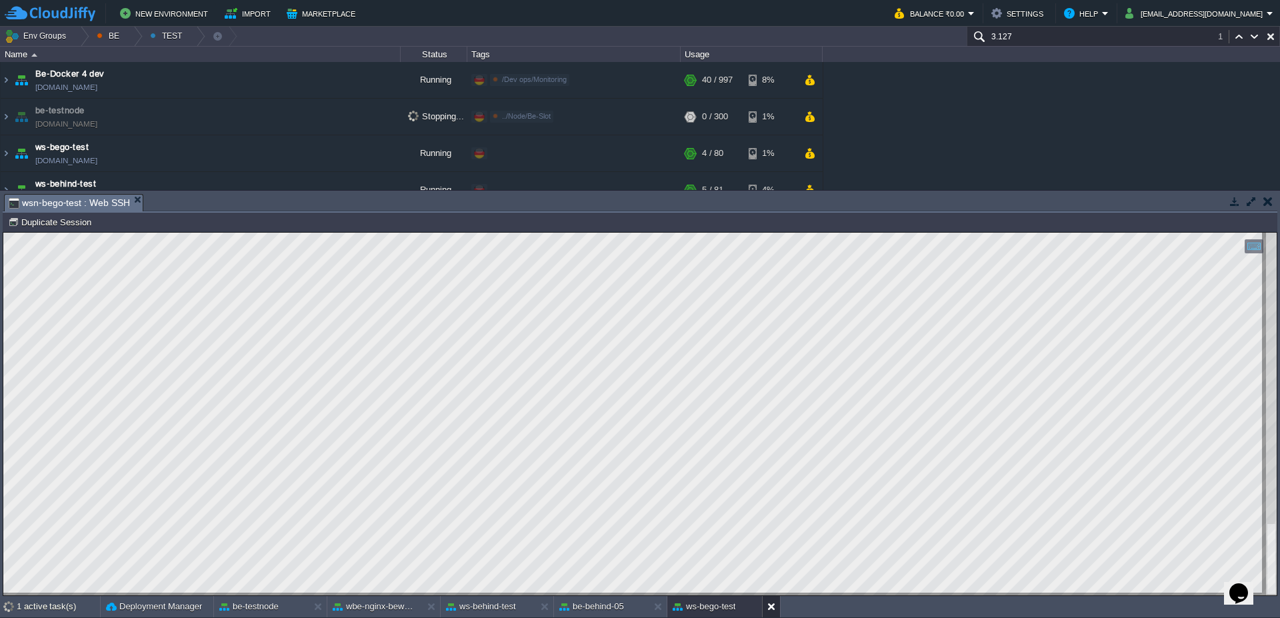
click at [766, 608] on div at bounding box center [771, 606] width 18 height 21
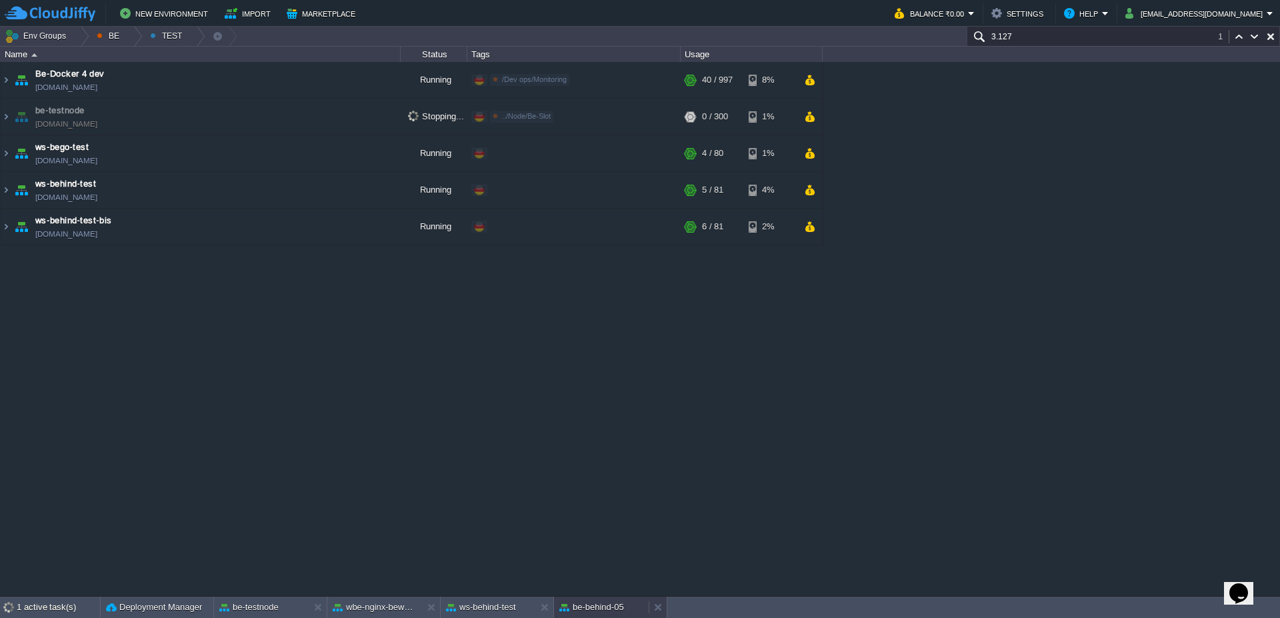
click at [616, 599] on div "be-behind-05" at bounding box center [601, 607] width 95 height 21
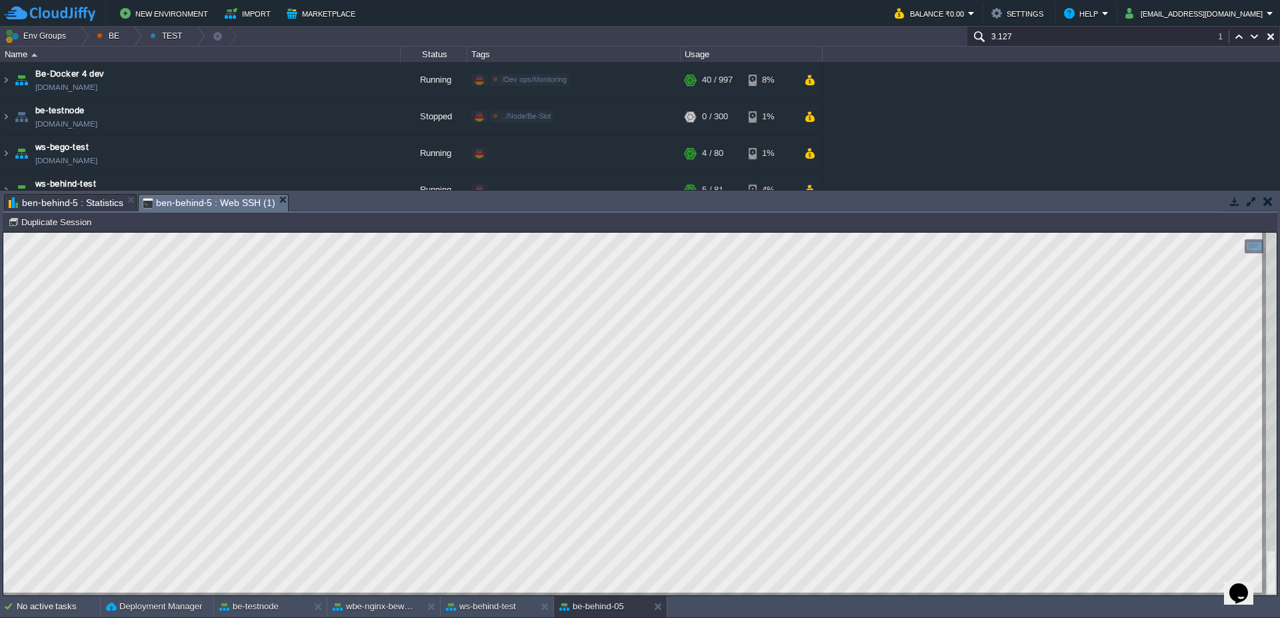
click at [267, 618] on div "No active tasks Deployment Manager be-testnode wbe-nginx-beworld ws-behind-test…" at bounding box center [640, 607] width 1280 height 22
click at [323, 608] on button at bounding box center [320, 606] width 13 height 13
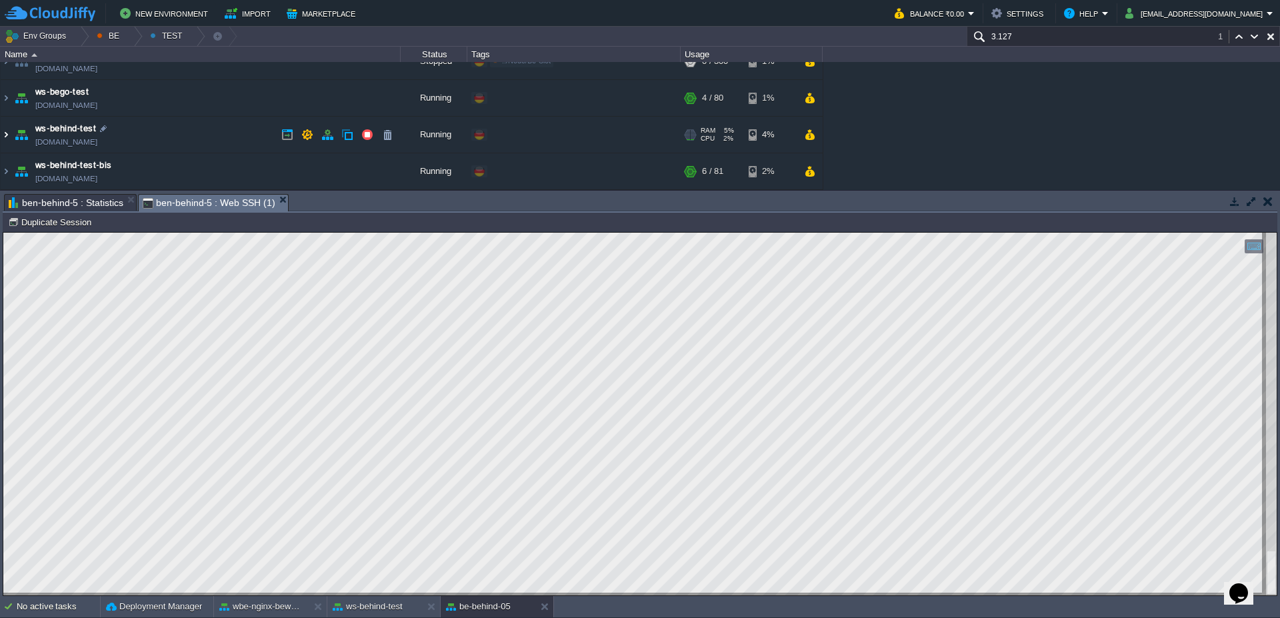
click at [1, 137] on img at bounding box center [6, 135] width 11 height 36
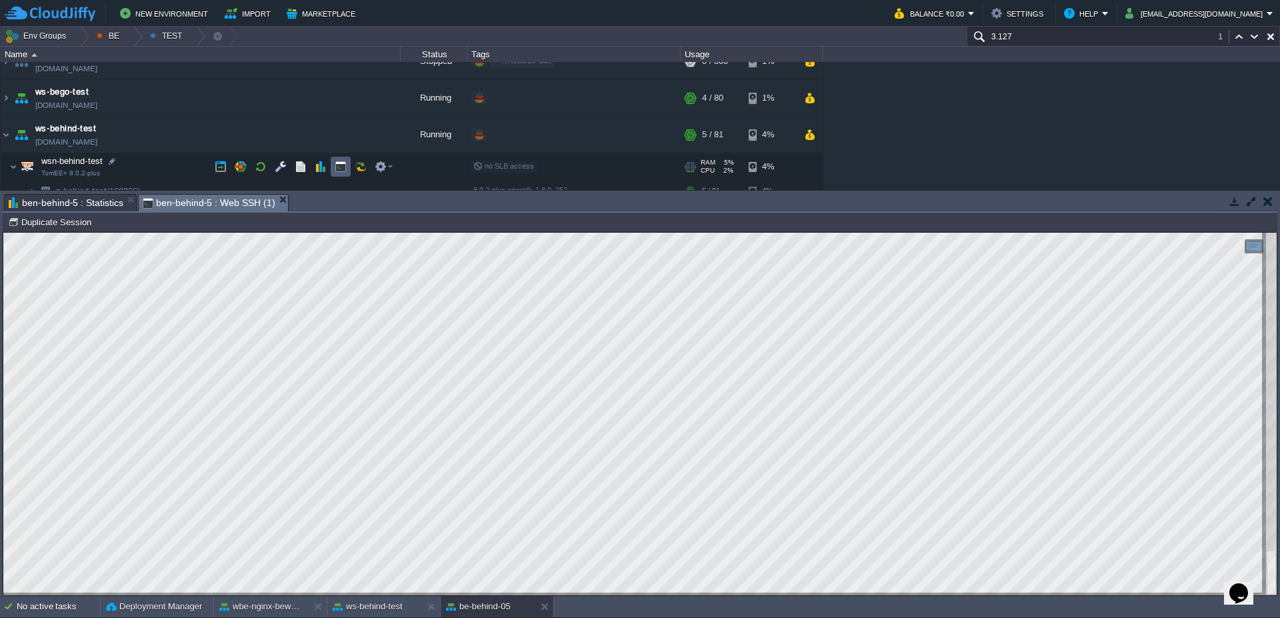
click at [339, 175] on td at bounding box center [341, 167] width 20 height 20
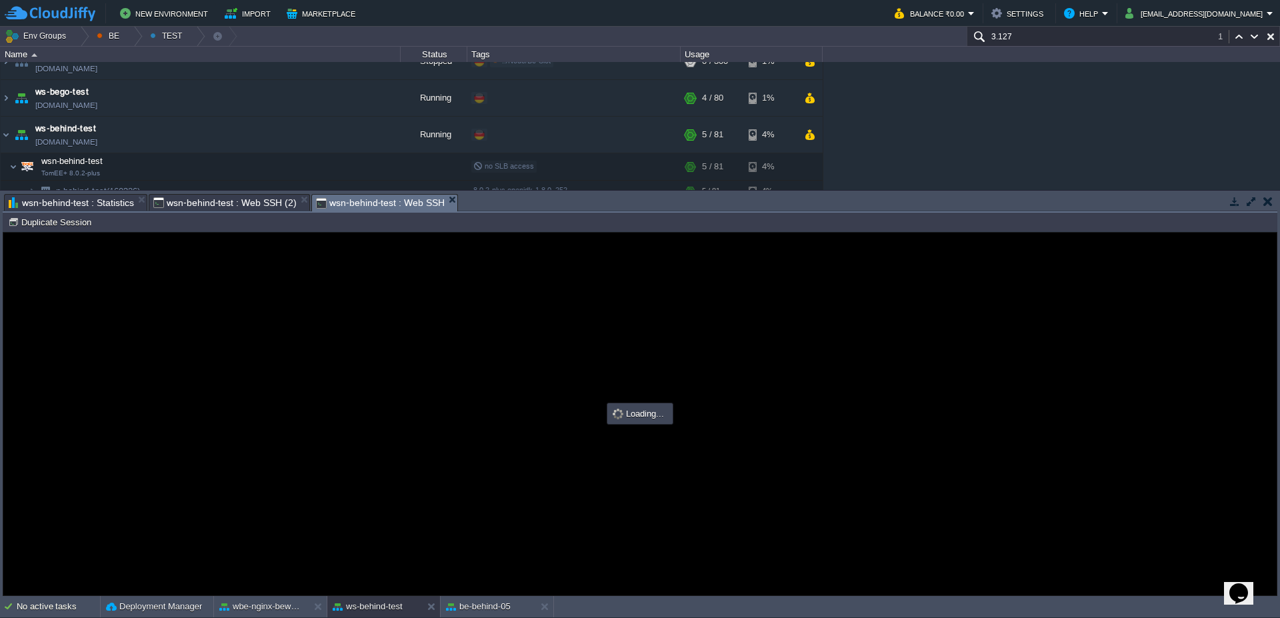
scroll to position [0, 0]
type input "#000000"
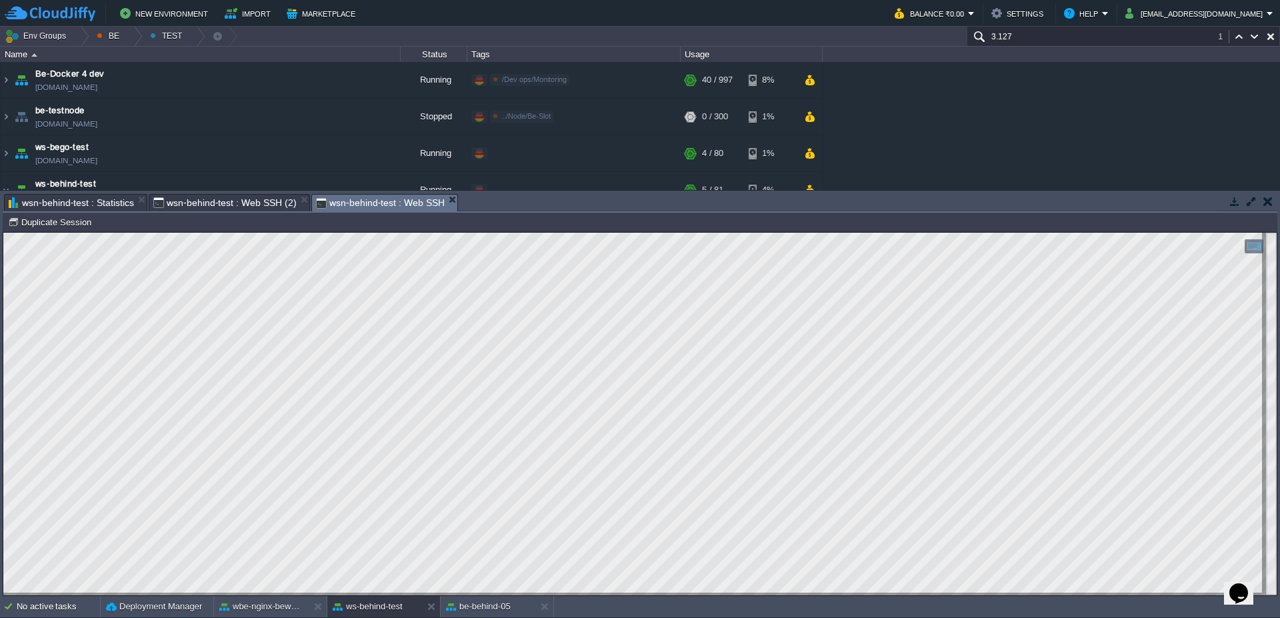
scroll to position [55, 0]
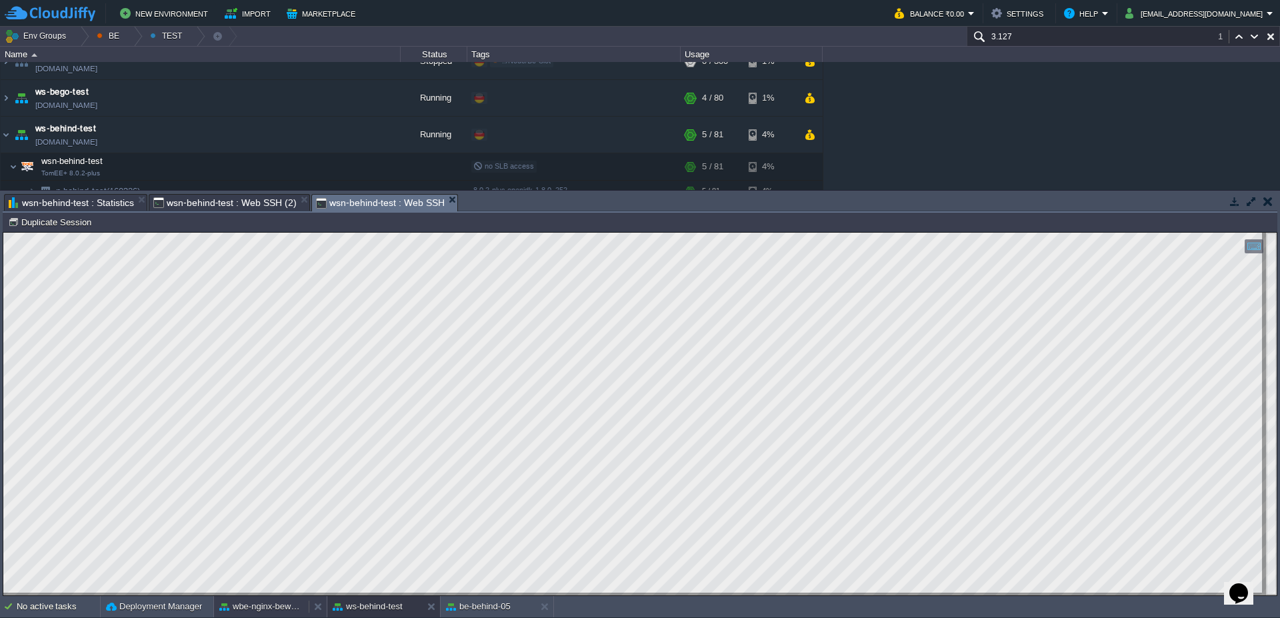
click at [249, 610] on button "wbe-nginx-beworld" at bounding box center [261, 606] width 84 height 13
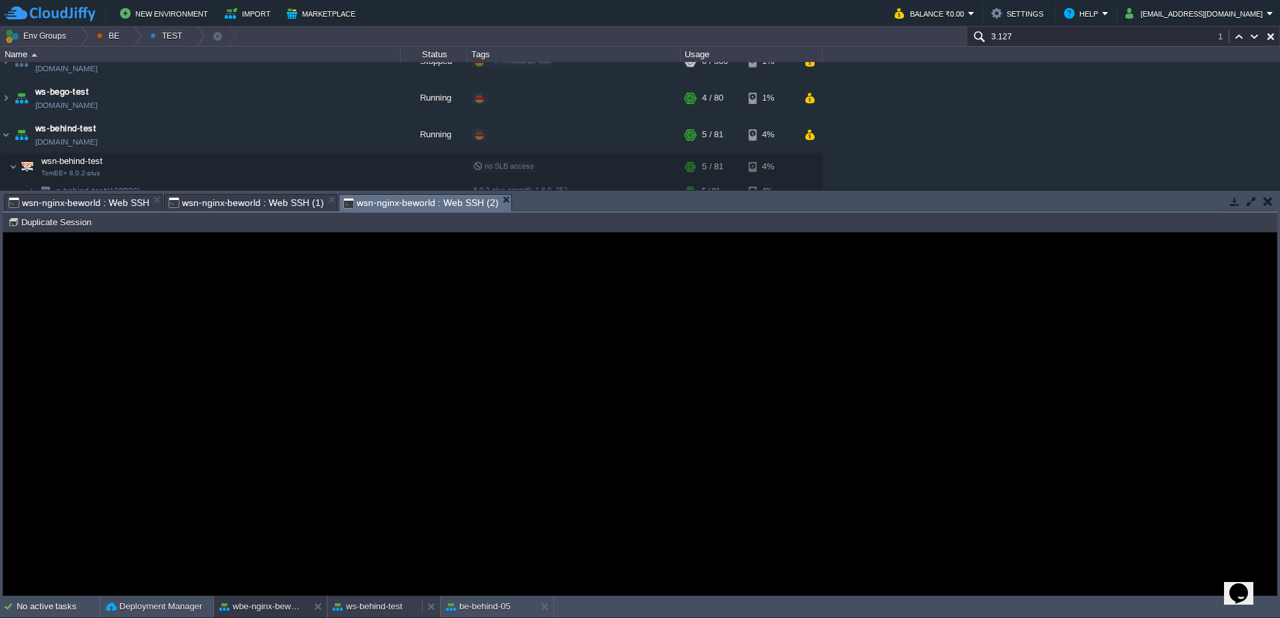
click at [375, 606] on button "ws-behind-test" at bounding box center [368, 606] width 70 height 13
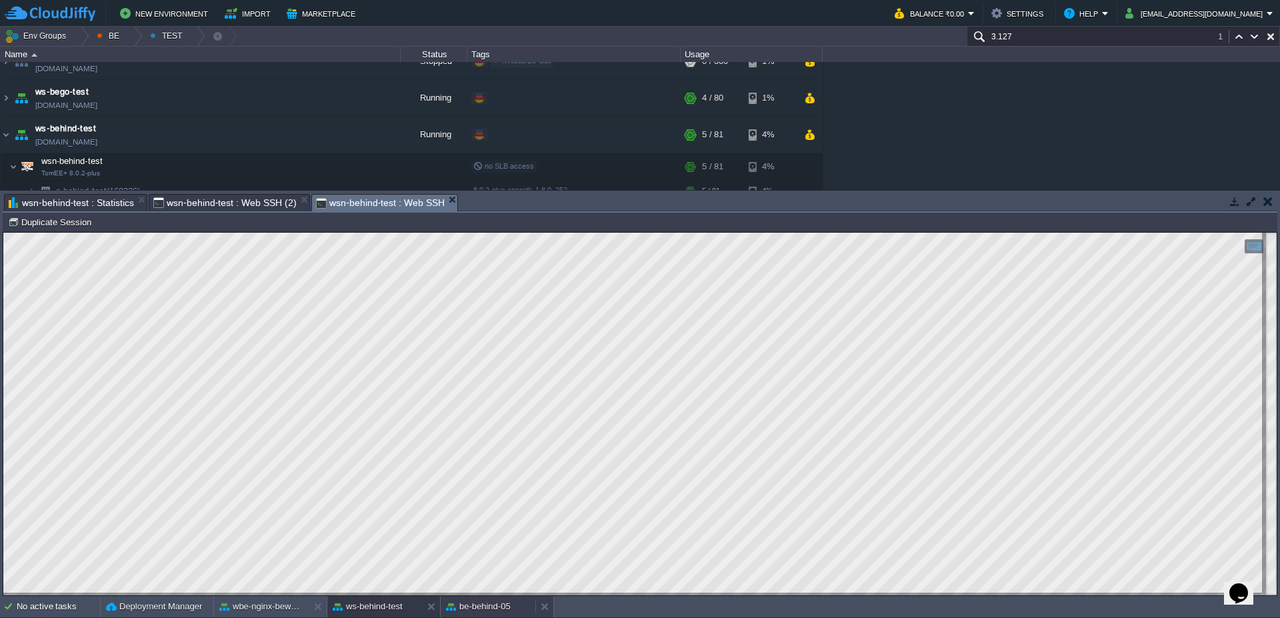
click at [499, 614] on div "be-behind-05" at bounding box center [488, 606] width 95 height 21
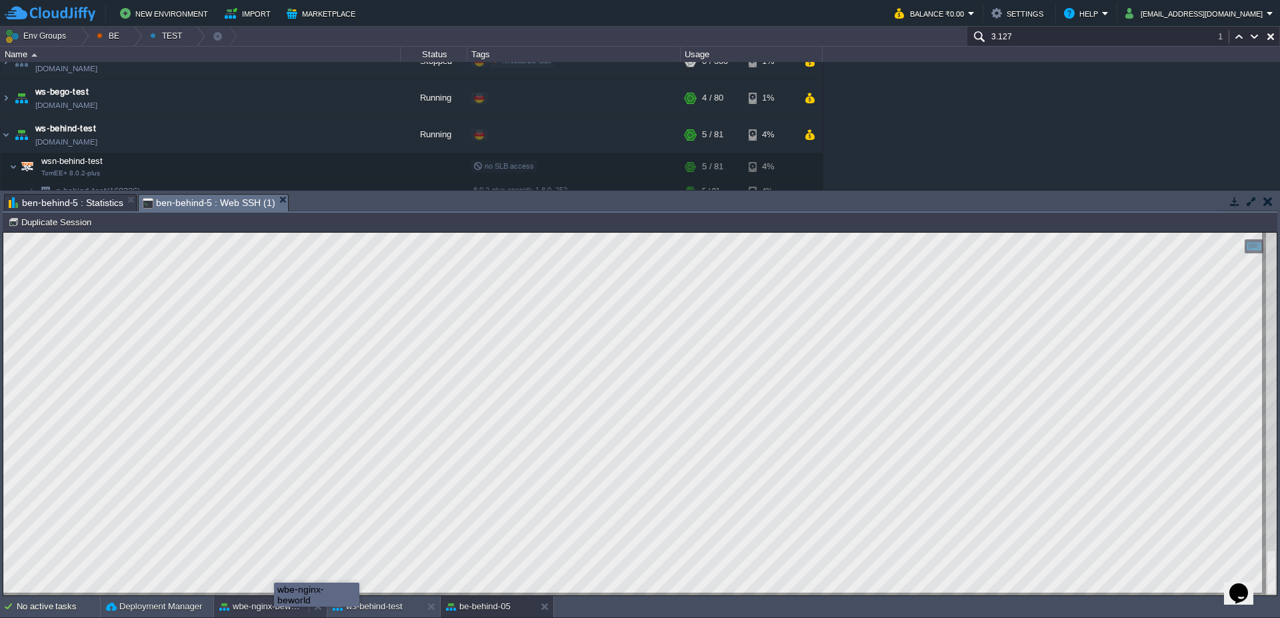
click at [274, 604] on button "wbe-nginx-beworld" at bounding box center [261, 606] width 84 height 13
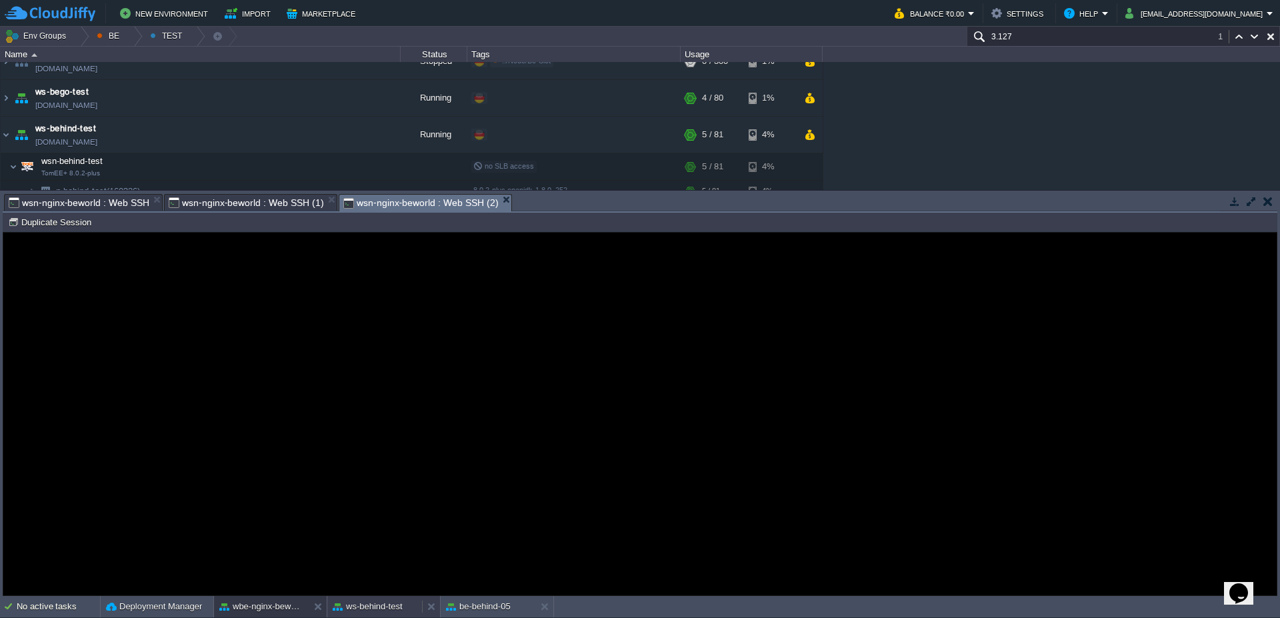
click at [373, 601] on button "ws-behind-test" at bounding box center [368, 606] width 70 height 13
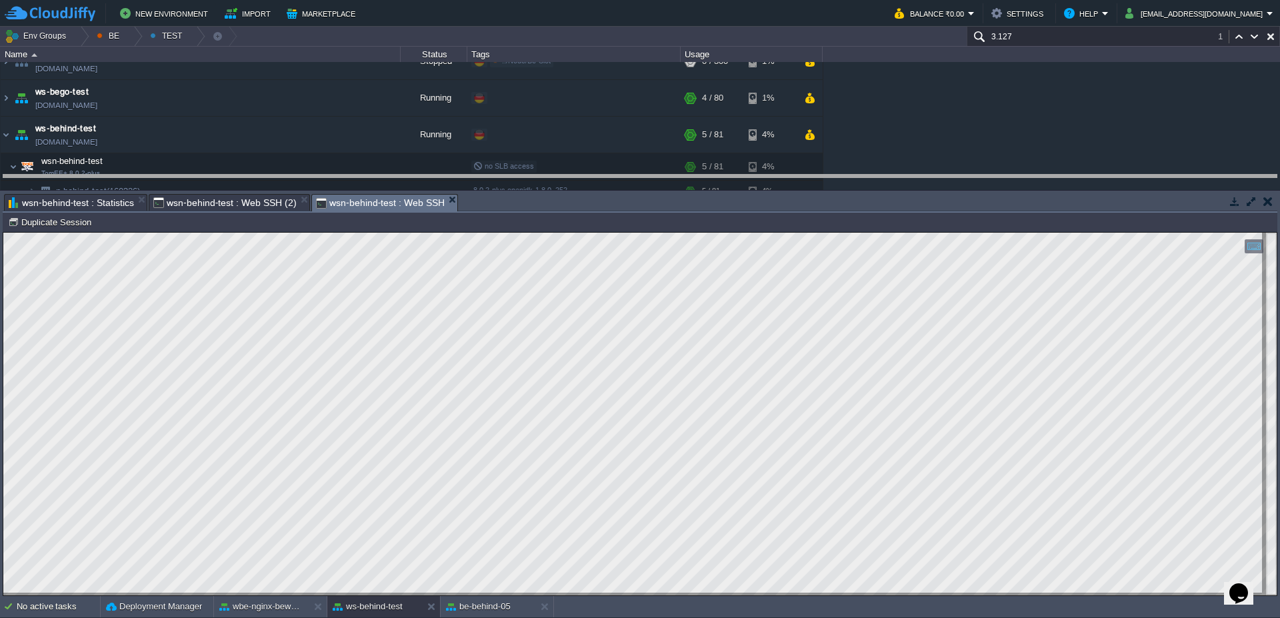
drag, startPoint x: 684, startPoint y: 210, endPoint x: 683, endPoint y: 202, distance: 8.0
